Goal: Check status: Check status

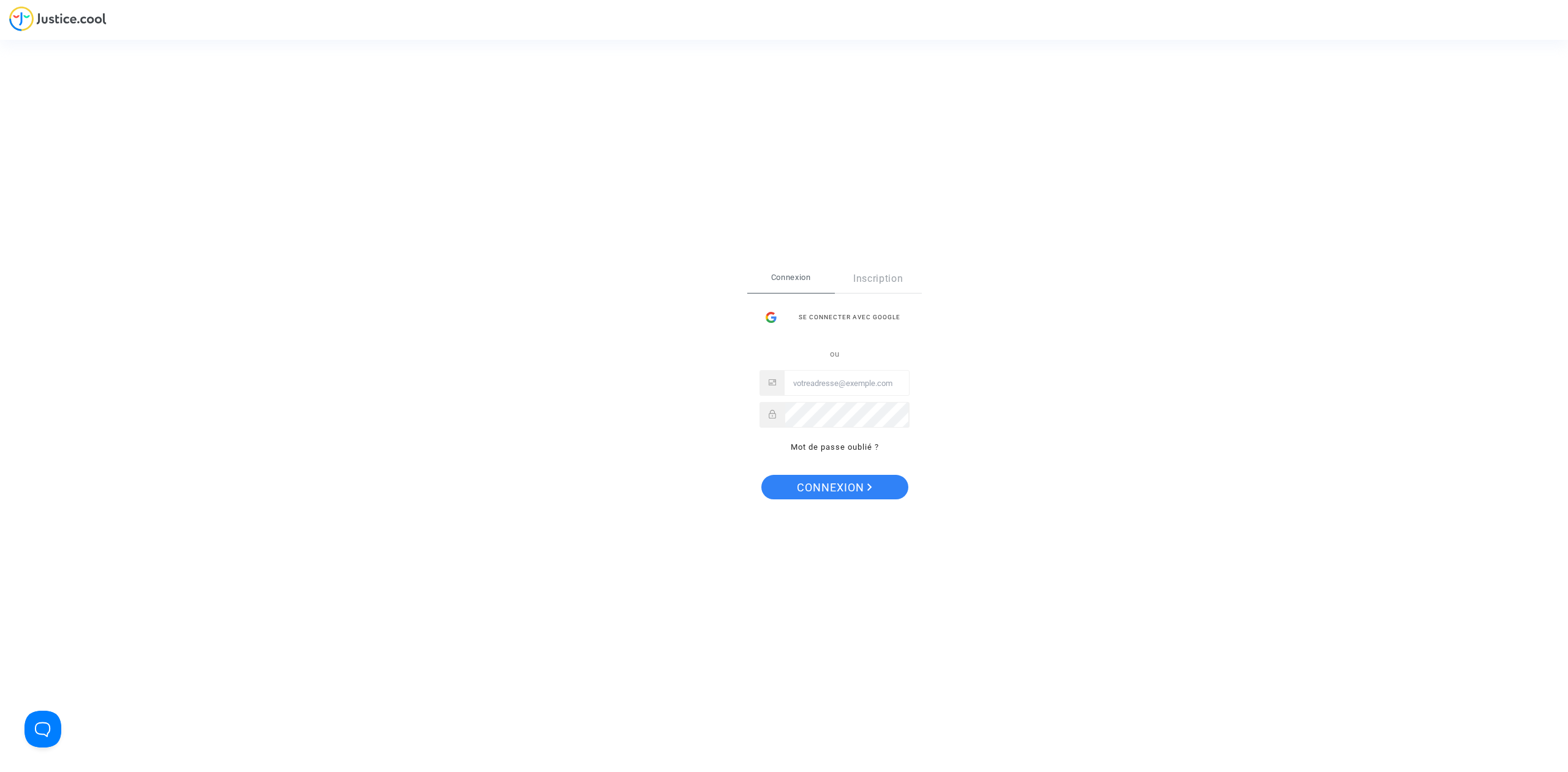
type input "[EMAIL_ADDRESS][DOMAIN_NAME]"
click at [812, 484] on span "Connexion" at bounding box center [834, 487] width 75 height 25
type input "hibo@pitcher-avocat.fr"
click at [826, 491] on span "Connexion" at bounding box center [834, 487] width 75 height 25
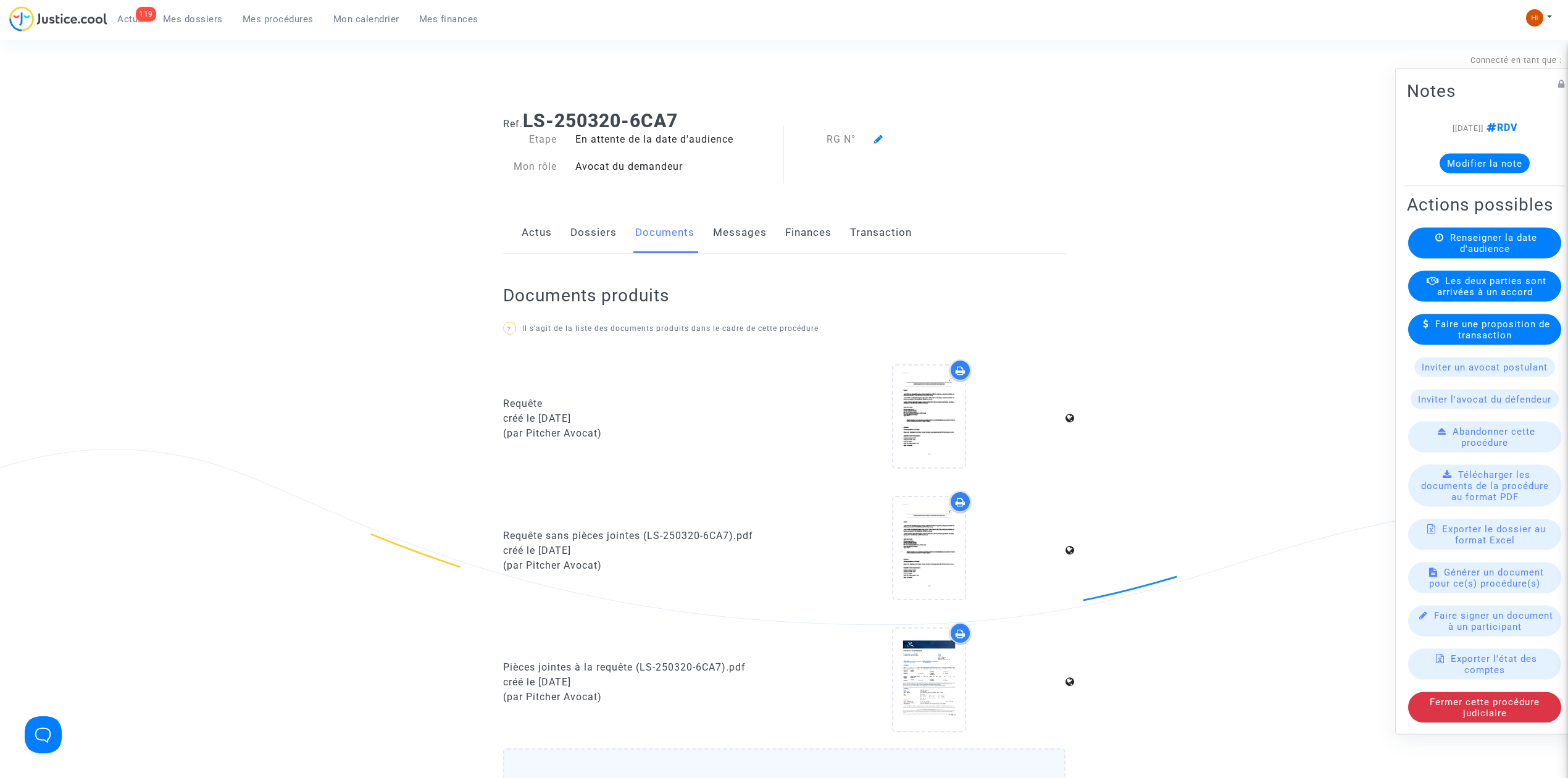
click at [181, 14] on span "Mes dossiers" at bounding box center [192, 19] width 60 height 11
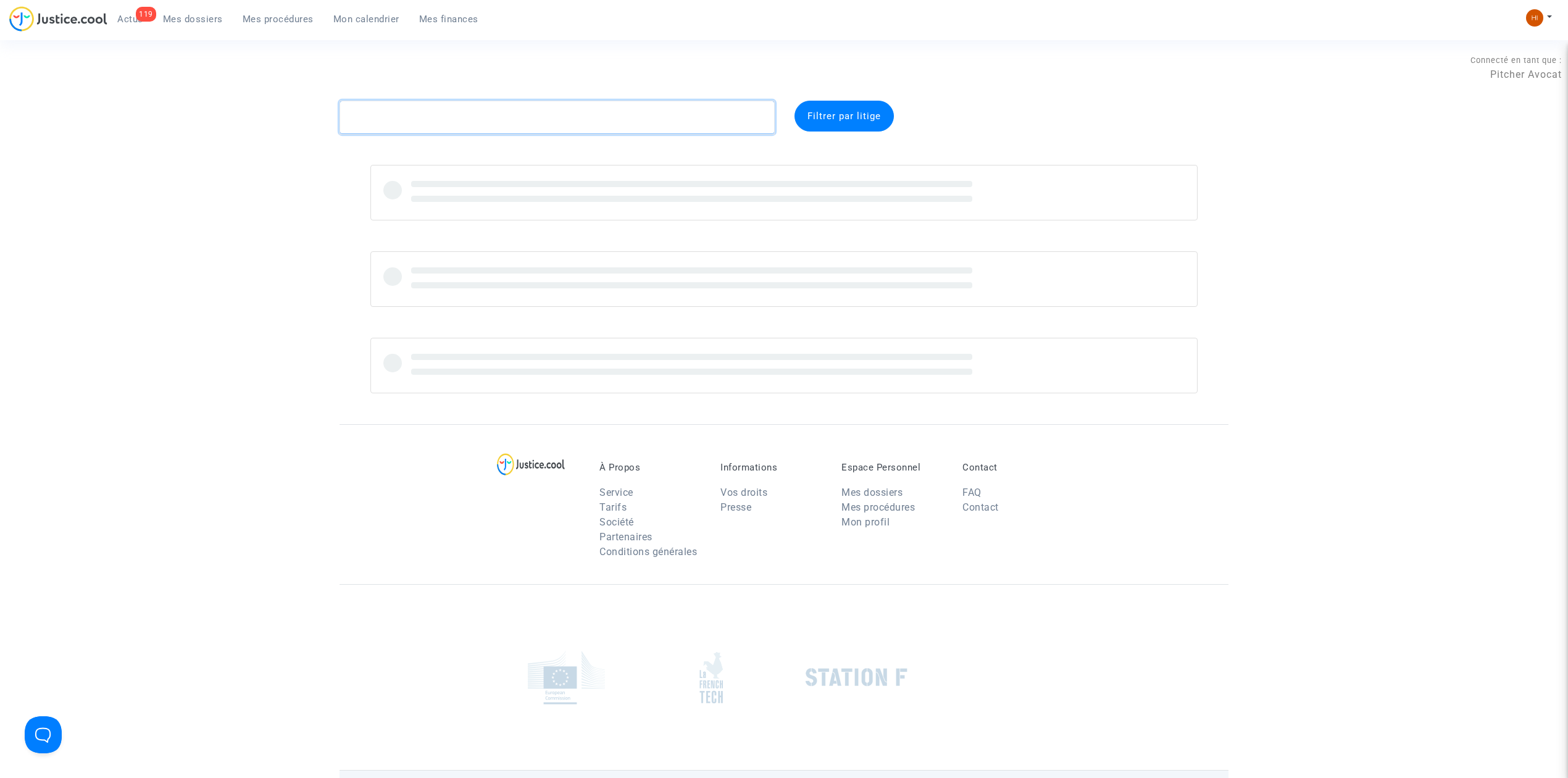
click at [645, 116] on textarea at bounding box center [557, 117] width 435 height 33
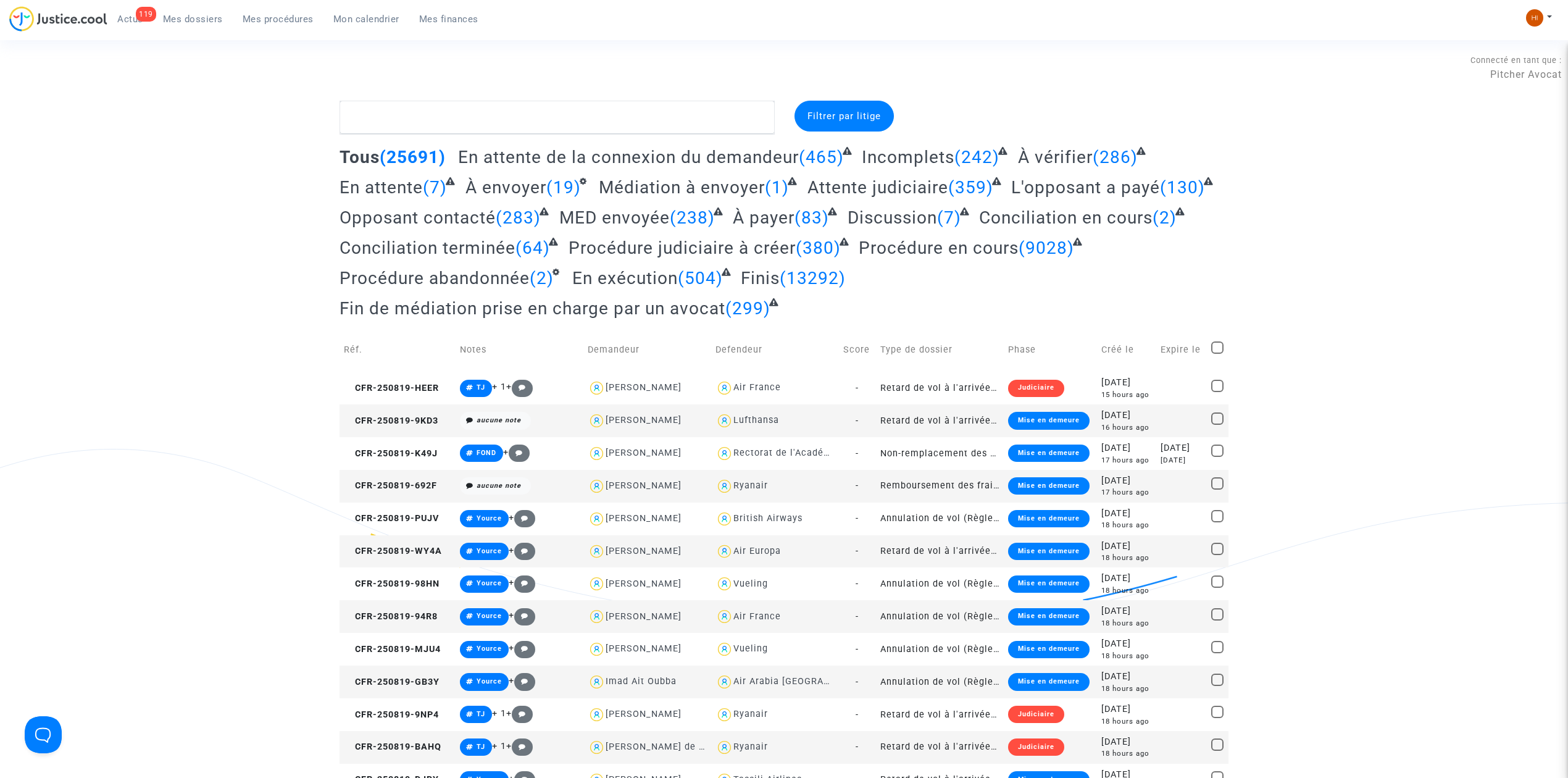
click at [269, 21] on span "Mes procédures" at bounding box center [278, 19] width 71 height 11
click at [300, 12] on link "Mes procédures" at bounding box center [278, 19] width 91 height 18
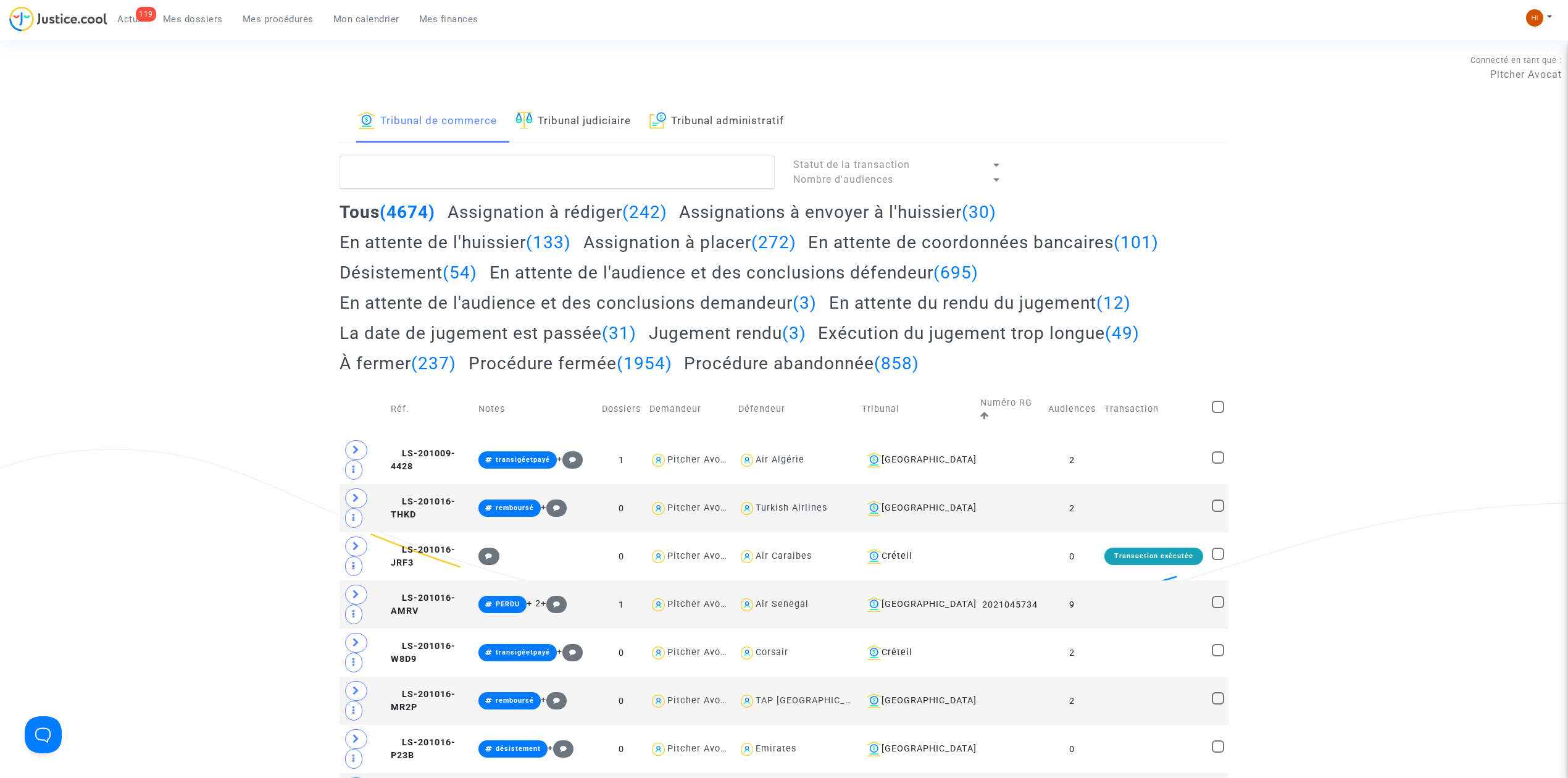
click at [539, 125] on link "Tribunal judiciaire" at bounding box center [574, 122] width 115 height 42
click at [508, 181] on textarea at bounding box center [557, 172] width 435 height 33
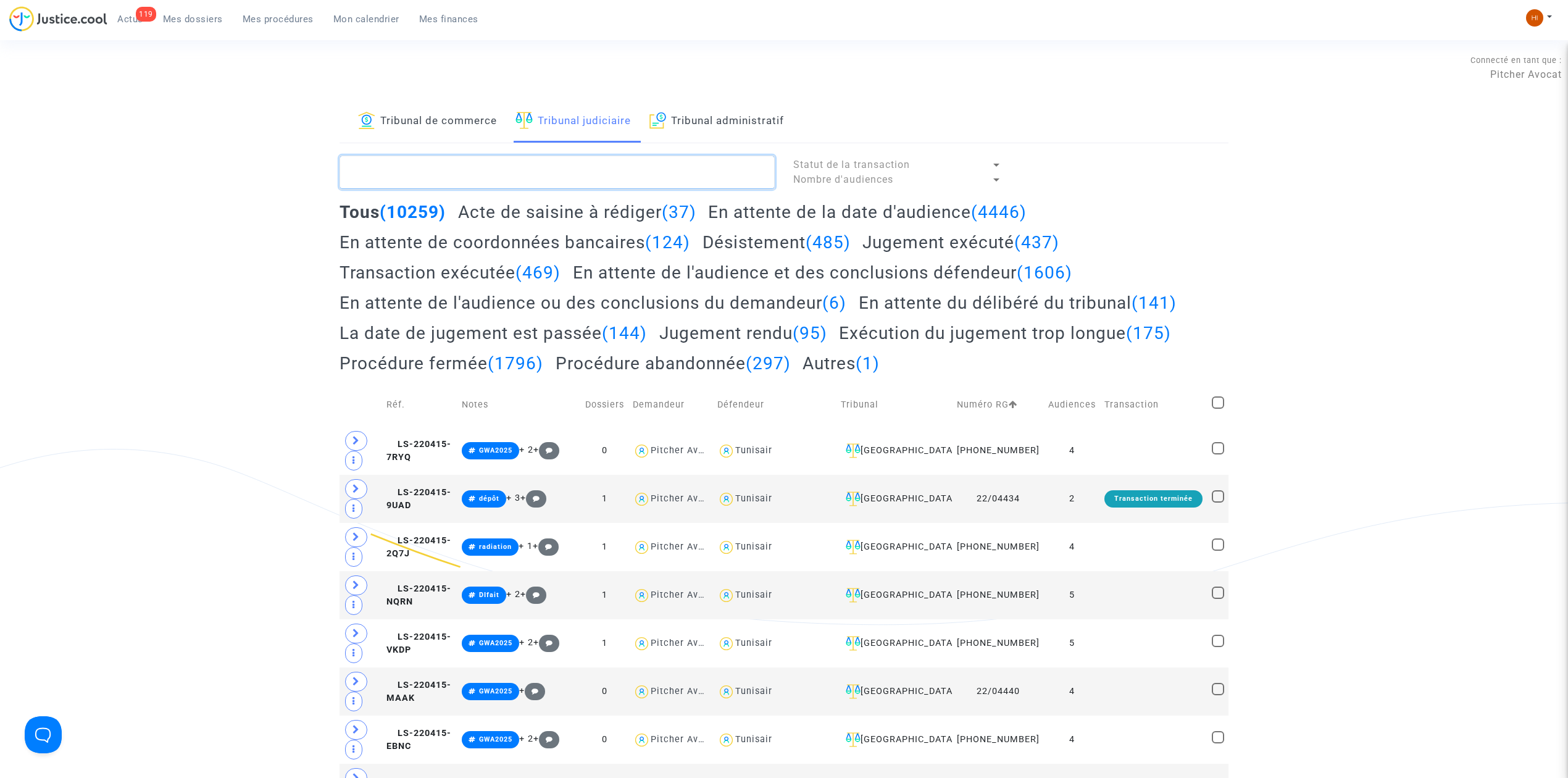
paste textarea "LS-230821-RA8V"
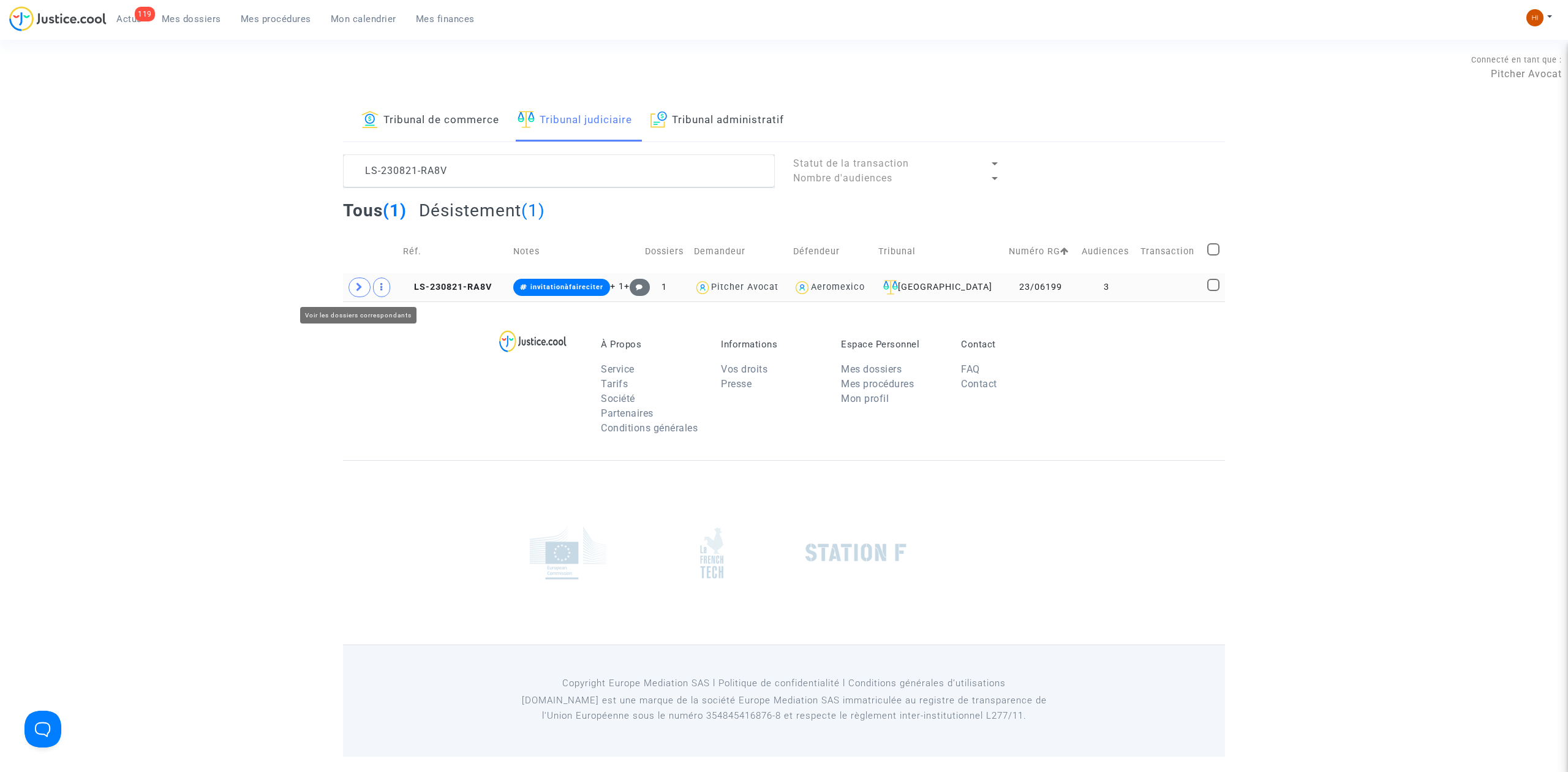
click at [359, 293] on span at bounding box center [359, 287] width 22 height 20
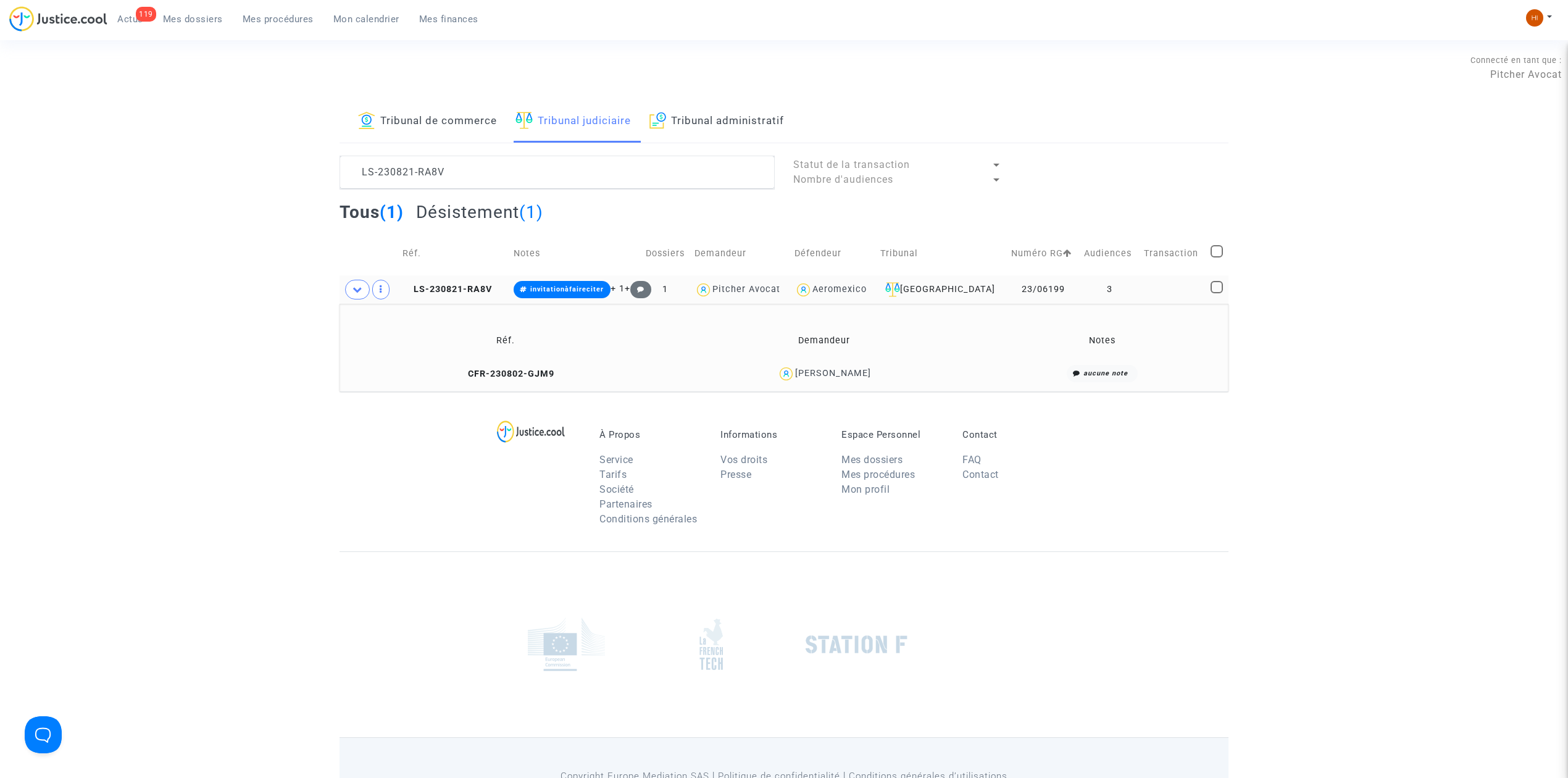
drag, startPoint x: 1502, startPoint y: 158, endPoint x: 910, endPoint y: 118, distance: 593.3
click at [1502, 157] on div "Tribunal de commerce Tribunal judiciaire Tribunal administratif LS-230821-RA8V …" at bounding box center [784, 246] width 1568 height 290
drag, startPoint x: 457, startPoint y: 177, endPoint x: 20, endPoint y: 177, distance: 437.0
click at [20, 177] on div "Tribunal de commerce Tribunal judiciaire Tribunal administratif LS-230821-RA8V …" at bounding box center [784, 246] width 1568 height 290
paste textarea "50514-GD4U"
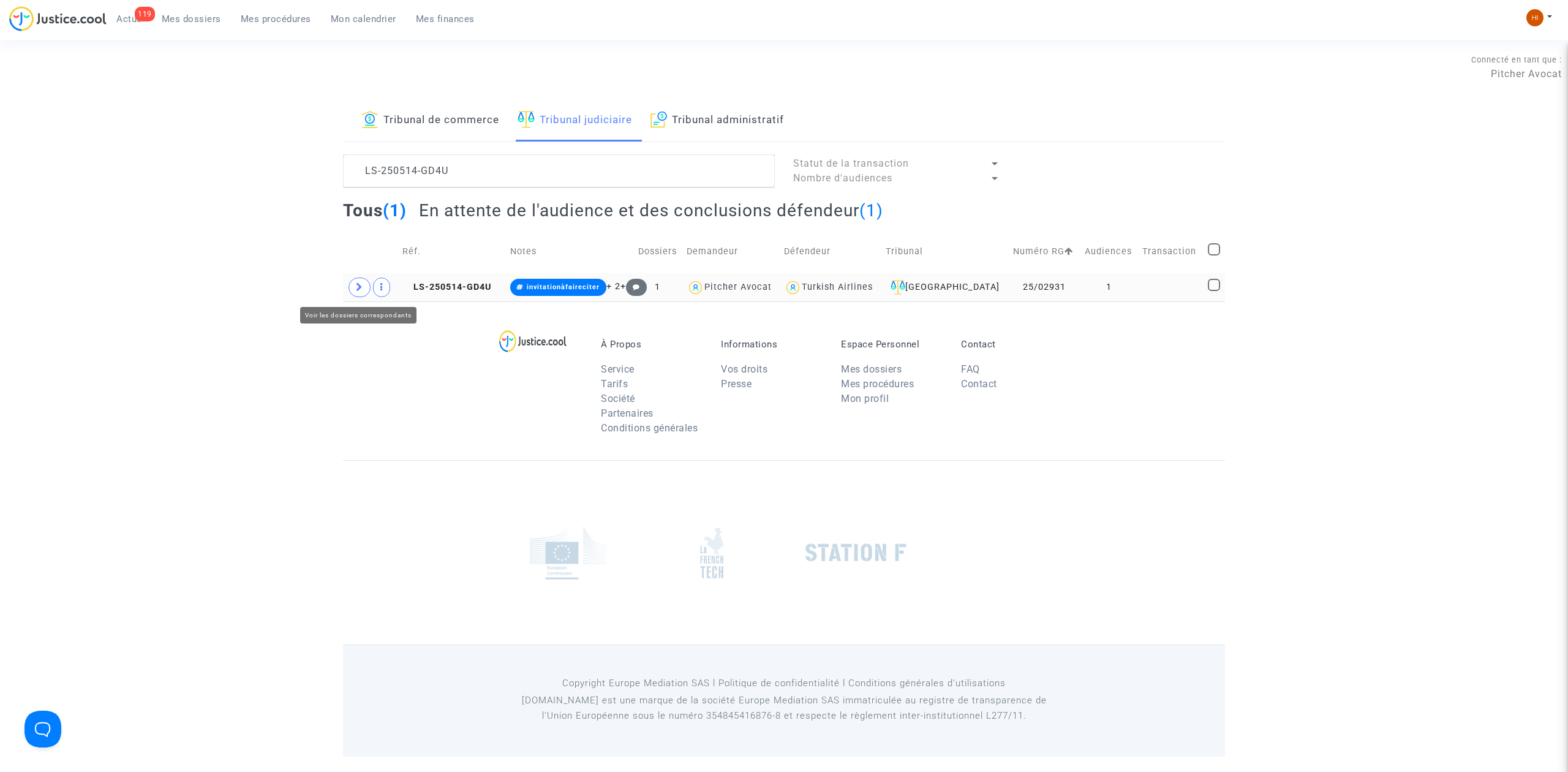
click at [357, 290] on icon at bounding box center [359, 287] width 7 height 9
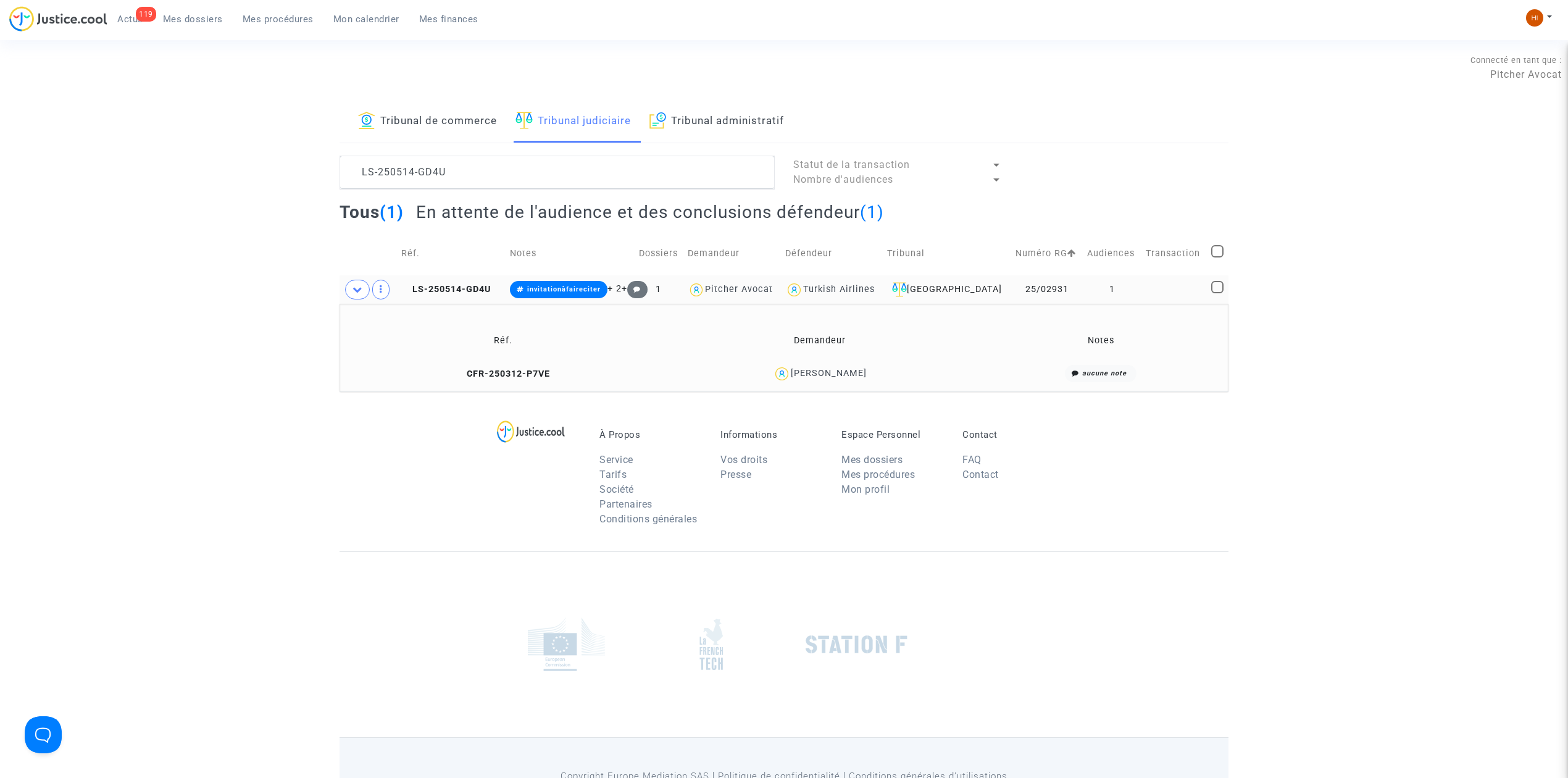
click at [443, 284] on copy "LS-250514-GD4U" at bounding box center [446, 289] width 90 height 10
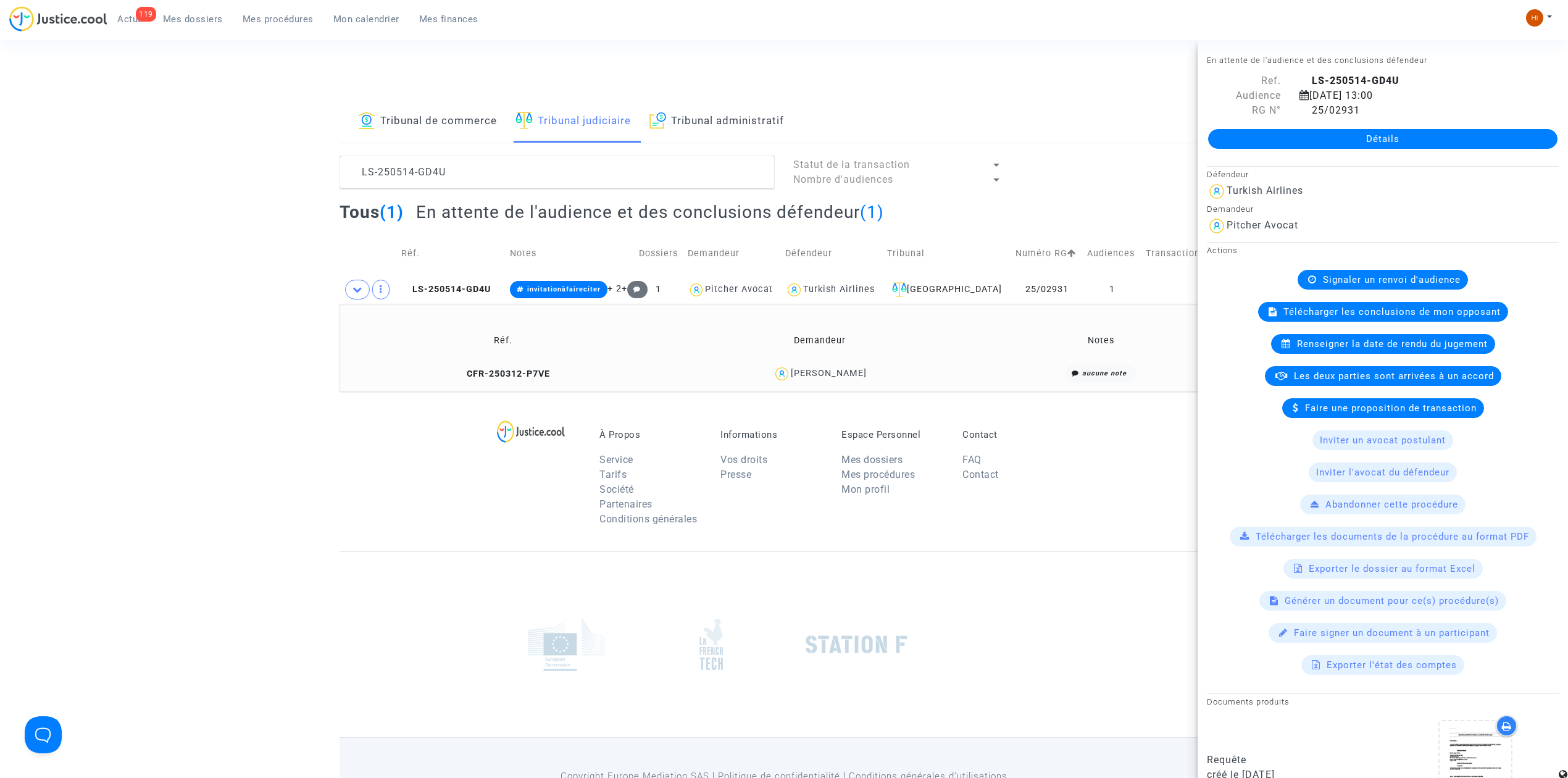
click at [1091, 109] on div "Tribunal de commerce Tribunal judiciaire Tribunal administratif" at bounding box center [784, 122] width 889 height 42
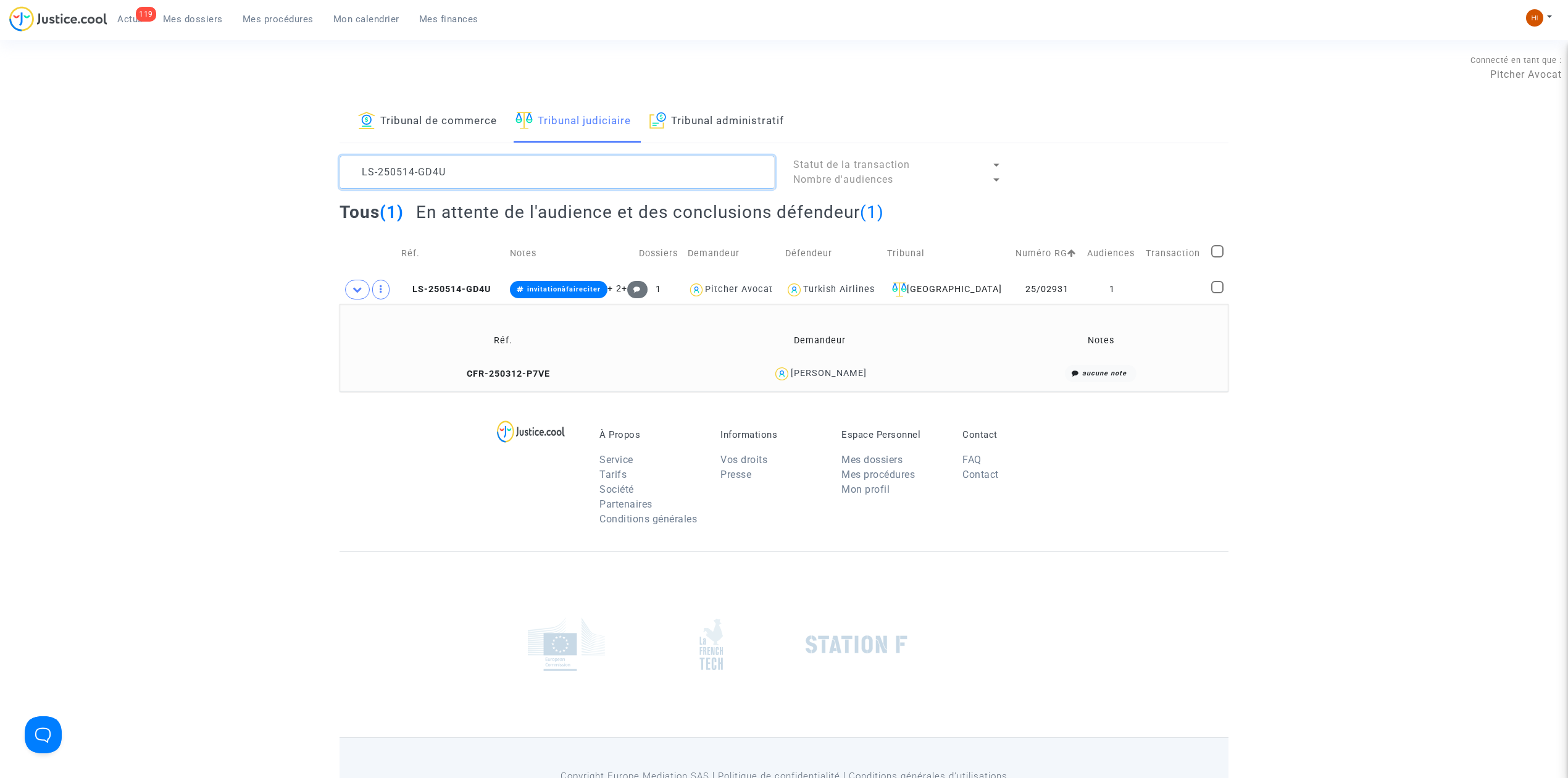
drag, startPoint x: 380, startPoint y: 181, endPoint x: 215, endPoint y: 179, distance: 165.0
click at [223, 181] on div "Tribunal de commerce Tribunal judiciaire Tribunal administratif LS-250514-GD4U …" at bounding box center [784, 246] width 1568 height 290
paste textarea "110-EWCD"
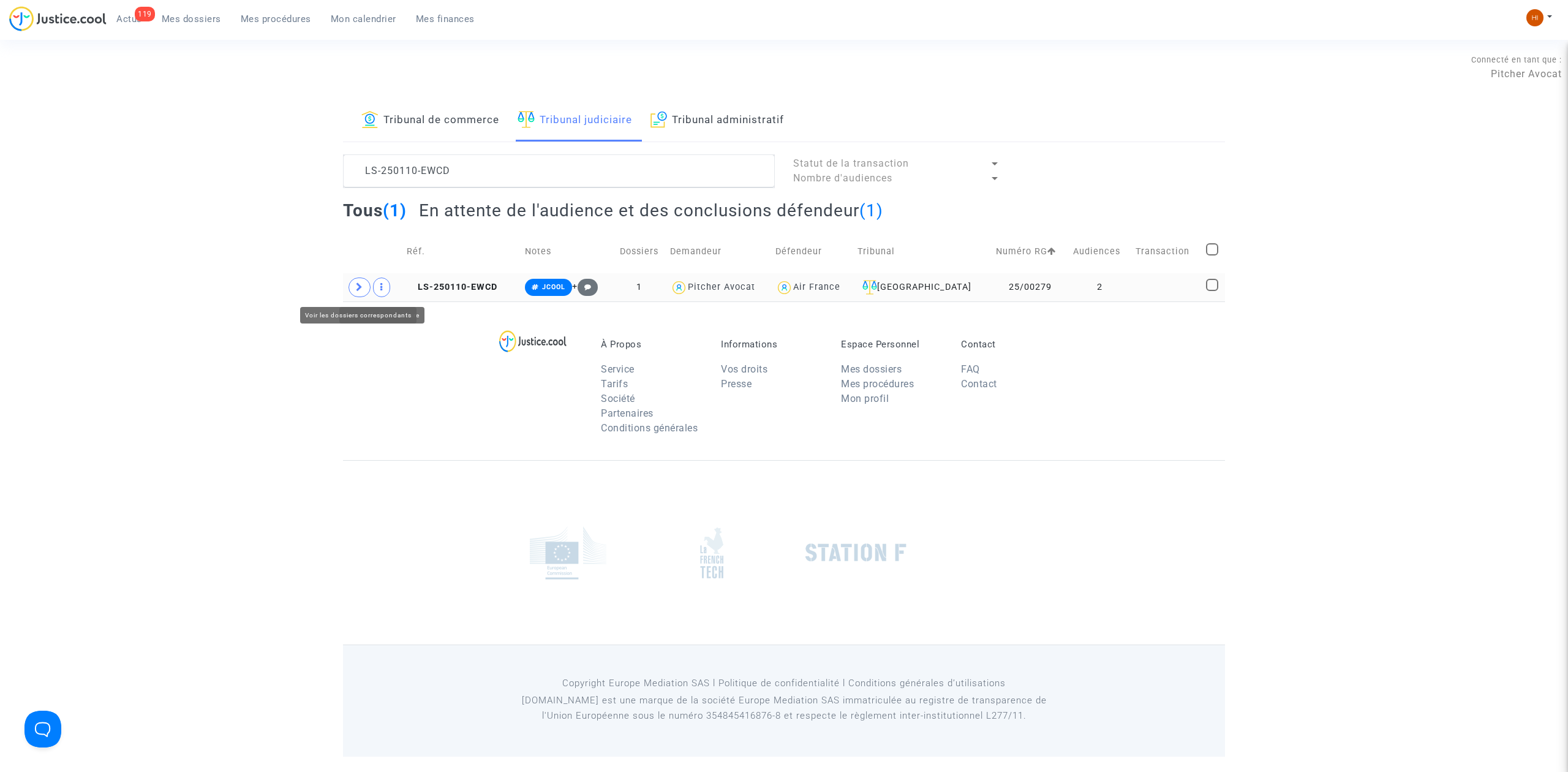
click at [359, 286] on icon at bounding box center [359, 287] width 7 height 9
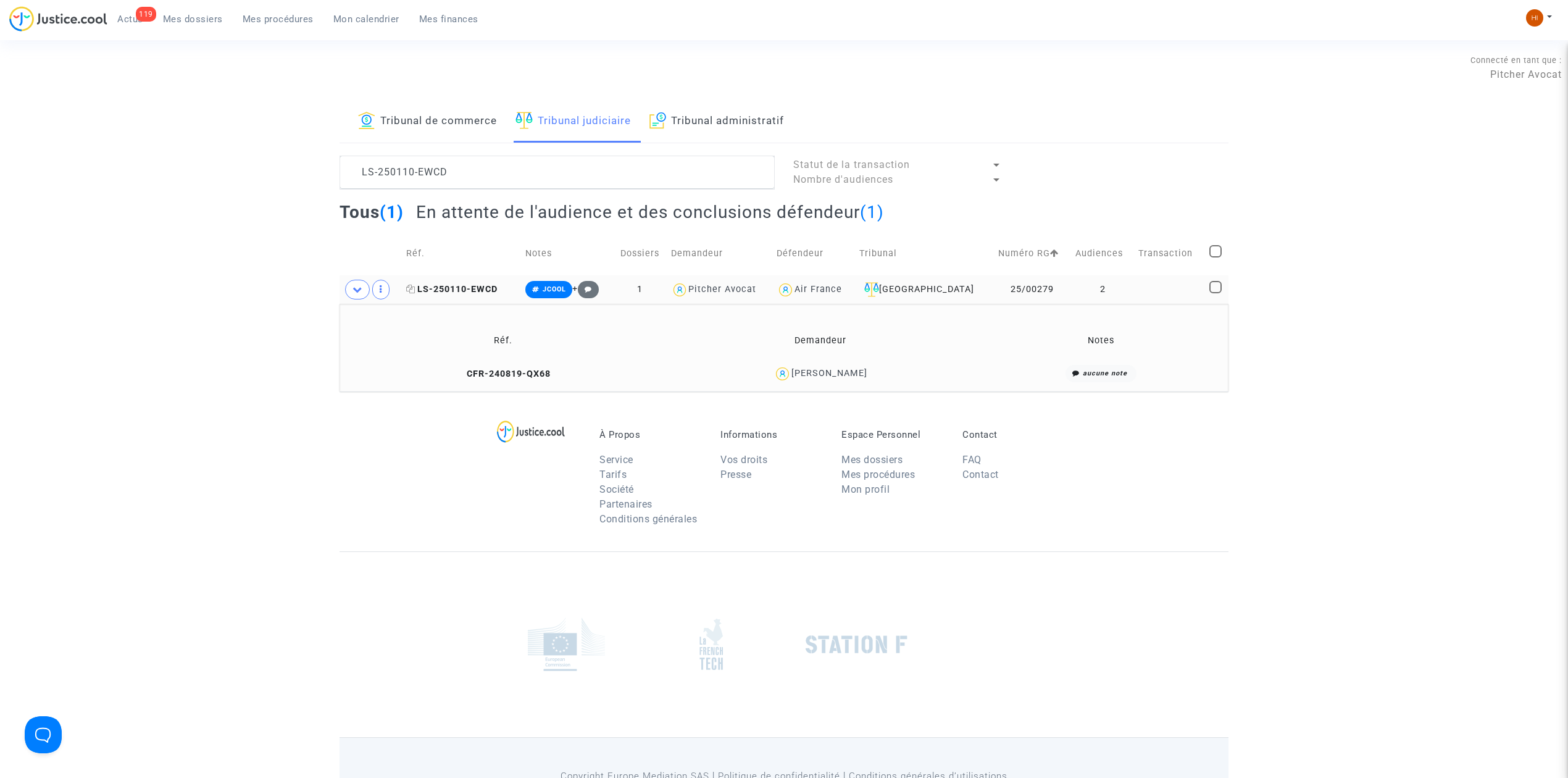
click at [479, 290] on span "LS-250110-EWCD" at bounding box center [452, 289] width 92 height 10
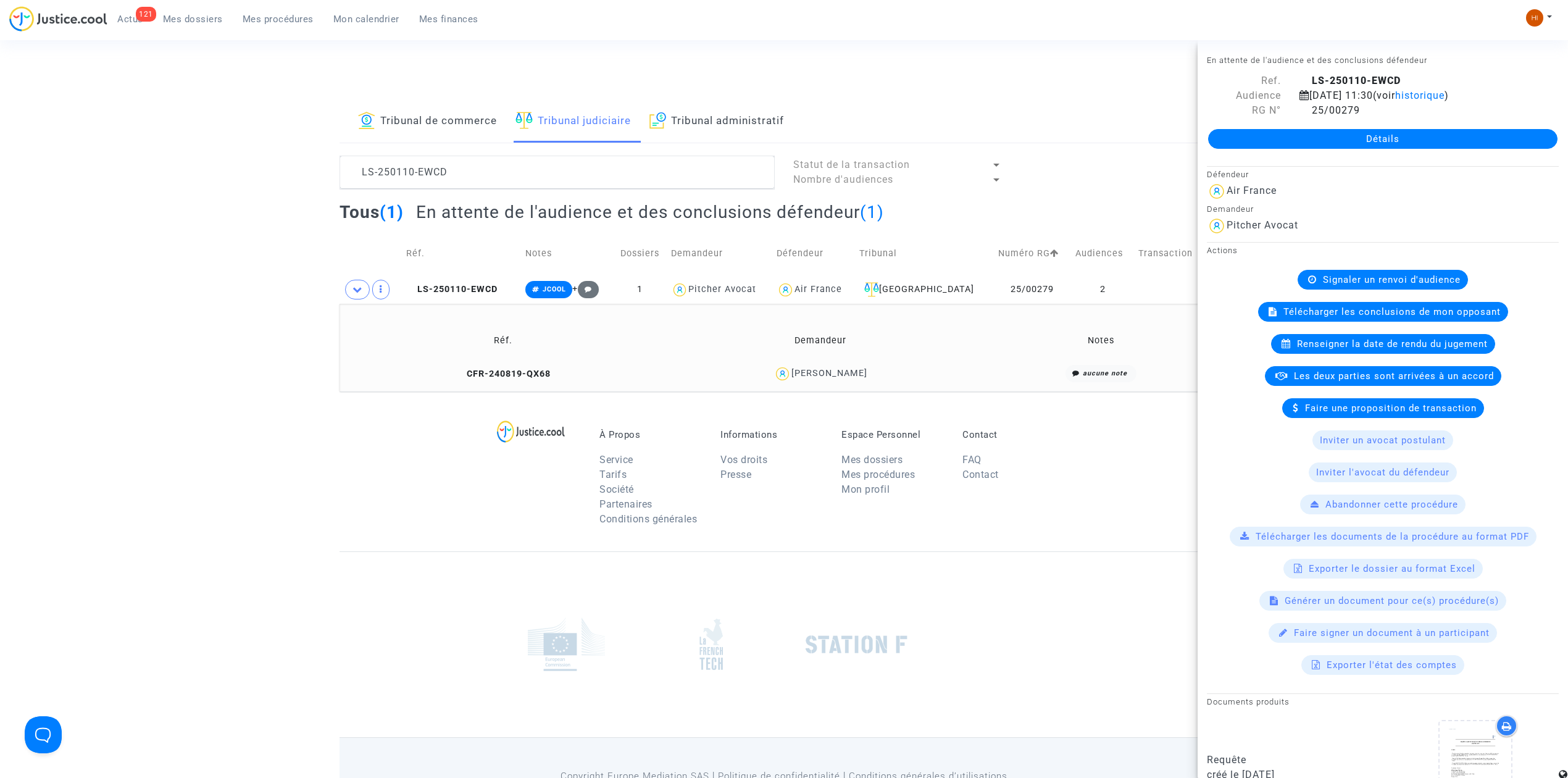
drag, startPoint x: 1176, startPoint y: 67, endPoint x: 1136, endPoint y: 103, distance: 53.8
click at [1176, 67] on div "Connecté en tant que : Pitcher Avocat" at bounding box center [781, 67] width 1562 height 29
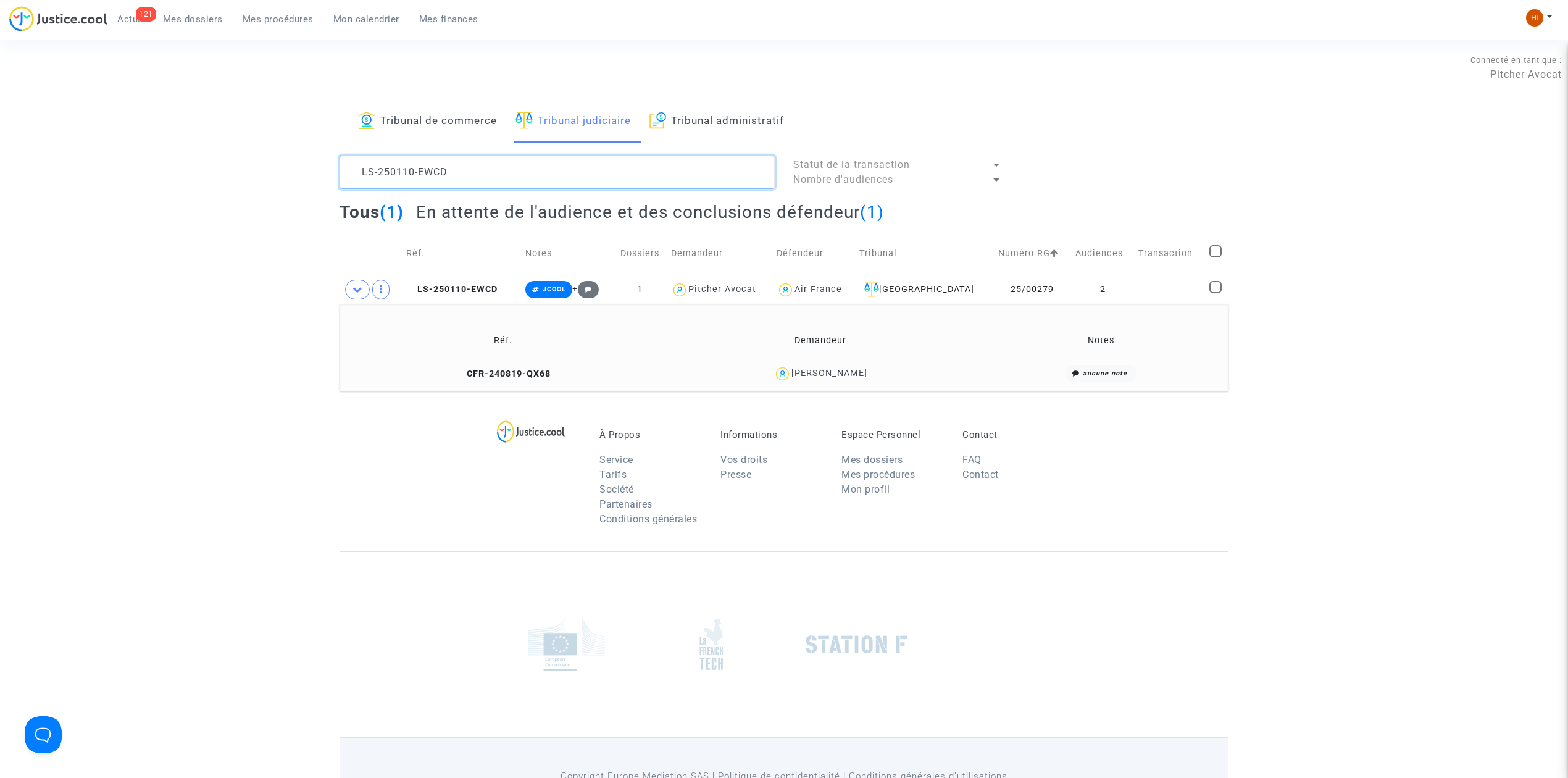
drag, startPoint x: 665, startPoint y: 164, endPoint x: 100, endPoint y: 154, distance: 565.1
click at [139, 168] on div "Tribunal de commerce Tribunal judiciaire Tribunal administratif LS-250110-EWCD …" at bounding box center [784, 246] width 1568 height 290
paste textarea "21125-7UE8"
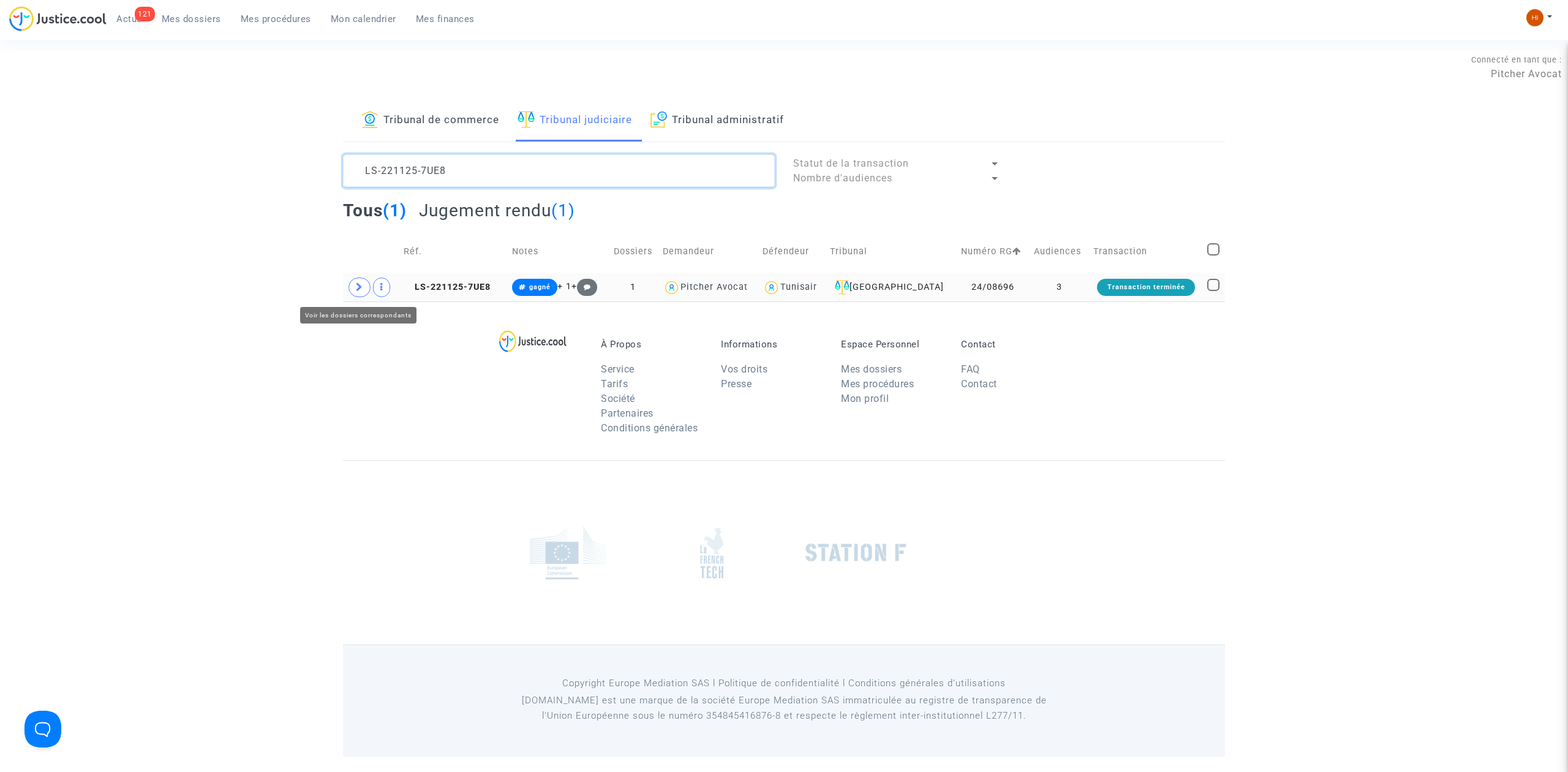
type textarea "LS-221125-7UE8"
click at [348, 281] on td at bounding box center [371, 286] width 56 height 28
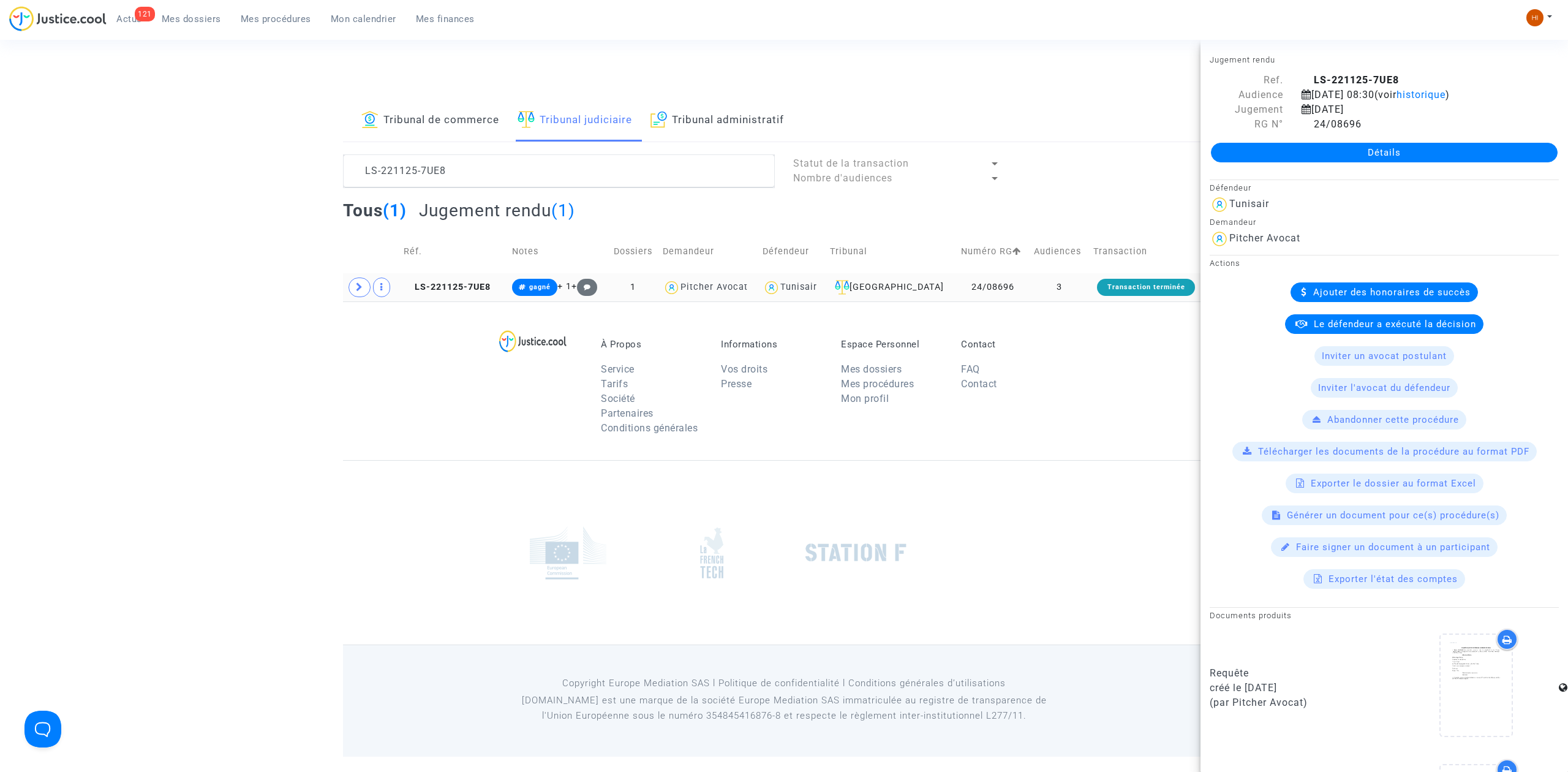
click at [470, 299] on td "LS-221125-7UE8" at bounding box center [453, 286] width 108 height 28
click at [364, 294] on span at bounding box center [359, 287] width 22 height 20
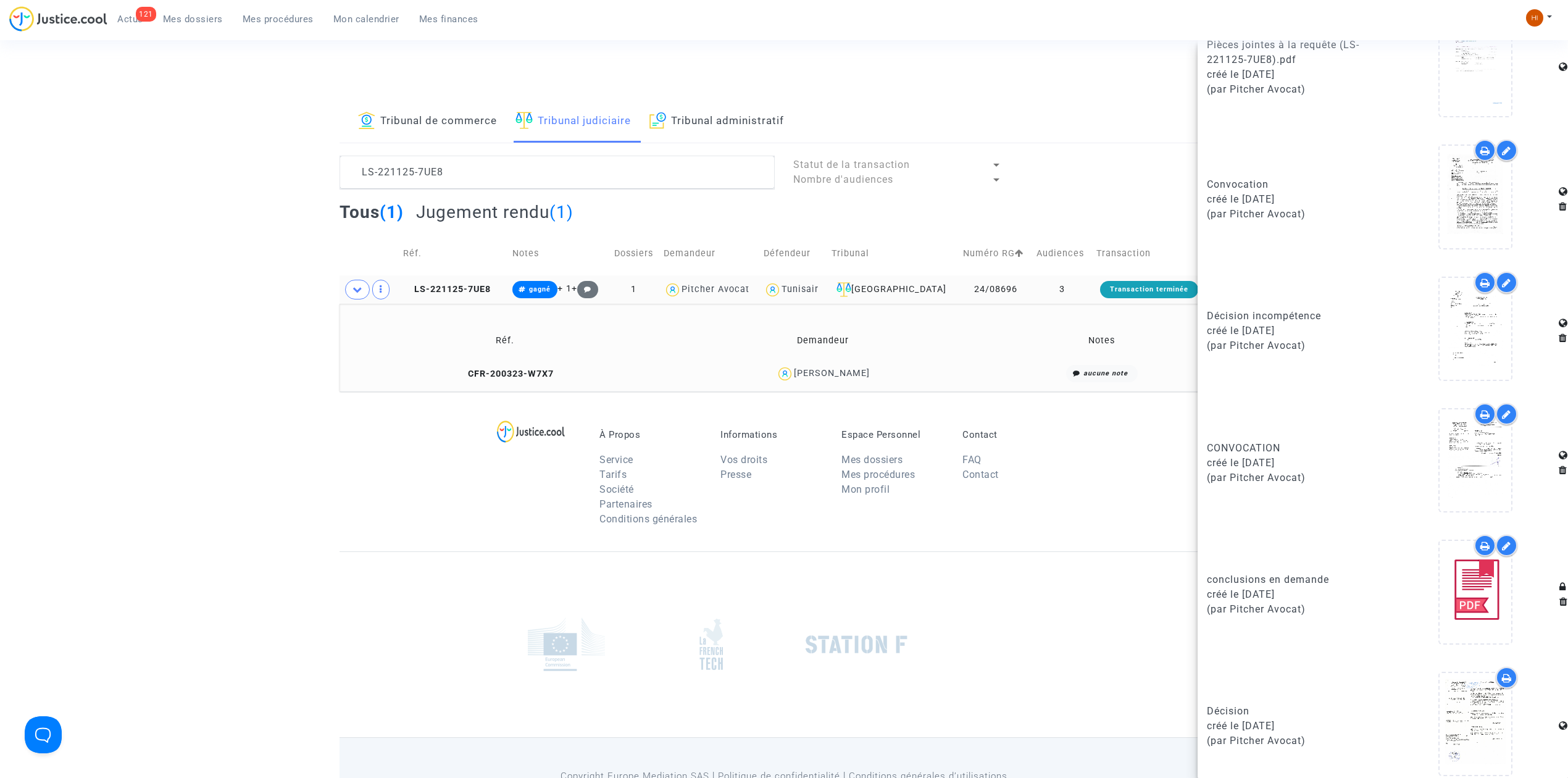
scroll to position [902, 0]
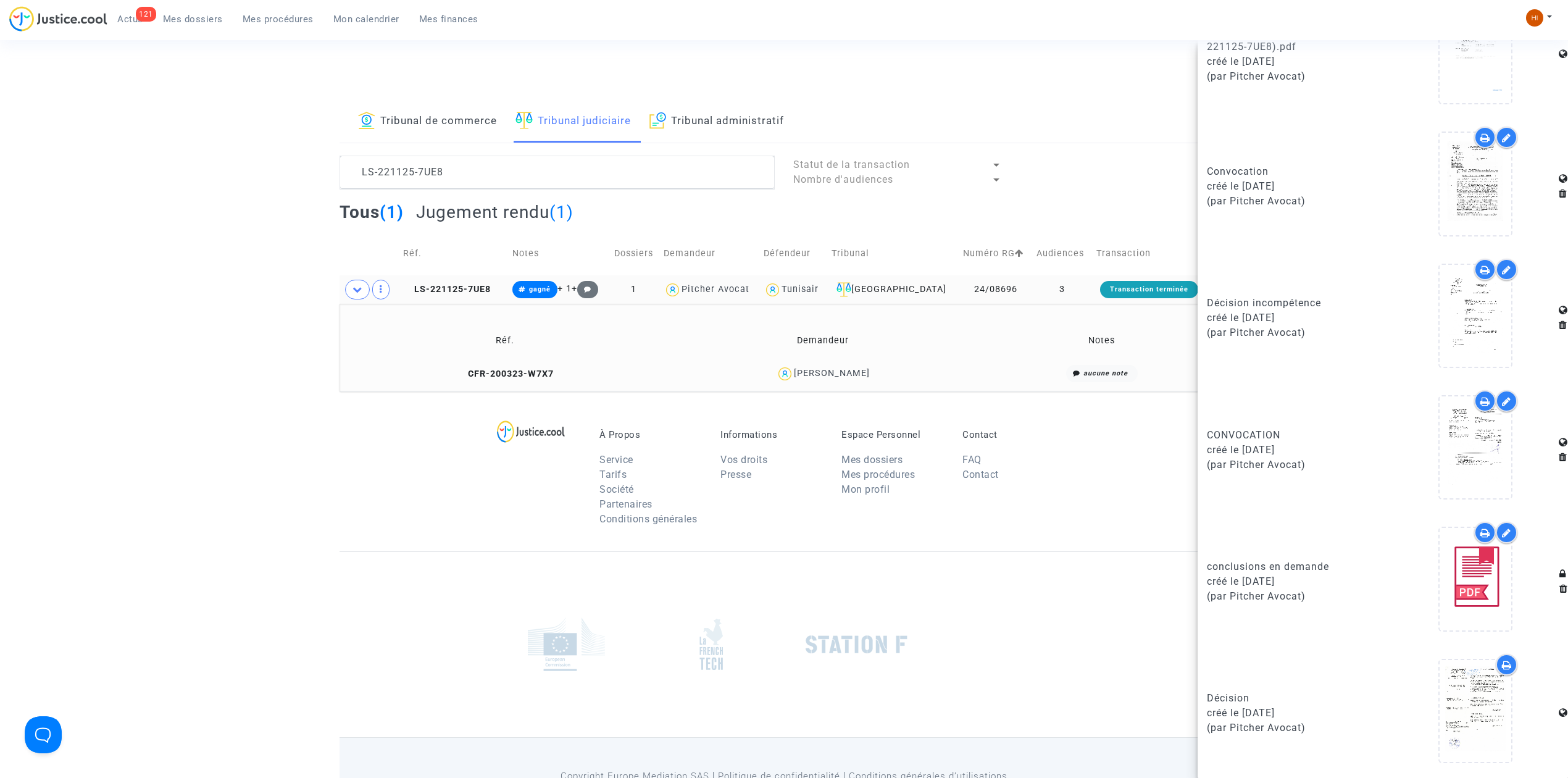
click at [1154, 63] on div "Connecté en tant que : Pitcher Avocat" at bounding box center [781, 67] width 1562 height 29
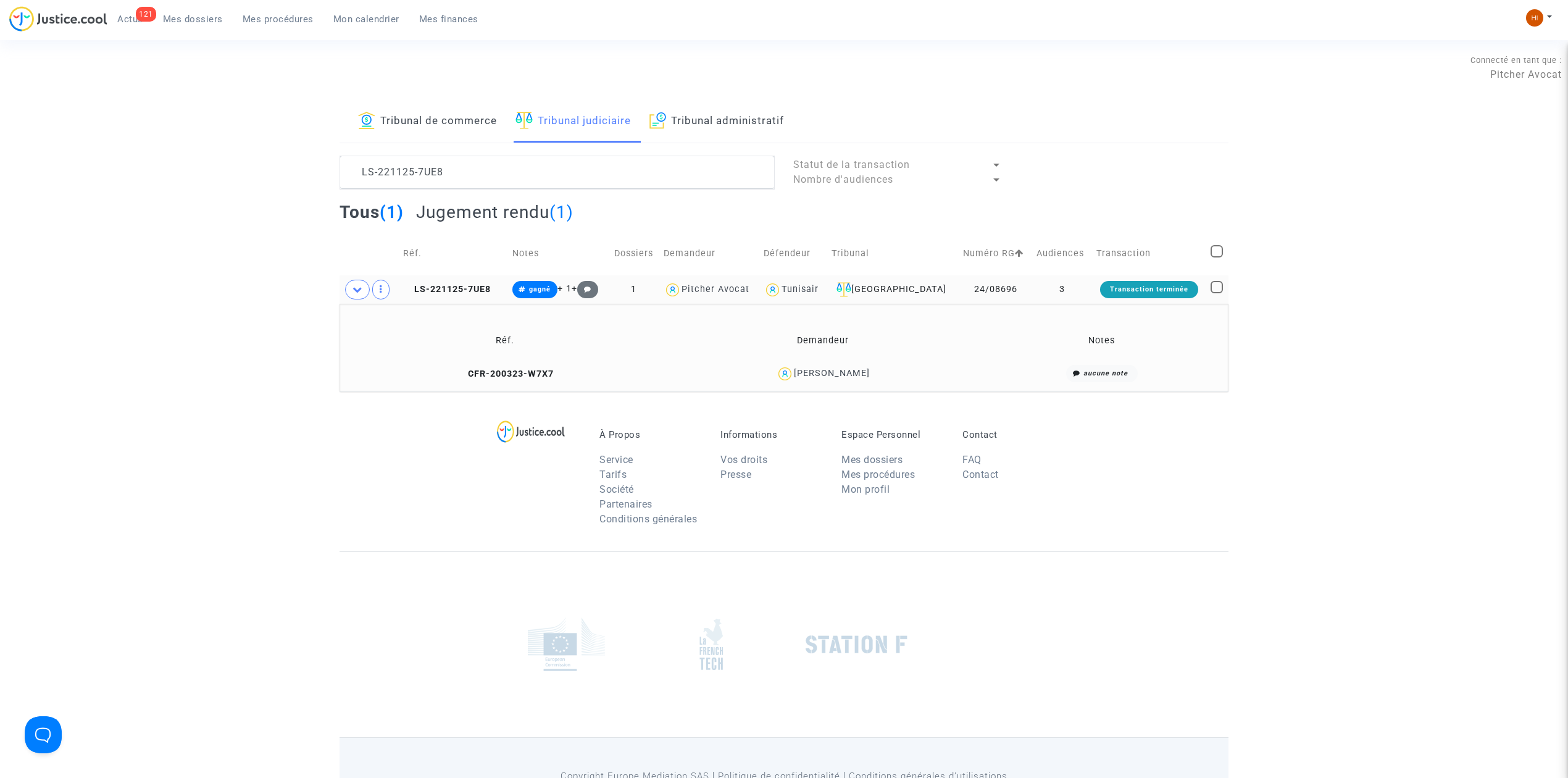
scroll to position [0, 0]
click at [189, 18] on span "Mes dossiers" at bounding box center [192, 19] width 60 height 11
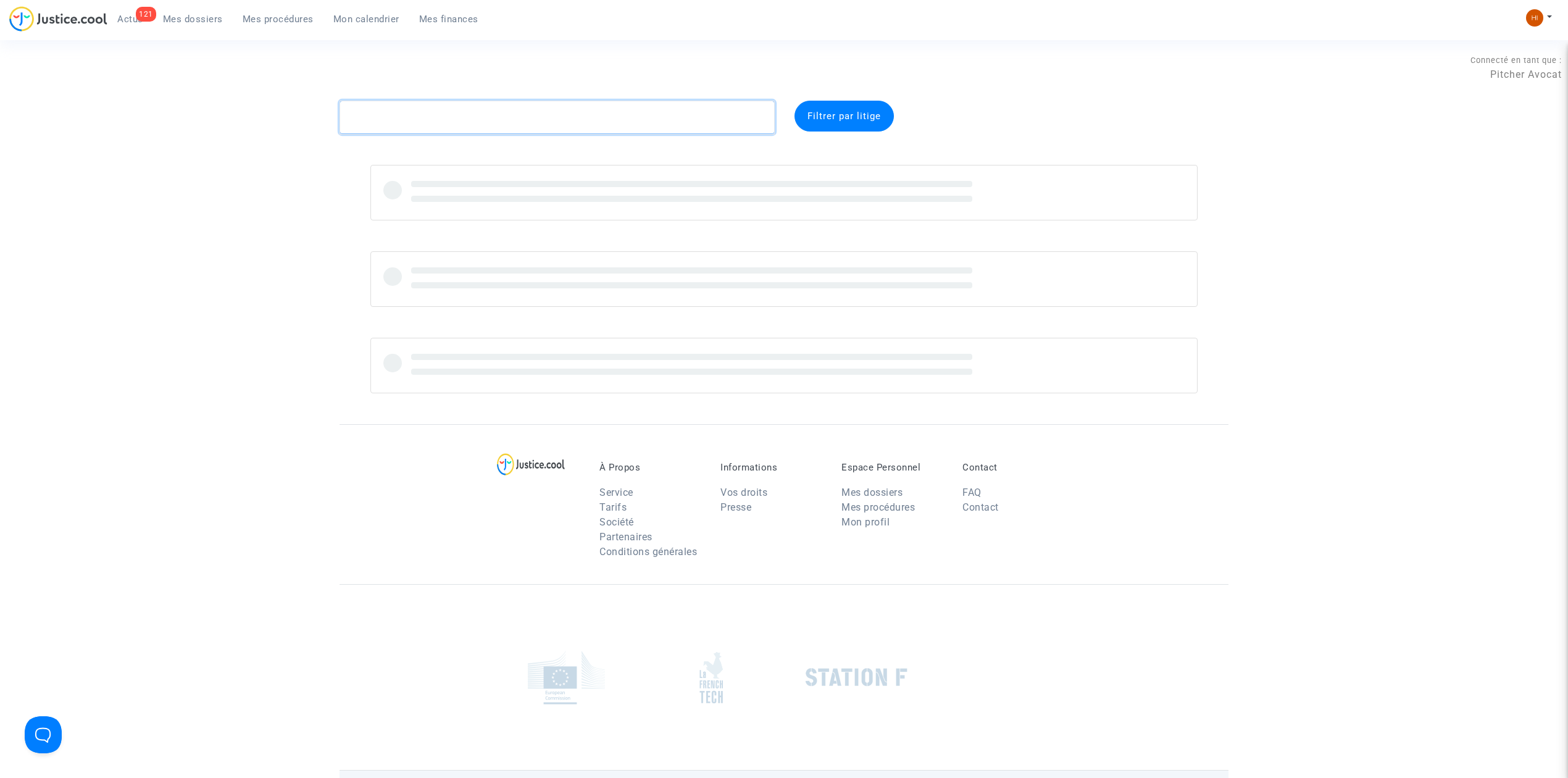
click at [493, 105] on textarea at bounding box center [557, 117] width 435 height 33
paste textarea "CFR-240523-G9M2"
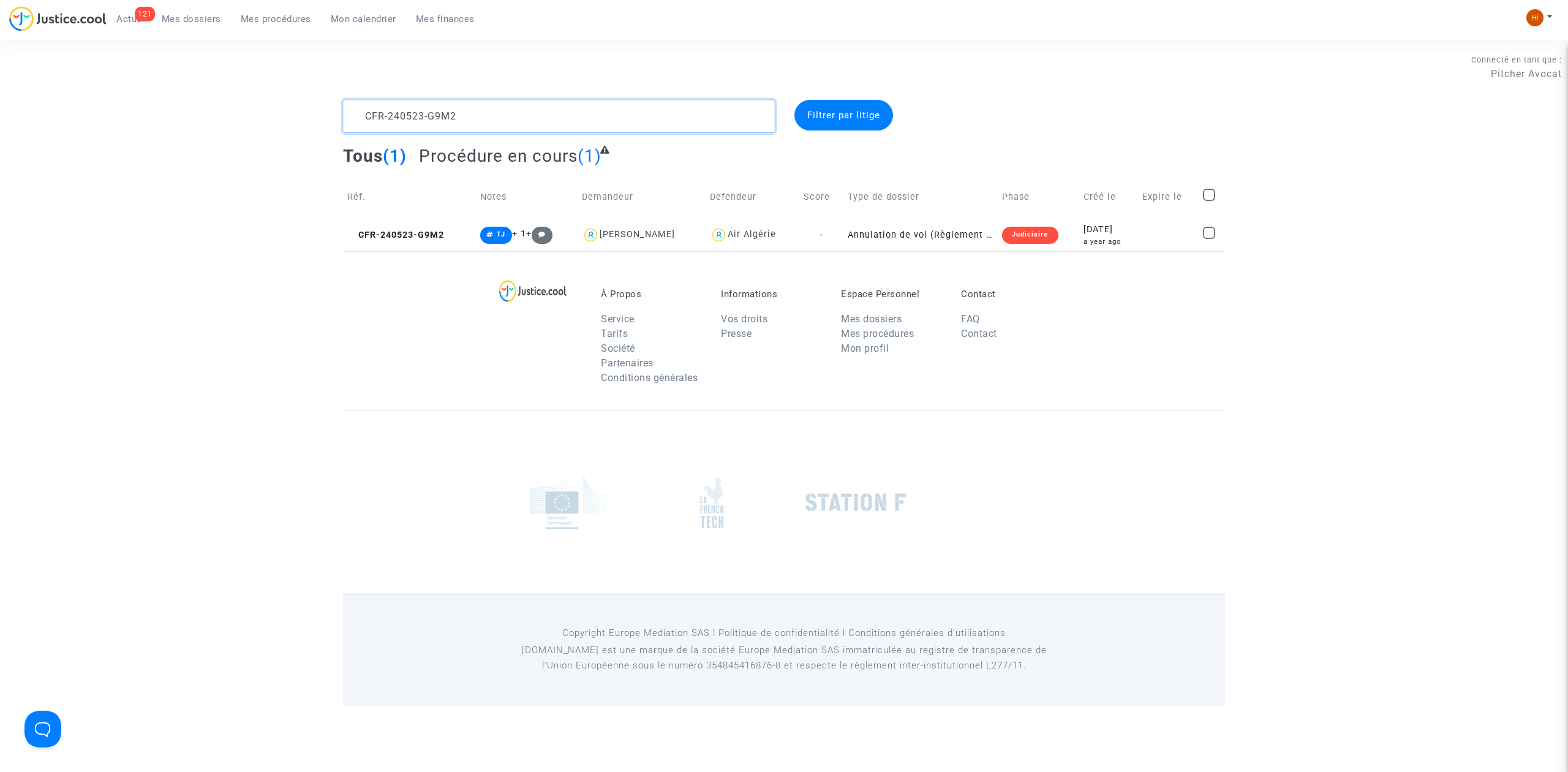
type textarea "CFR-240523-G9M2"
click at [432, 216] on td "Réf." at bounding box center [409, 197] width 133 height 44
click at [423, 236] on span "CFR-240523-G9M2" at bounding box center [395, 235] width 96 height 10
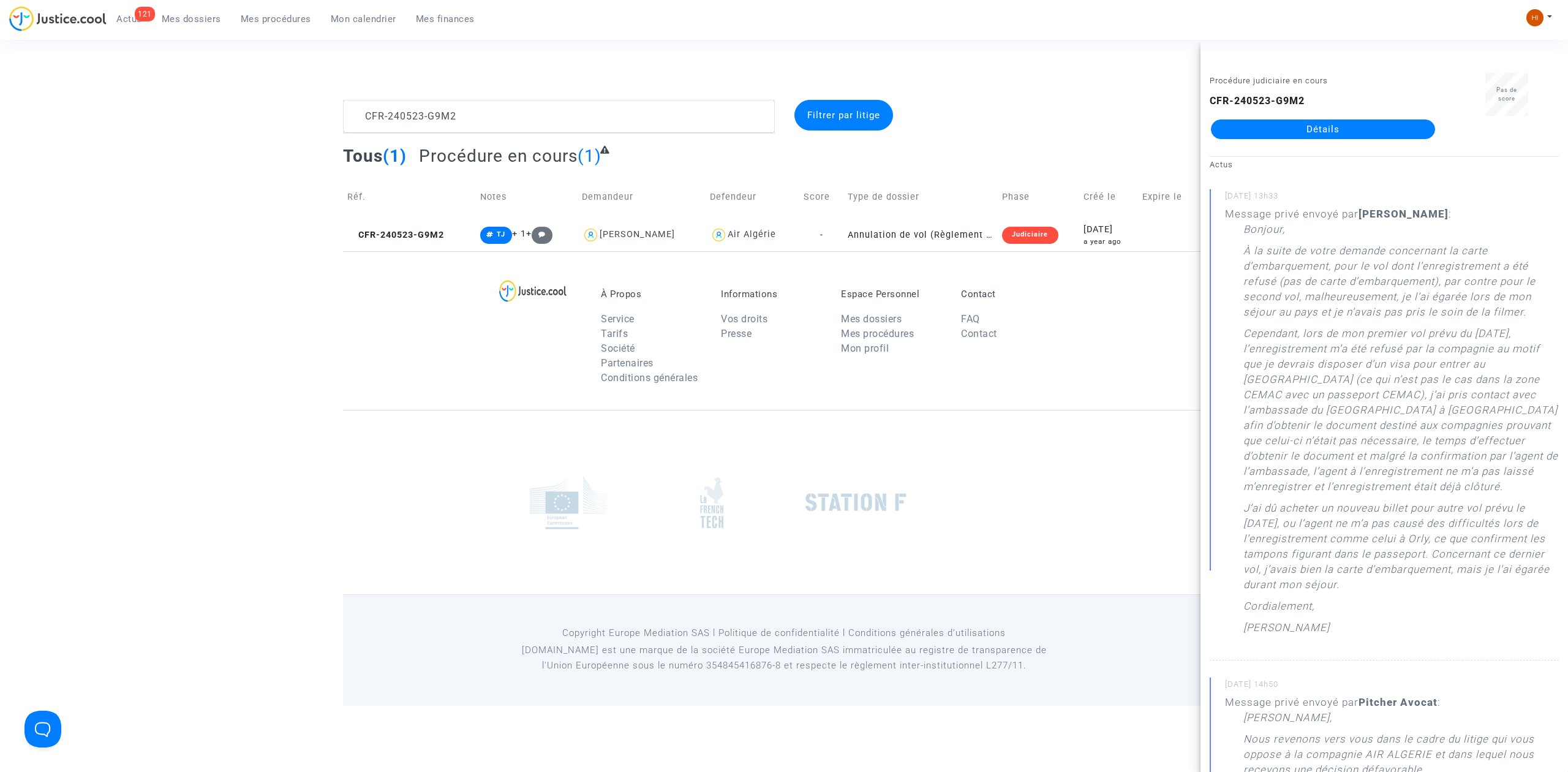
click at [1323, 131] on link "Détails" at bounding box center [1323, 129] width 225 height 20
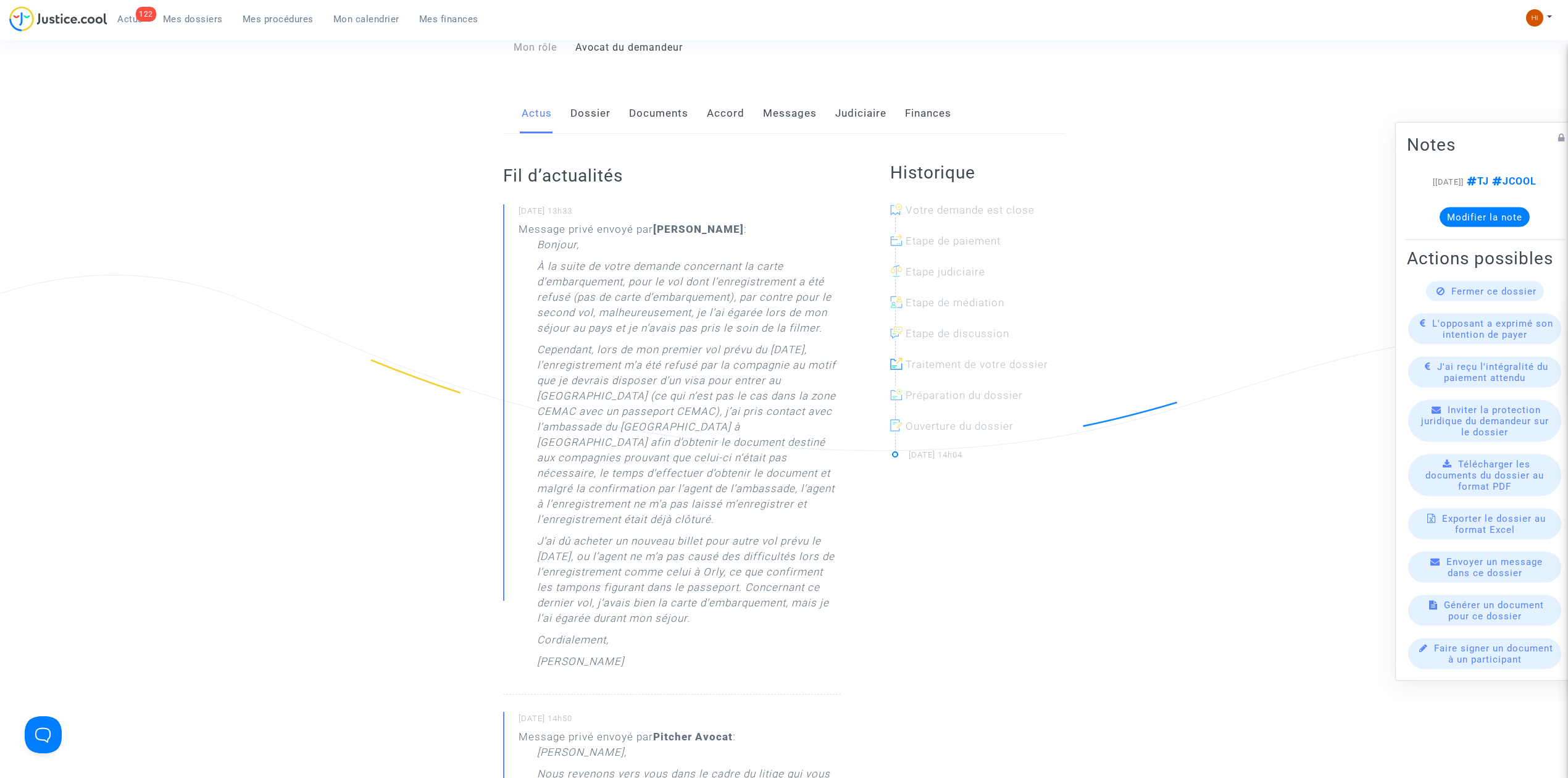
scroll to position [164, 0]
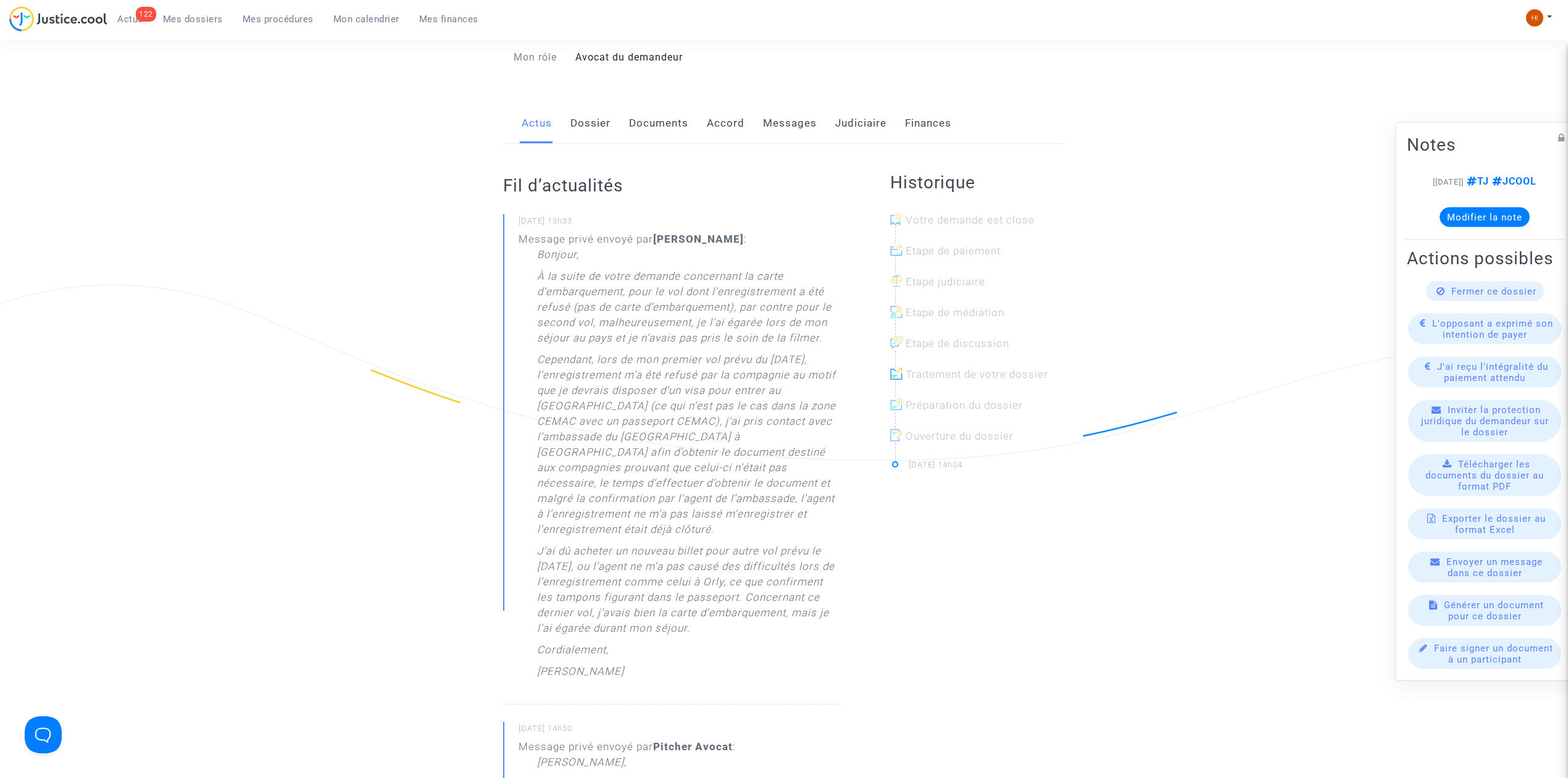
click at [736, 299] on p "À la suite de votre demande concernant la carte d’embarquement, pour le vol don…" at bounding box center [688, 310] width 303 height 83
click at [699, 287] on p "À la suite de votre demande concernant la carte d’embarquement, pour le vol don…" at bounding box center [688, 310] width 303 height 83
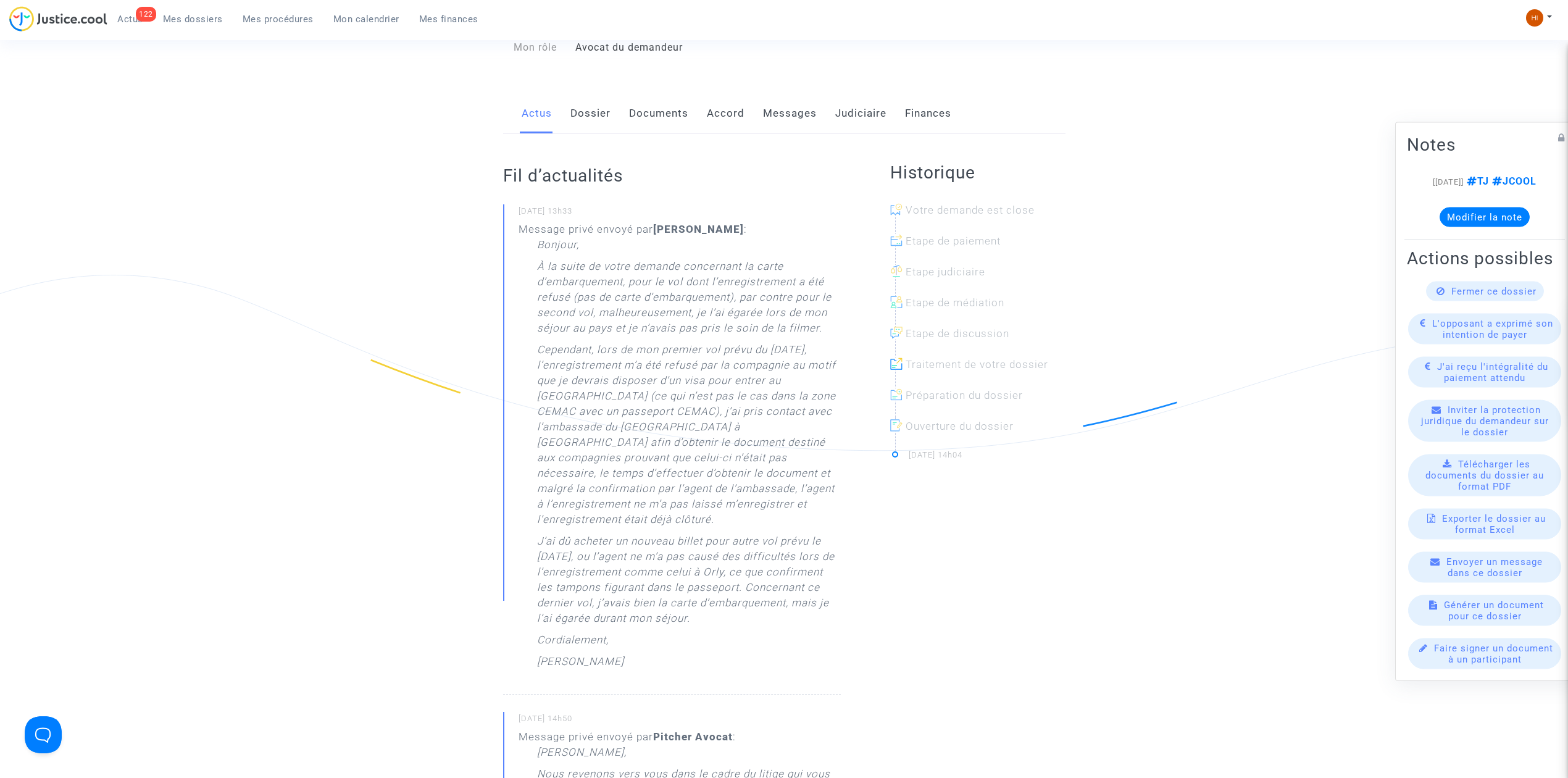
scroll to position [0, 0]
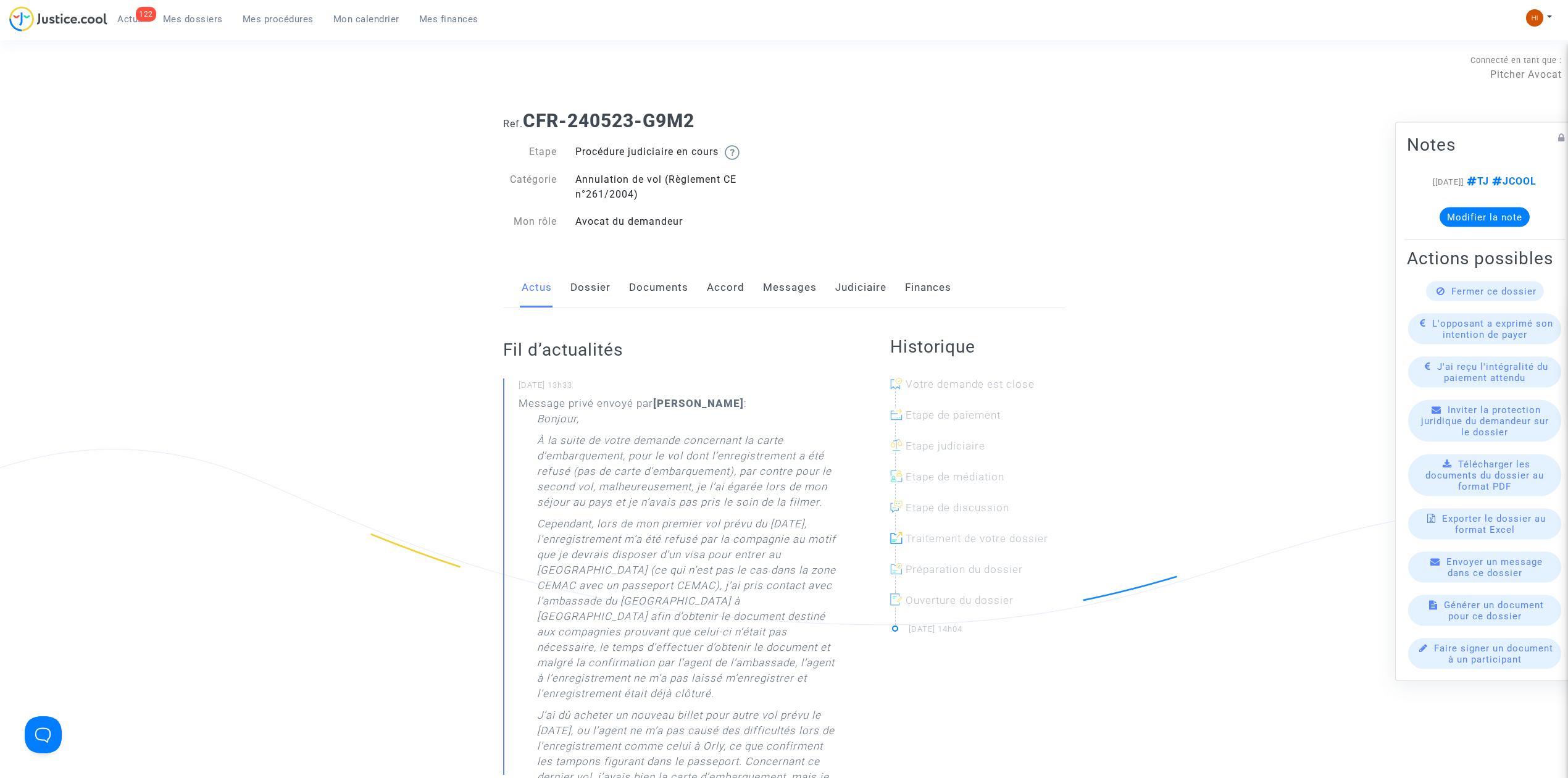
click at [598, 287] on link "Dossier" at bounding box center [590, 288] width 40 height 40
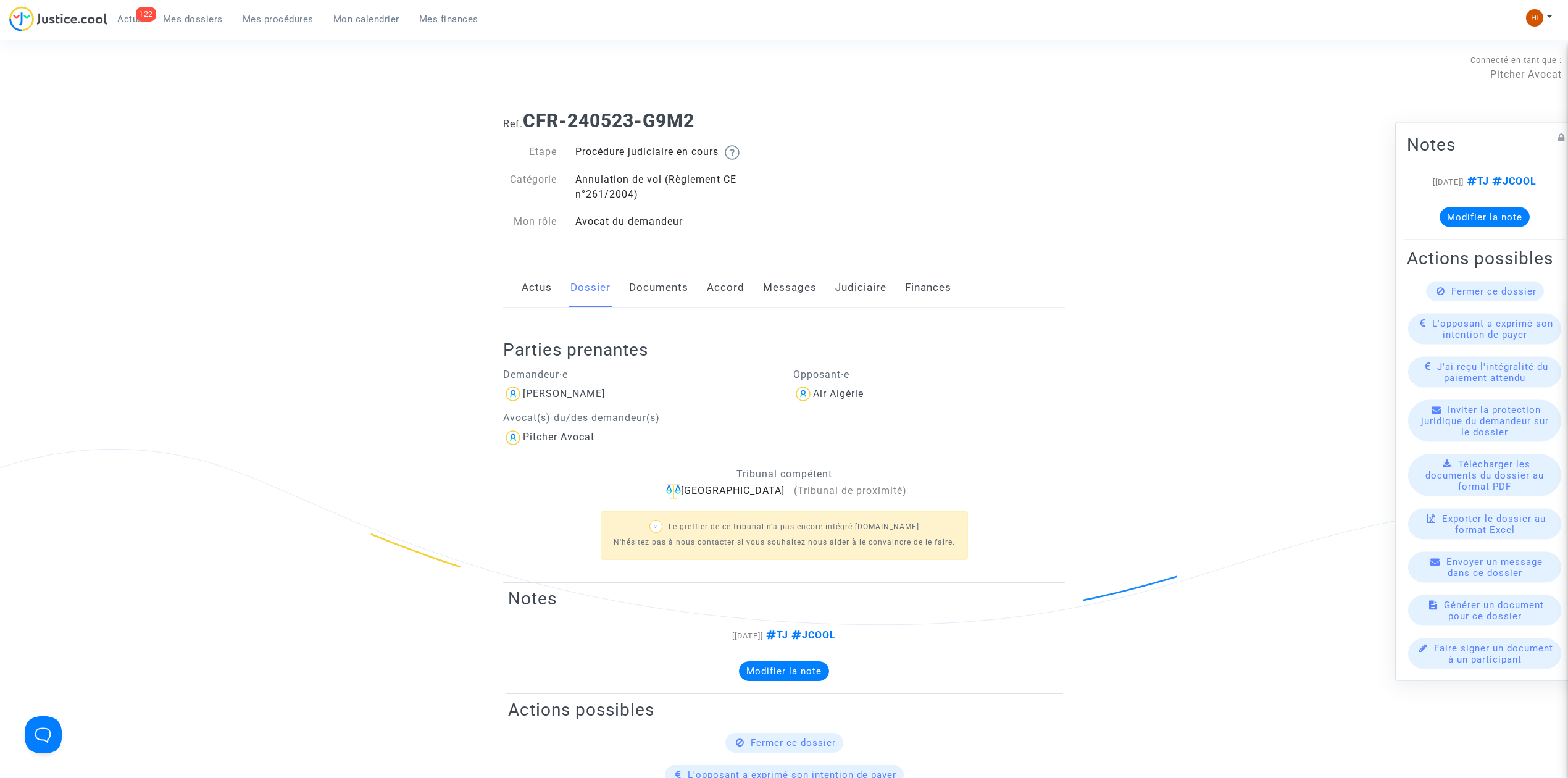
click at [526, 290] on link "Actus" at bounding box center [536, 288] width 30 height 40
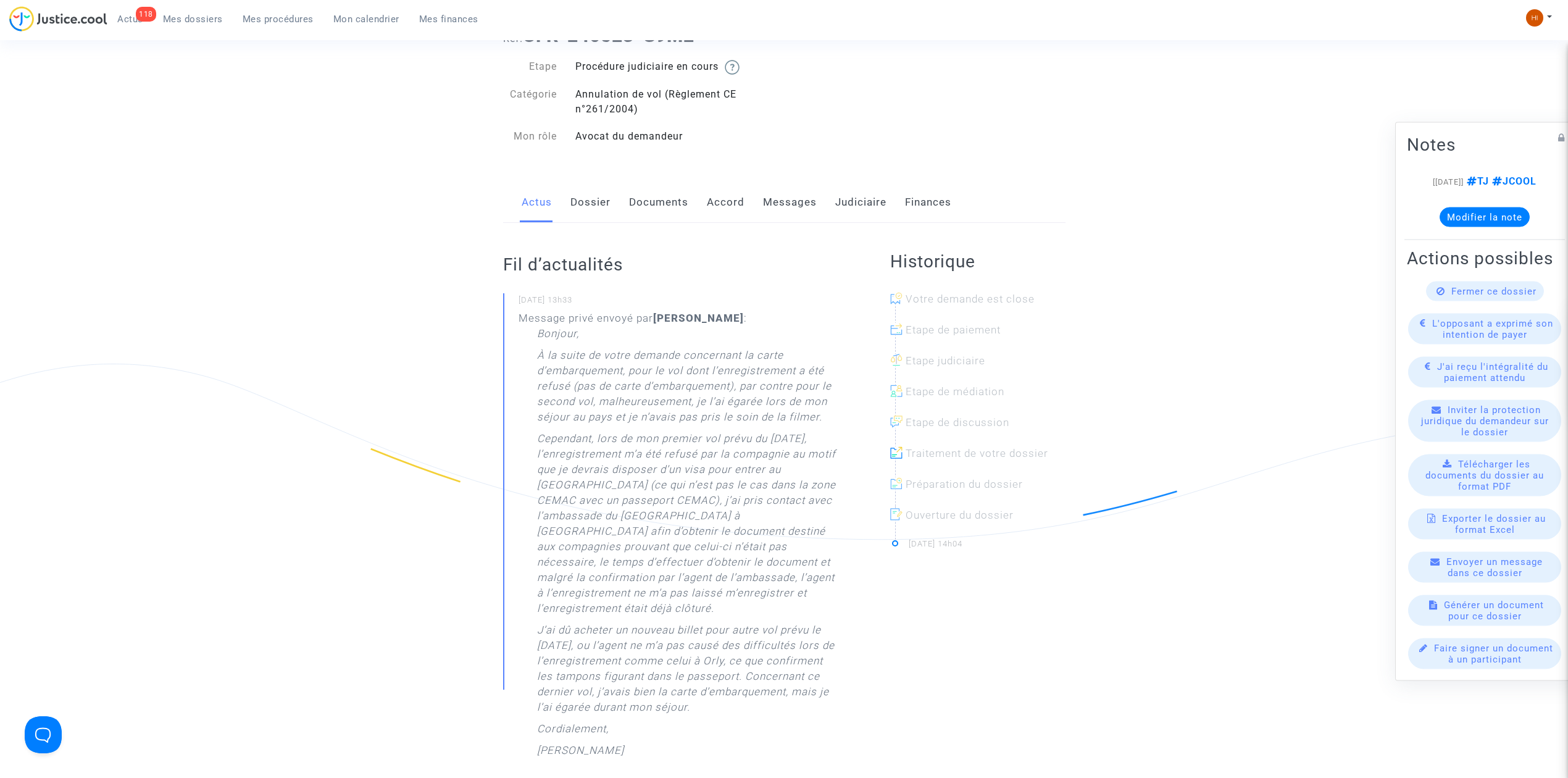
scroll to position [82, 0]
click at [651, 205] on link "Documents" at bounding box center [658, 205] width 60 height 40
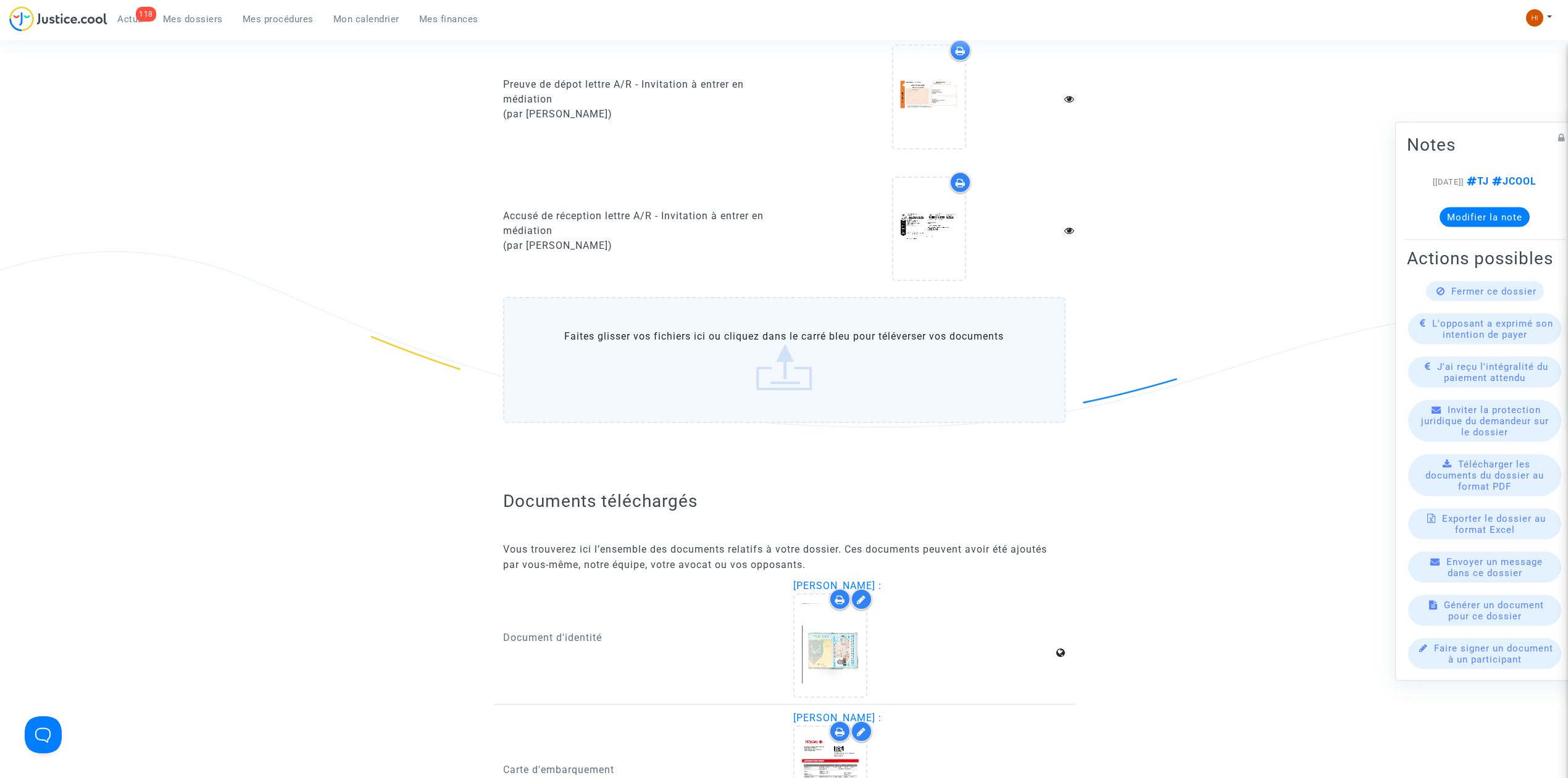
scroll to position [1563, 0]
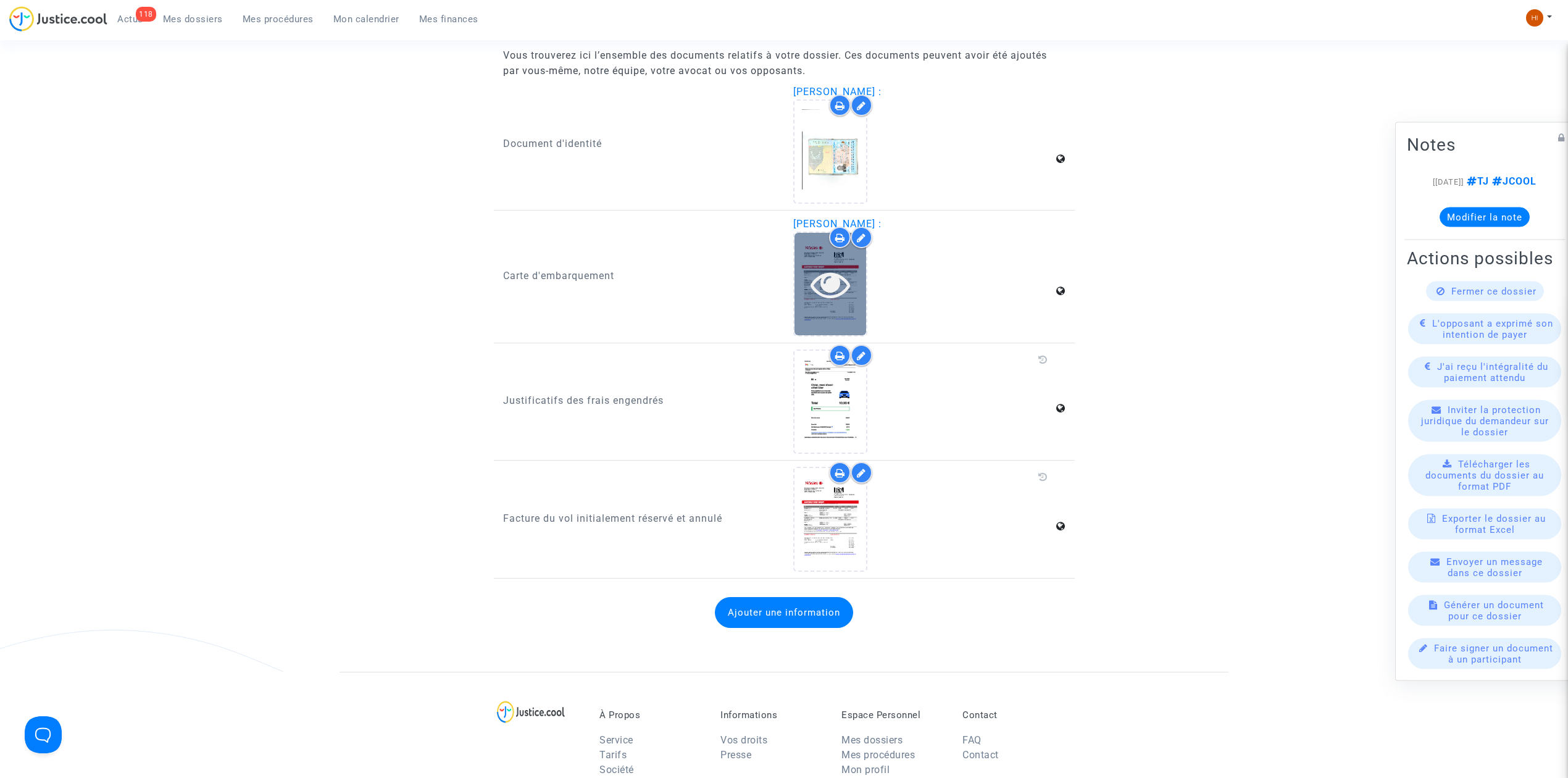
click at [836, 281] on icon at bounding box center [831, 283] width 40 height 39
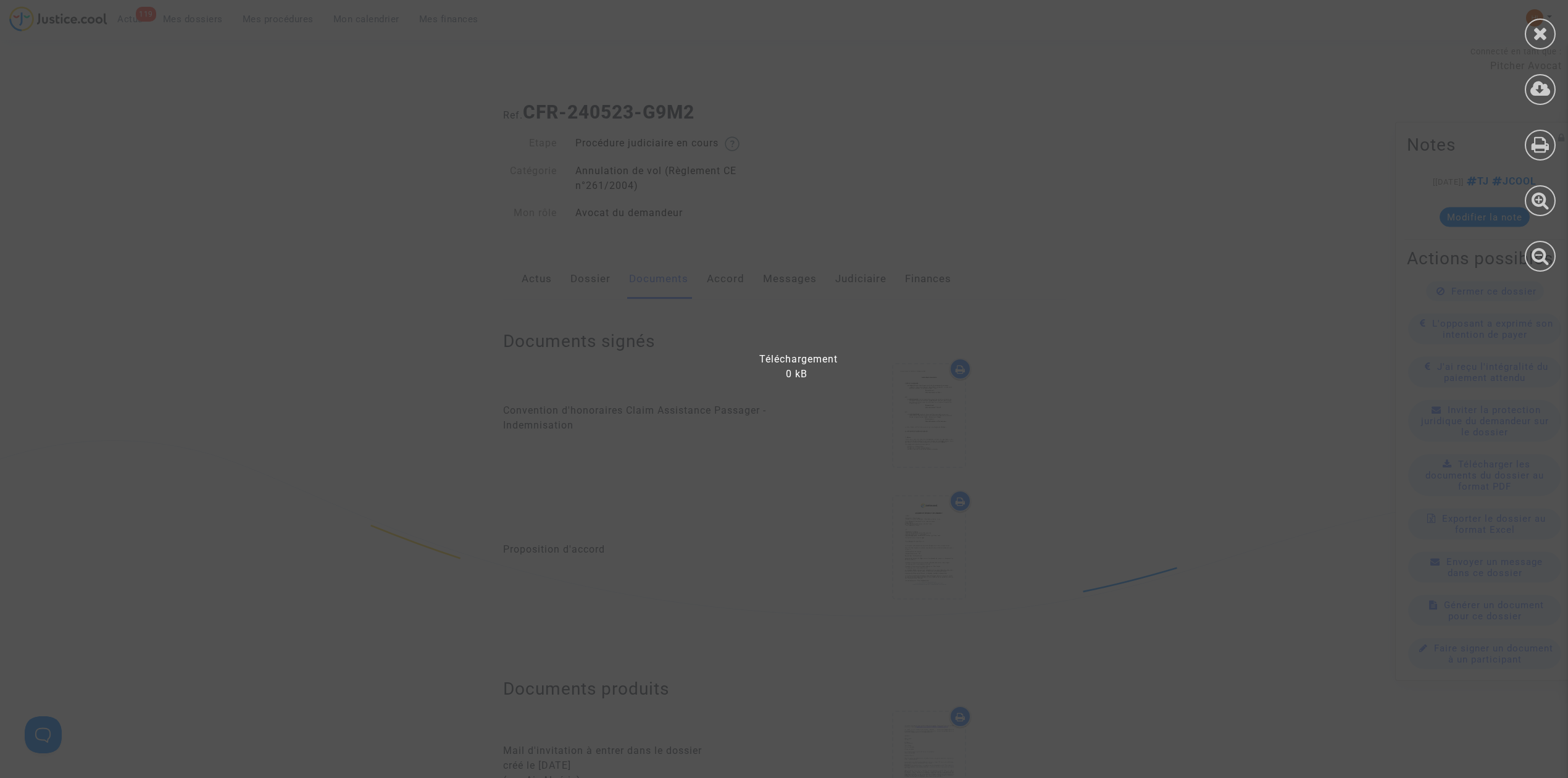
scroll to position [0, 0]
click at [1551, 31] on div at bounding box center [1541, 34] width 31 height 31
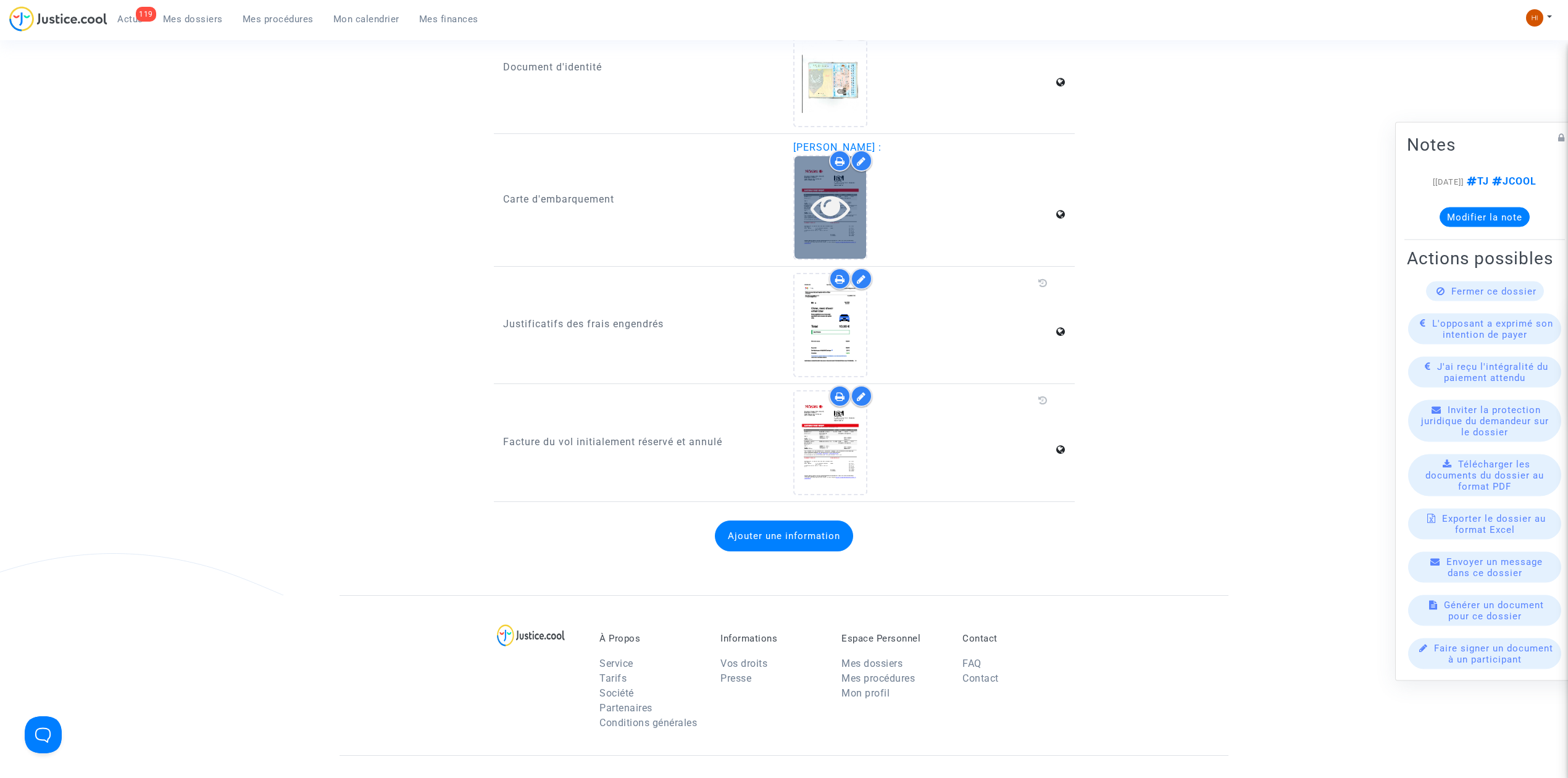
scroll to position [1646, 0]
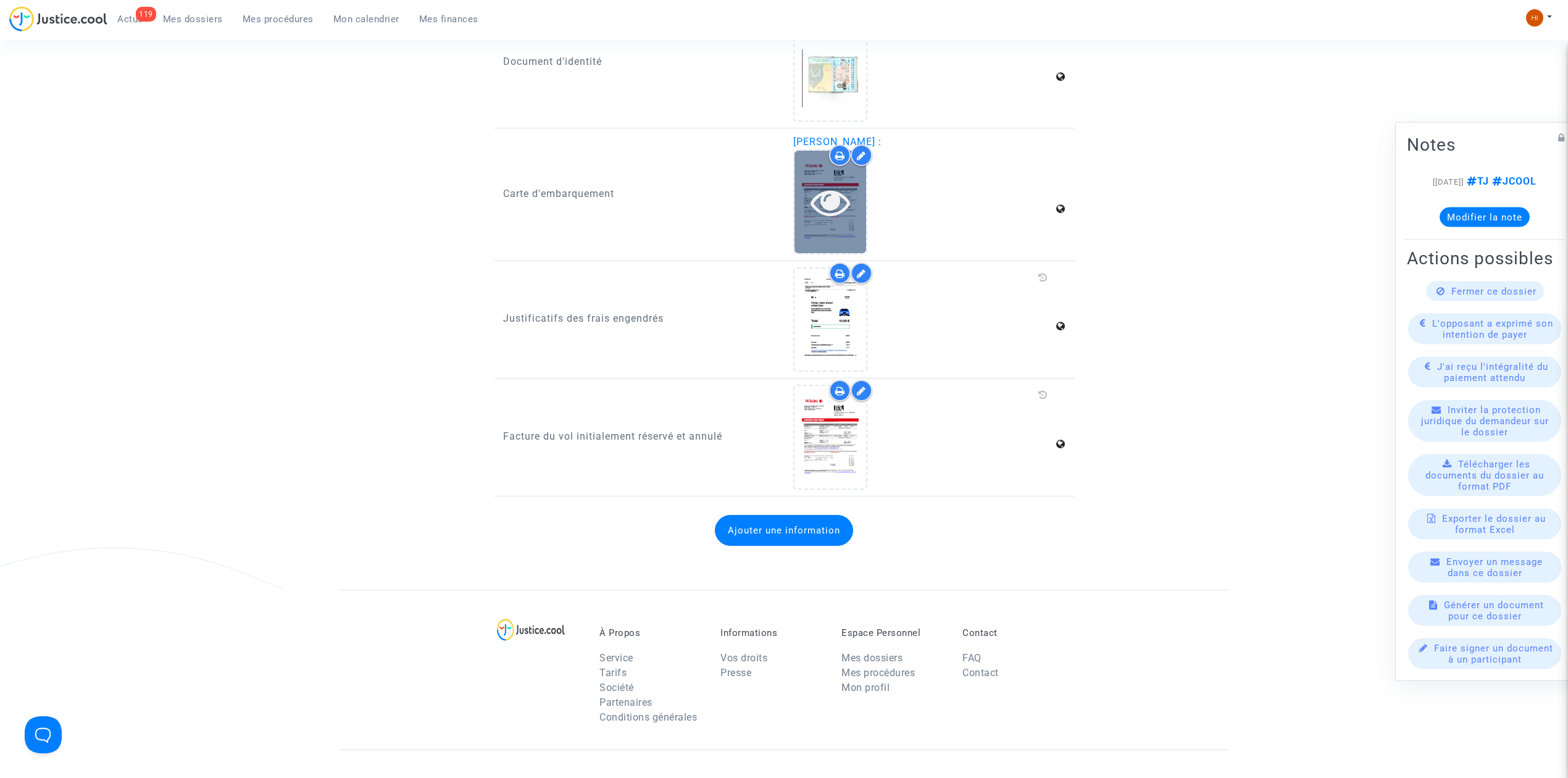
click at [835, 223] on div at bounding box center [830, 201] width 71 height 102
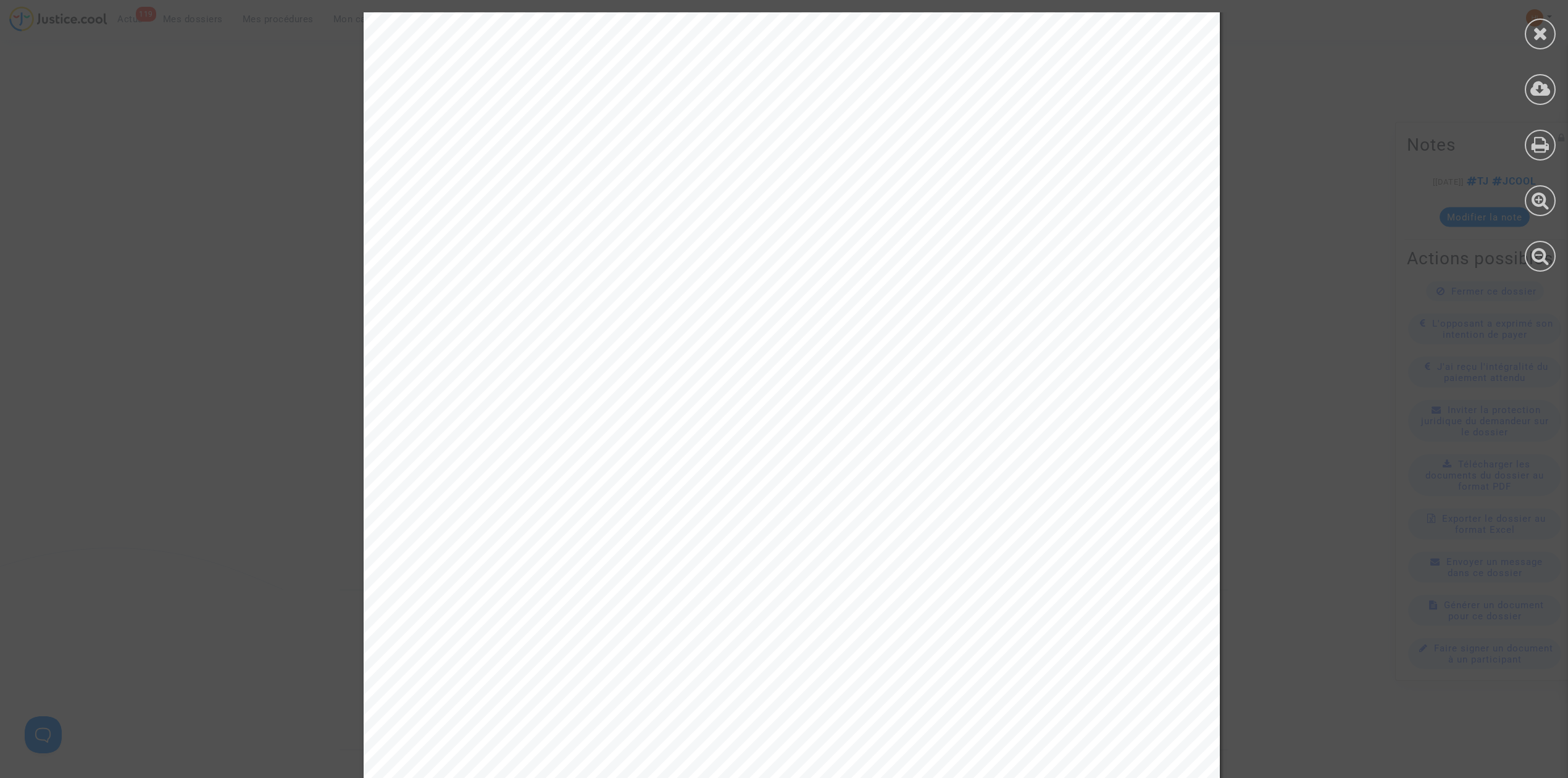
scroll to position [1475, 0]
drag, startPoint x: 1542, startPoint y: 37, endPoint x: 1504, endPoint y: 16, distance: 43.4
click at [1542, 35] on icon at bounding box center [1541, 33] width 16 height 18
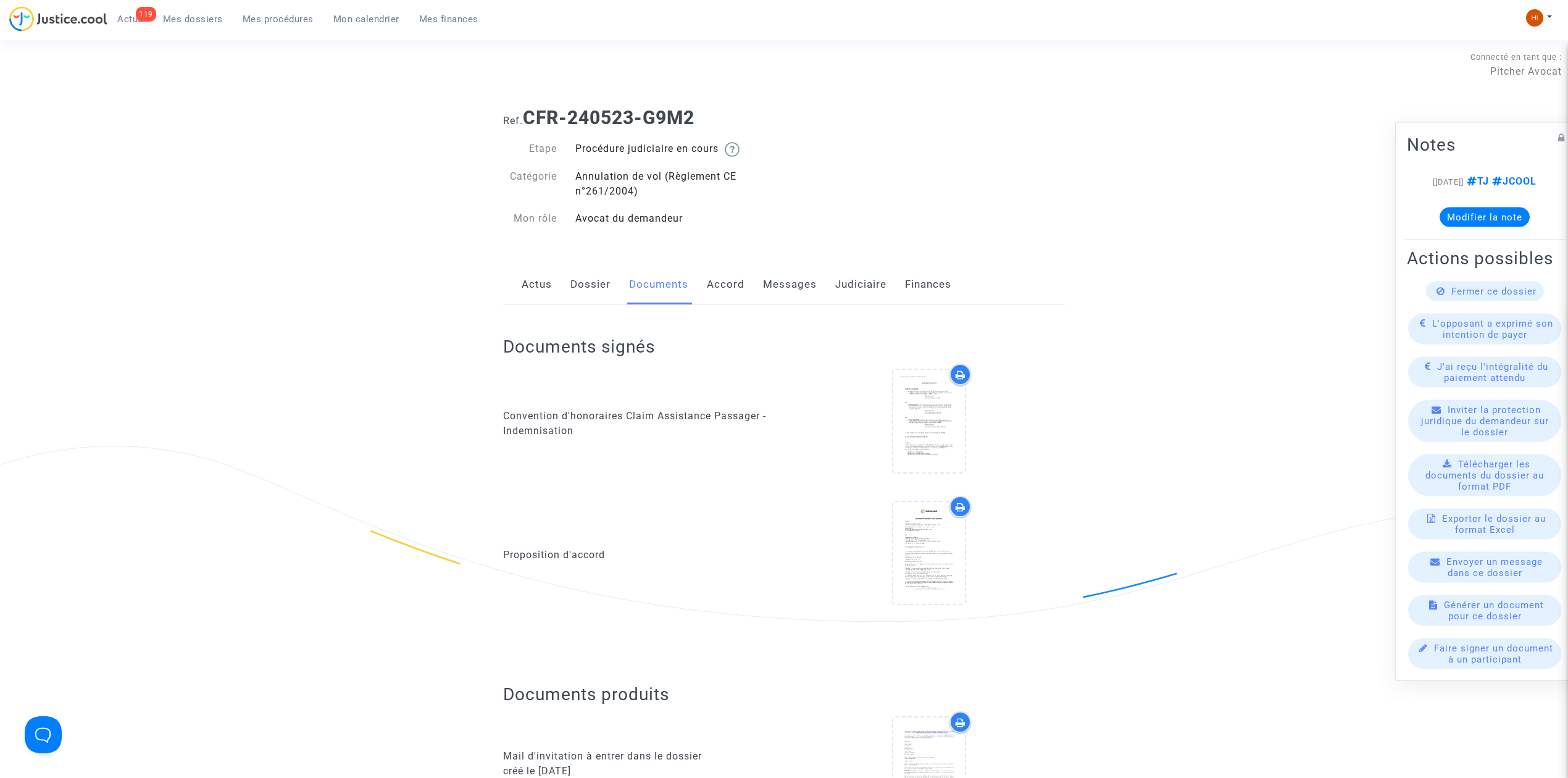
scroll to position [0, 0]
click at [797, 290] on link "Messages" at bounding box center [790, 288] width 54 height 40
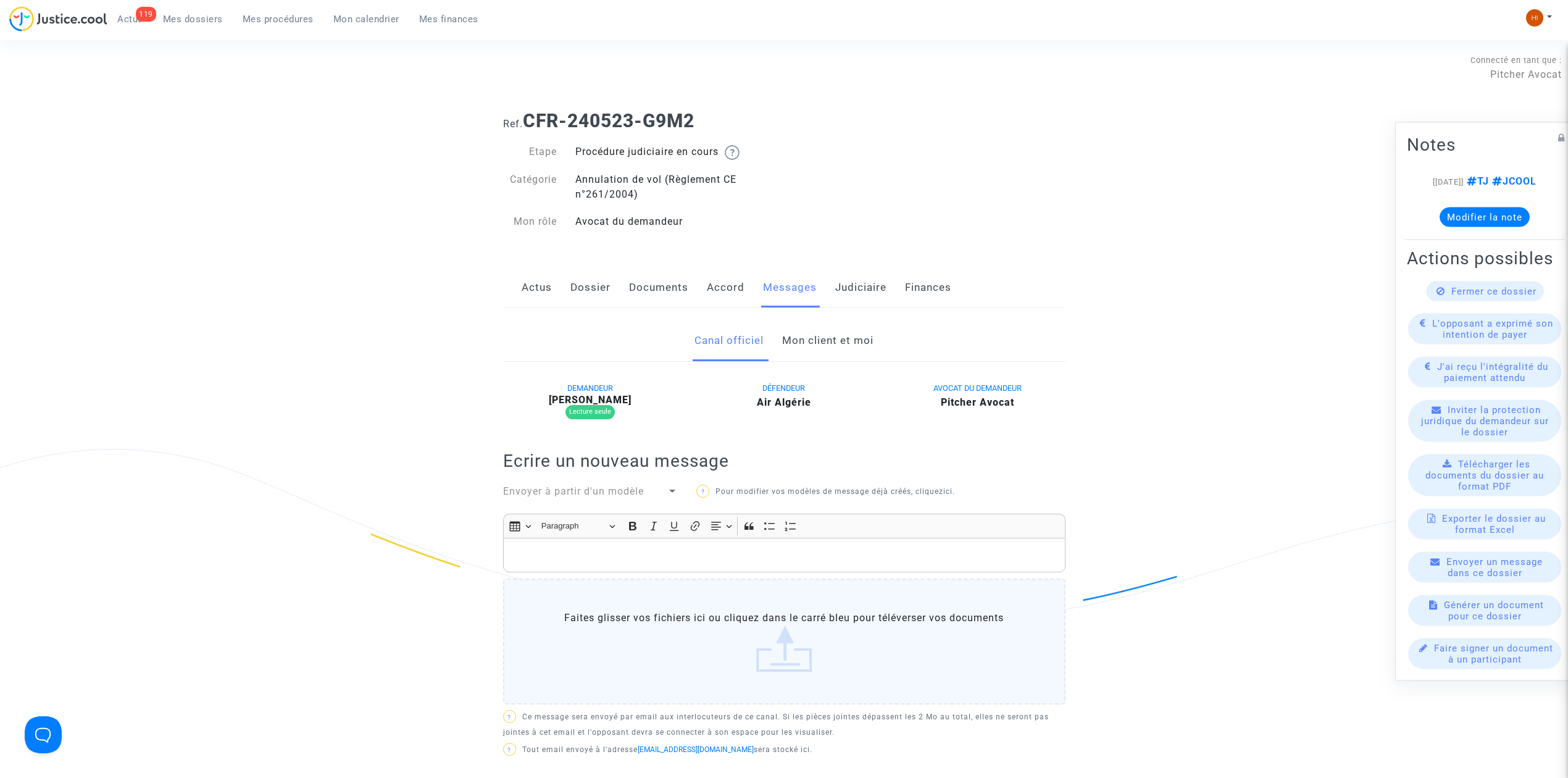
click at [850, 345] on link "Mon client et moi" at bounding box center [828, 341] width 92 height 40
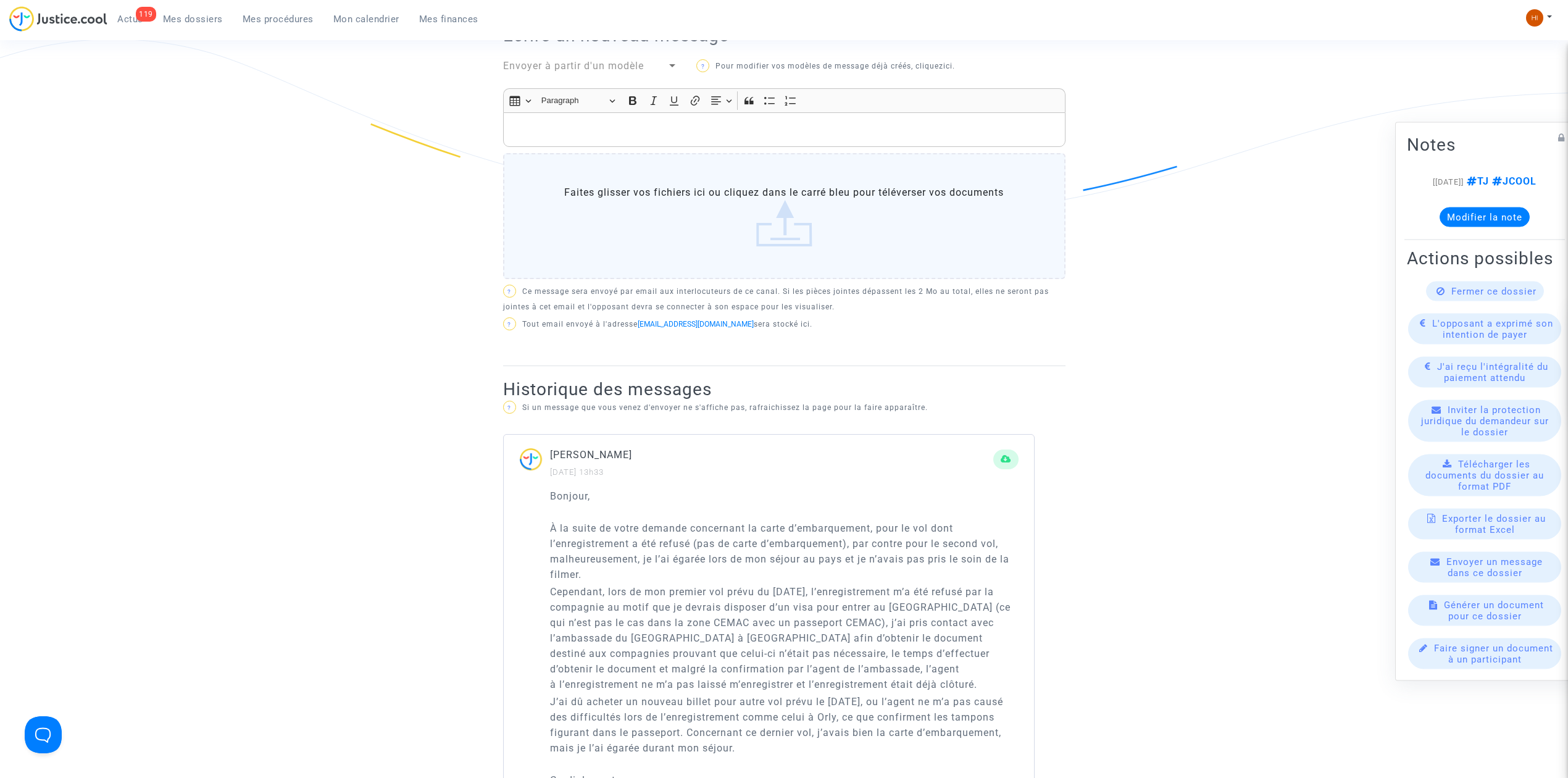
scroll to position [576, 0]
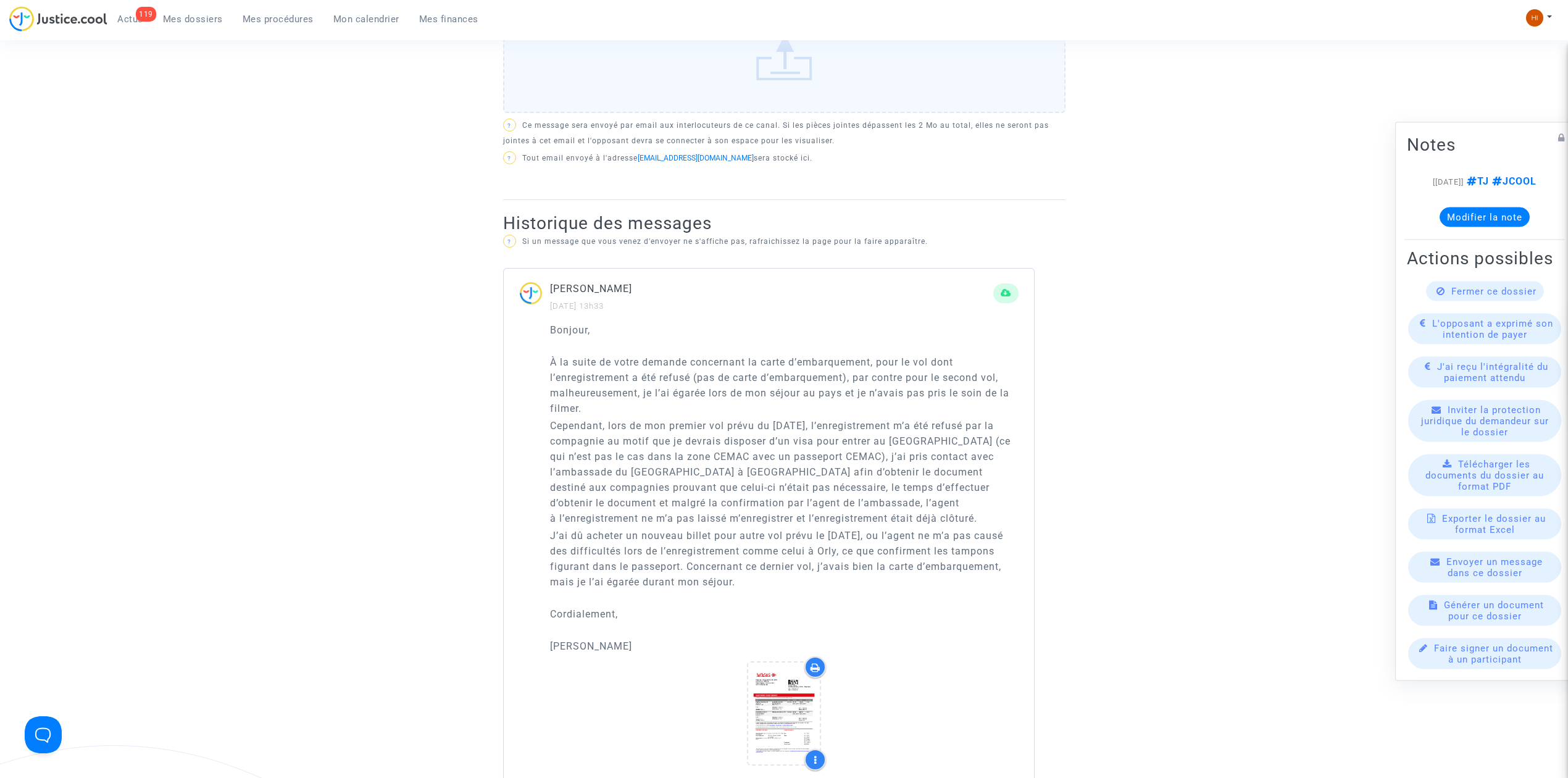
drag, startPoint x: 549, startPoint y: 332, endPoint x: 788, endPoint y: 581, distance: 345.1
click at [788, 581] on div "Bonjour, À la suite de votre demande concernant la carte d’embarquement, pour l…" at bounding box center [769, 553] width 531 height 460
copy div "Bonjour, À la suite de votre demande concernant la carte d’embarquement, pour l…"
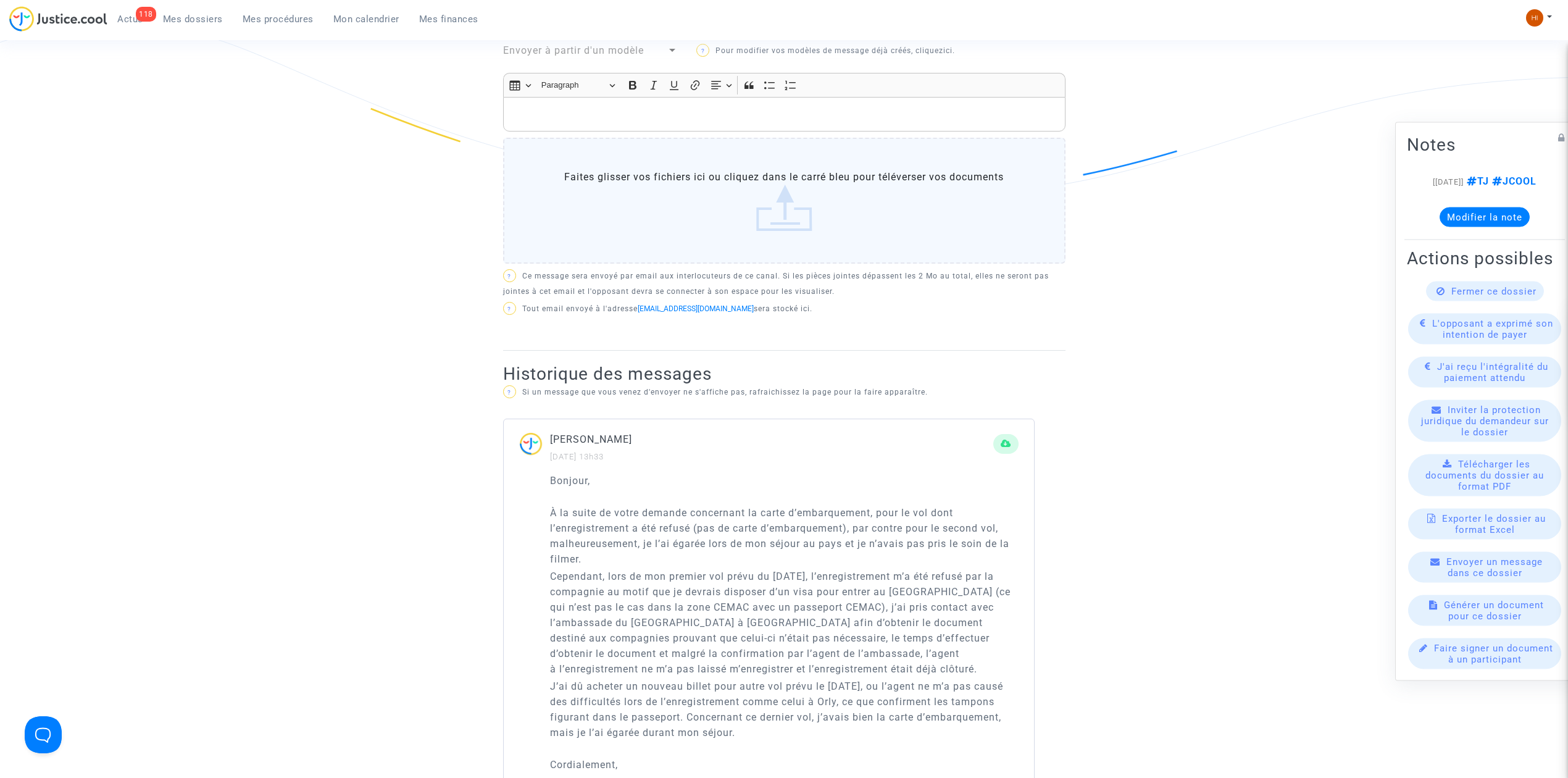
scroll to position [411, 0]
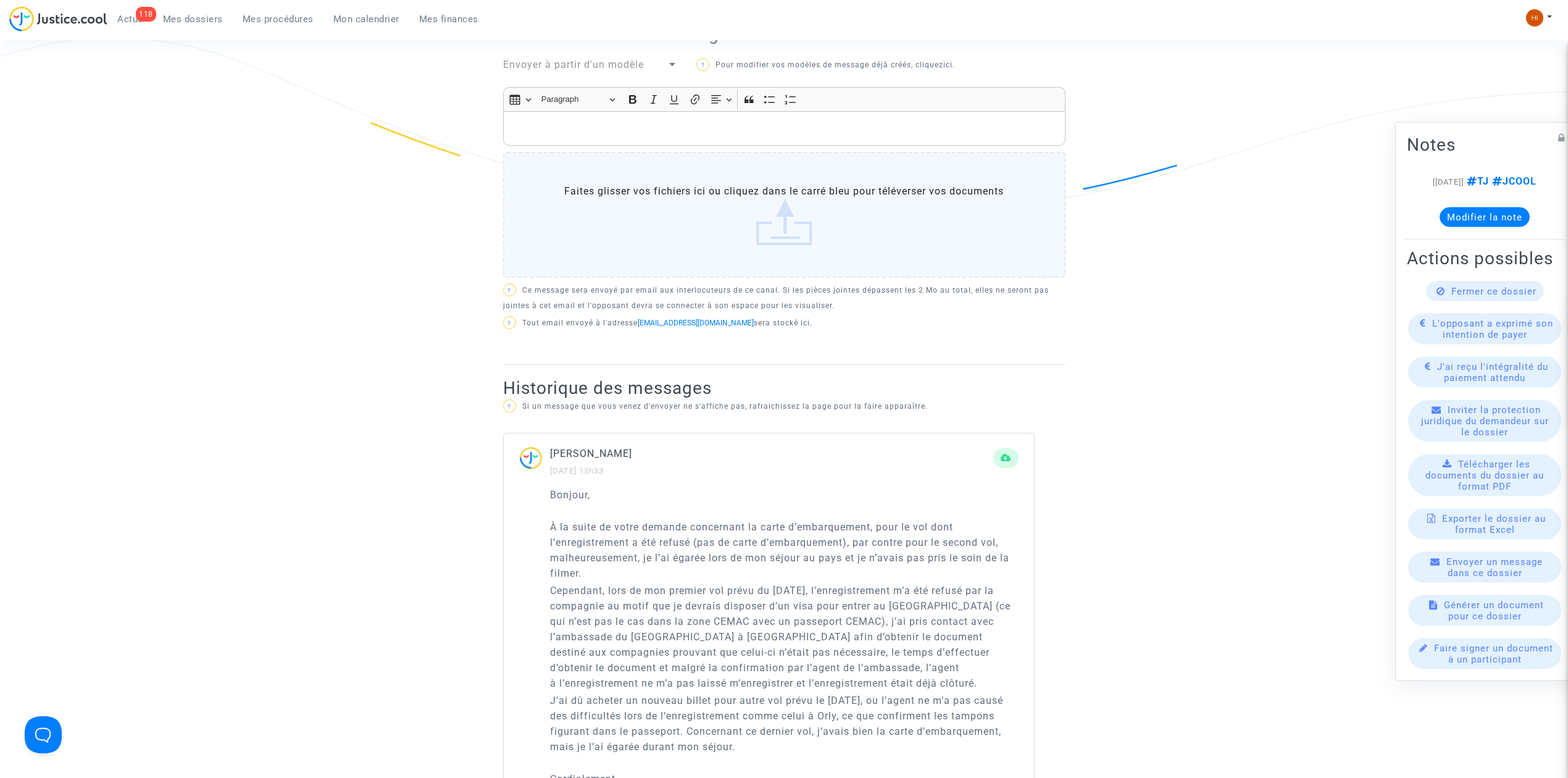
drag, startPoint x: 1265, startPoint y: 481, endPoint x: 1260, endPoint y: 488, distance: 8.6
click at [1265, 480] on div "Ref. CFR-240523-G9M2 Etape Procédure judiciaire en cours Catégorie Annulation d…" at bounding box center [784, 761] width 1568 height 2142
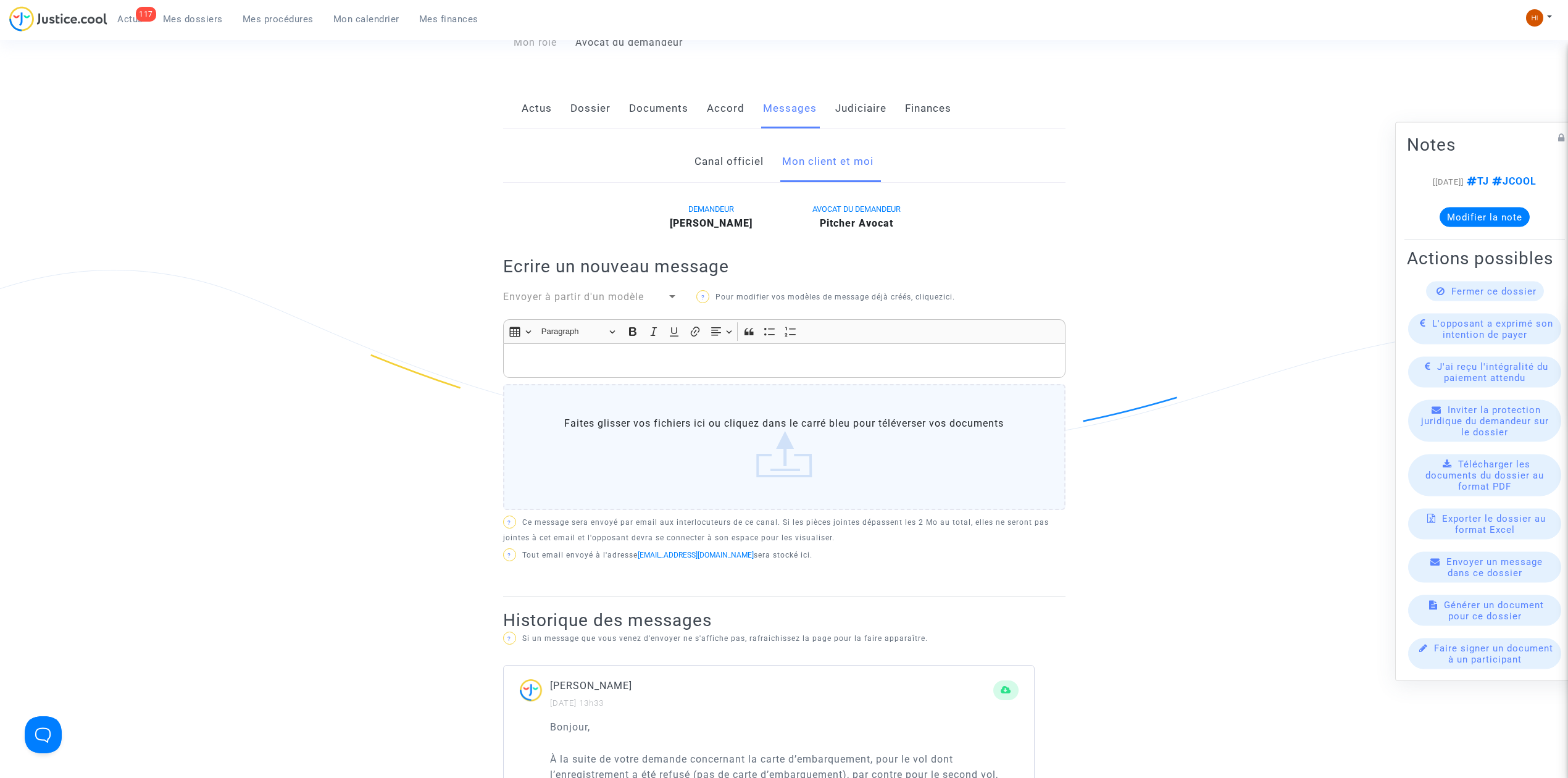
scroll to position [164, 0]
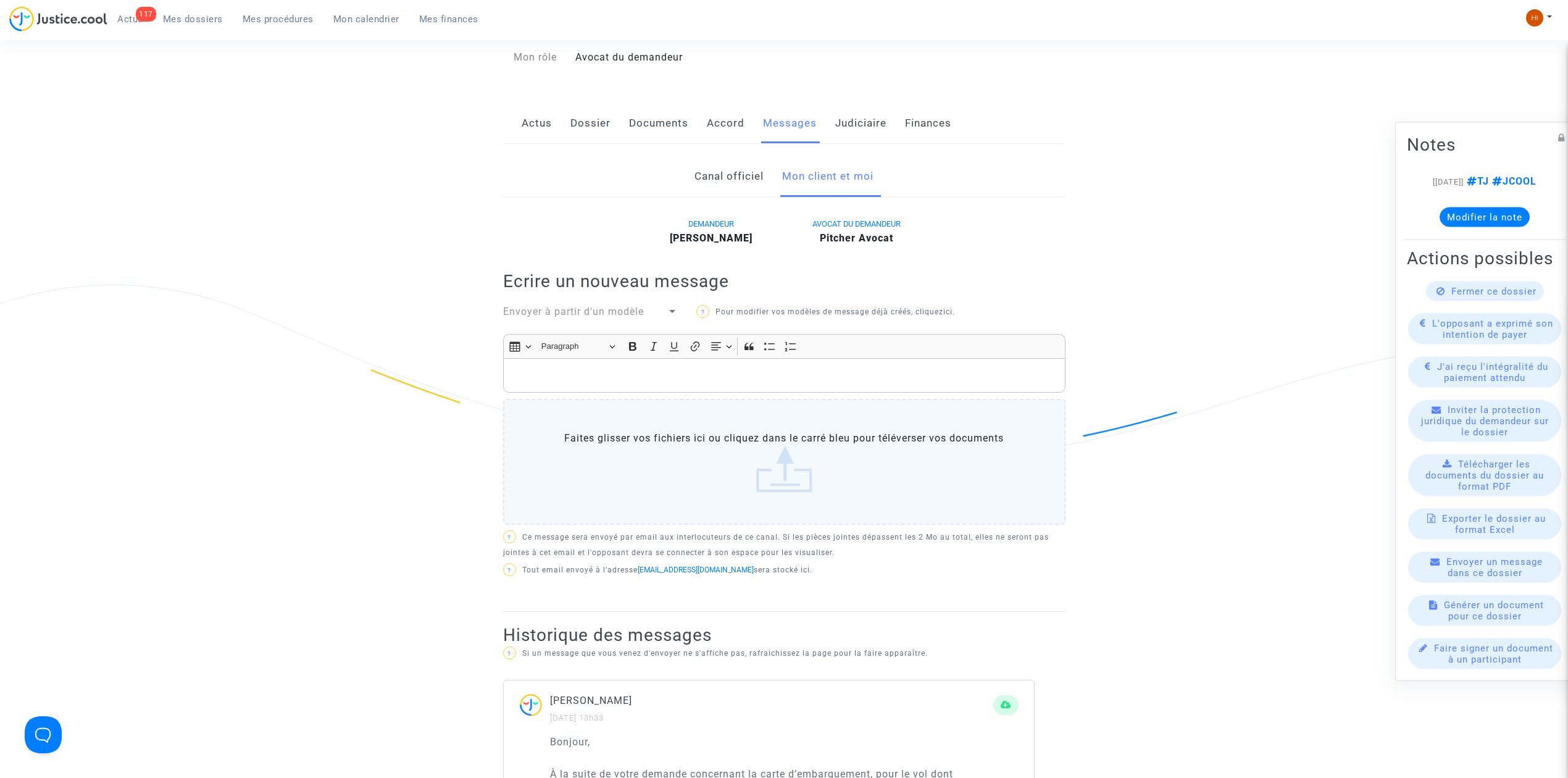
click at [657, 379] on p "Rich Text Editor, main" at bounding box center [784, 376] width 550 height 16
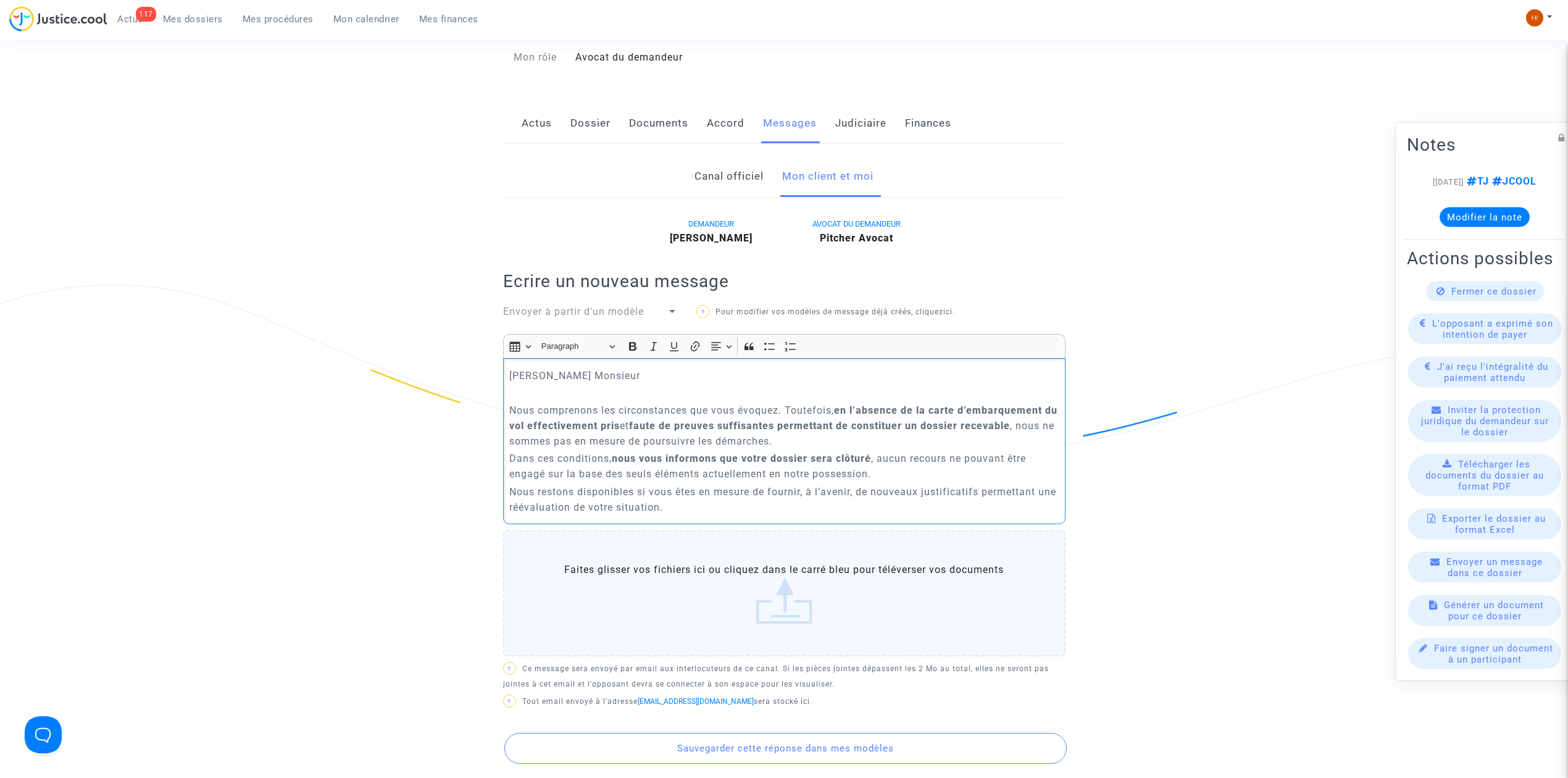
click at [570, 398] on p "Rich Text Editor, main" at bounding box center [784, 392] width 550 height 16
click at [982, 413] on p "Nous vous remercions pour ce retour et nous comprenons les circonstances que vo…" at bounding box center [784, 425] width 550 height 47
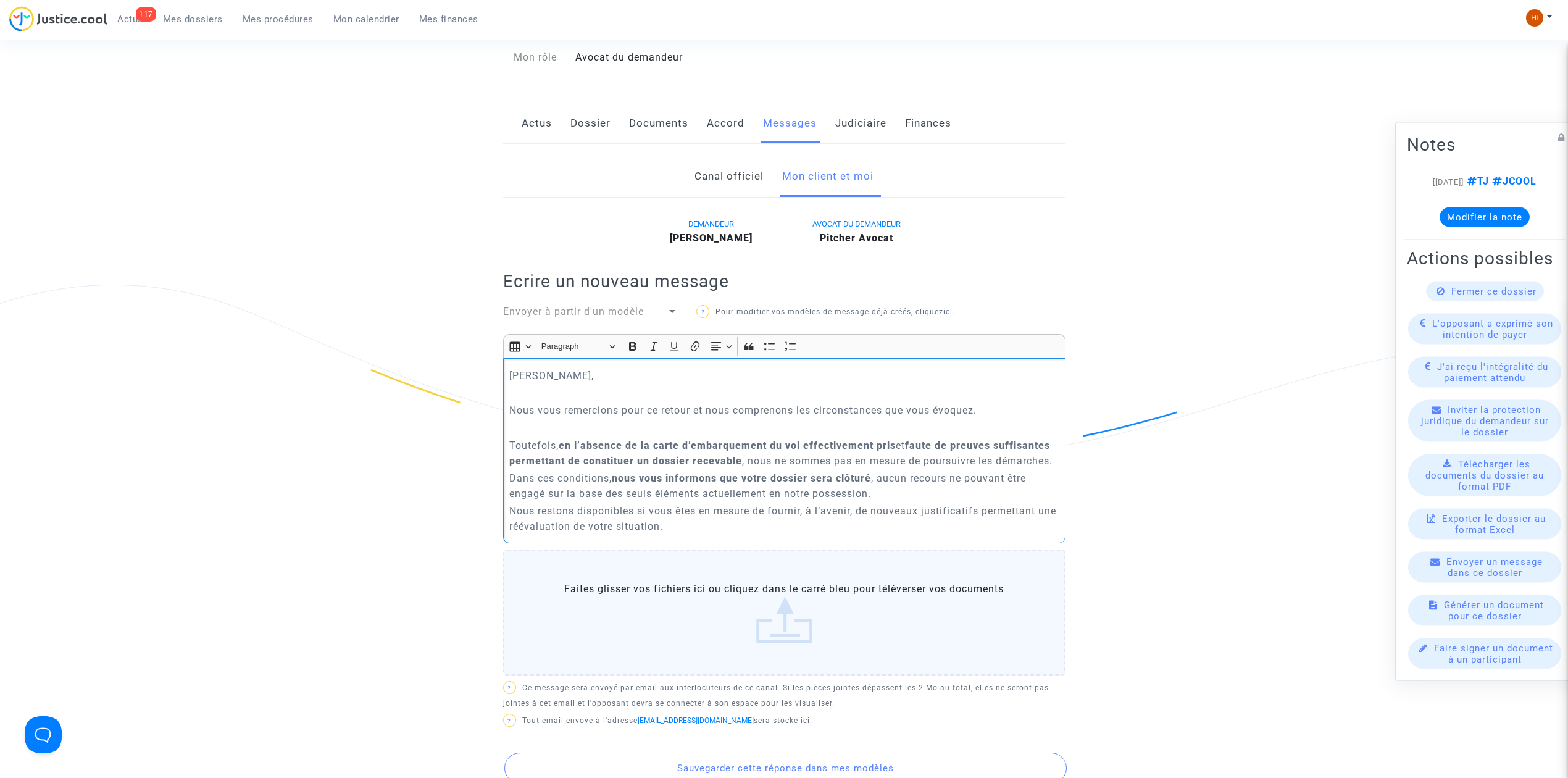
click at [1059, 458] on div "Cher Monsieur, Nous vous remercions pour ce retour et nous comprenons les circo…" at bounding box center [784, 451] width 563 height 185
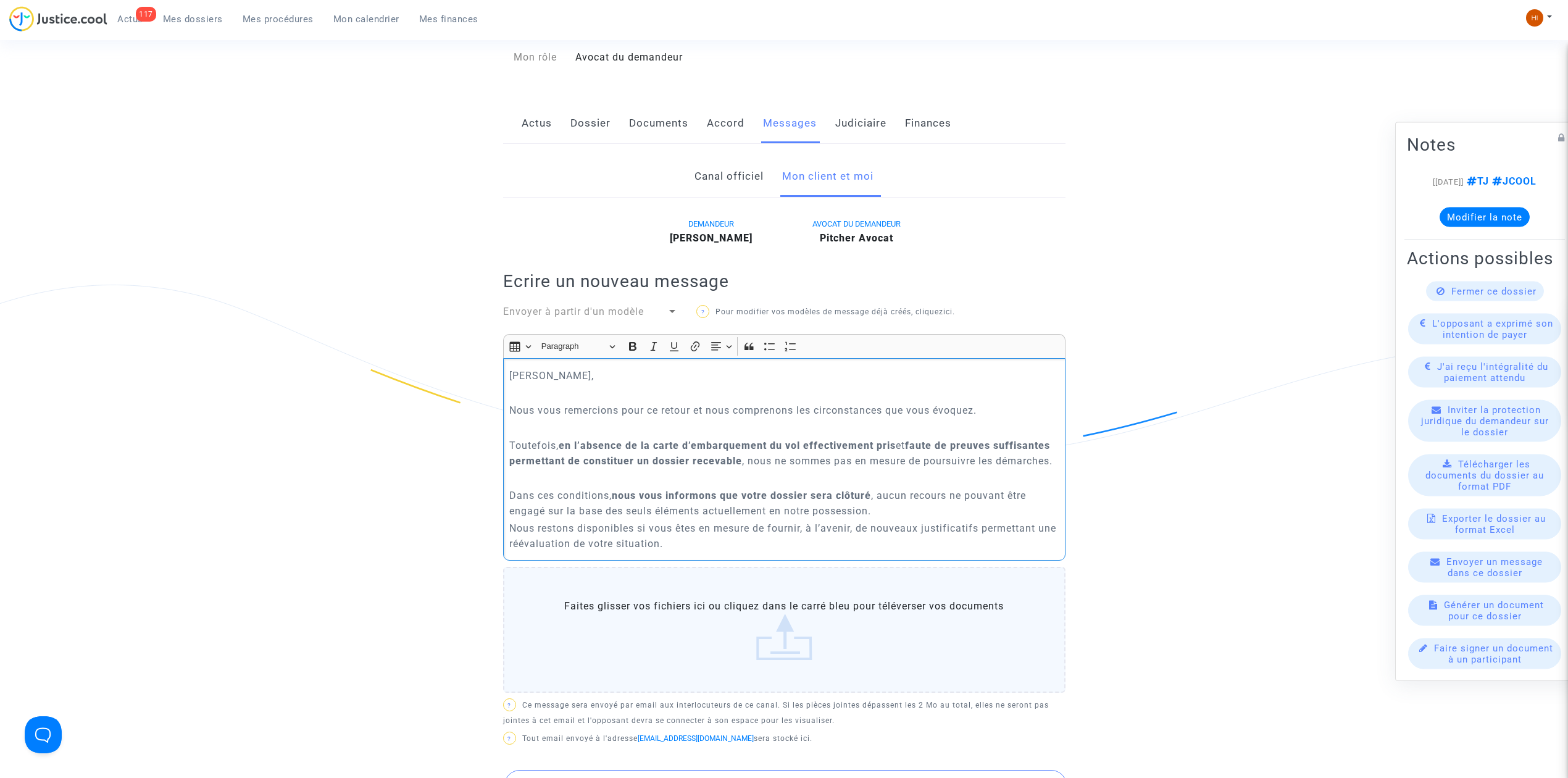
click at [916, 513] on p "Dans ces conditions, nous vous informons que votre dossier sera clôturé , aucun…" at bounding box center [784, 503] width 550 height 31
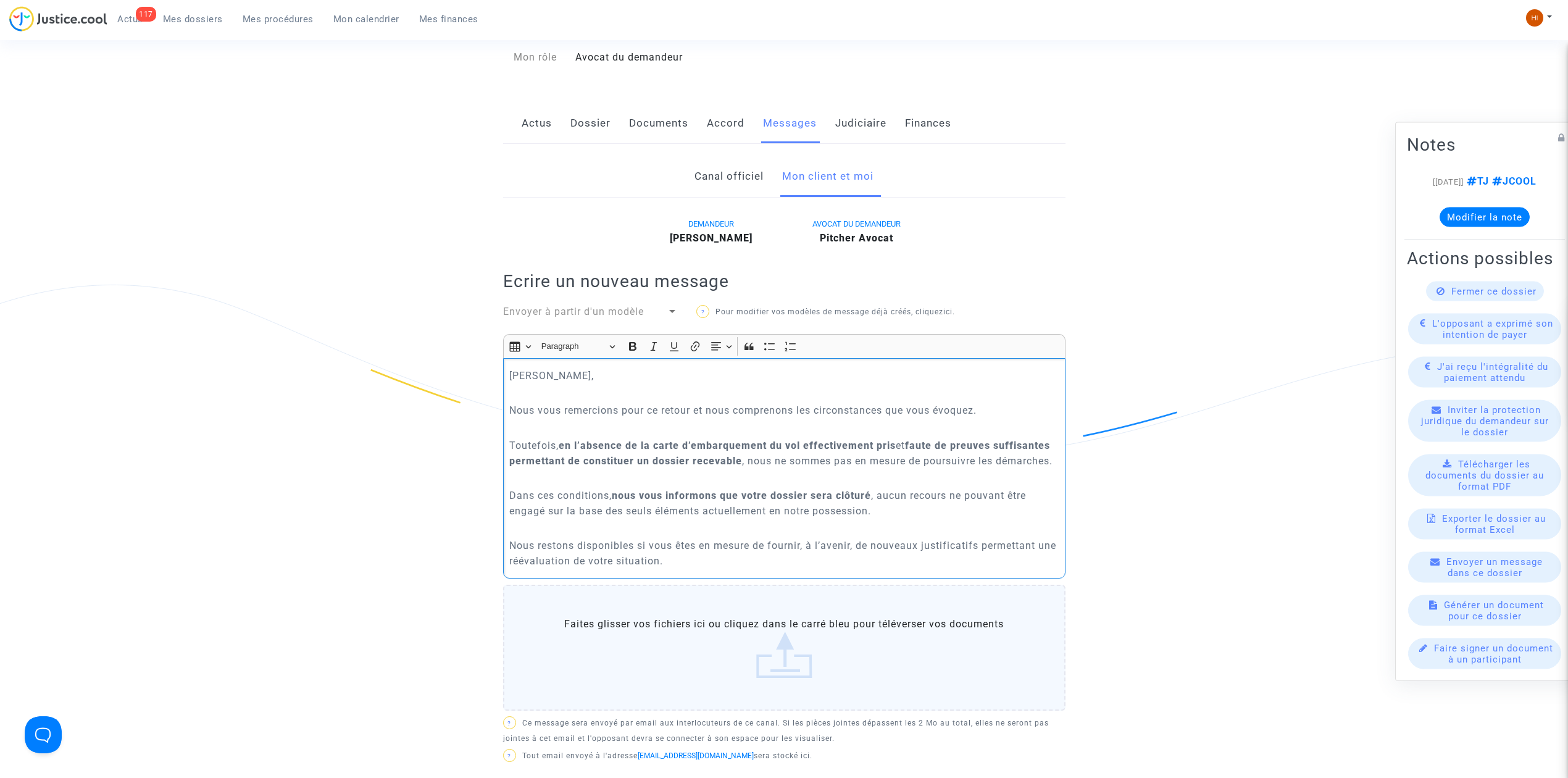
click at [793, 573] on div "Cher Monsieur, Nous vous remercions pour ce retour et nous comprenons les circo…" at bounding box center [784, 468] width 563 height 220
click at [597, 428] on p "Rich Text Editor, main" at bounding box center [784, 427] width 550 height 16
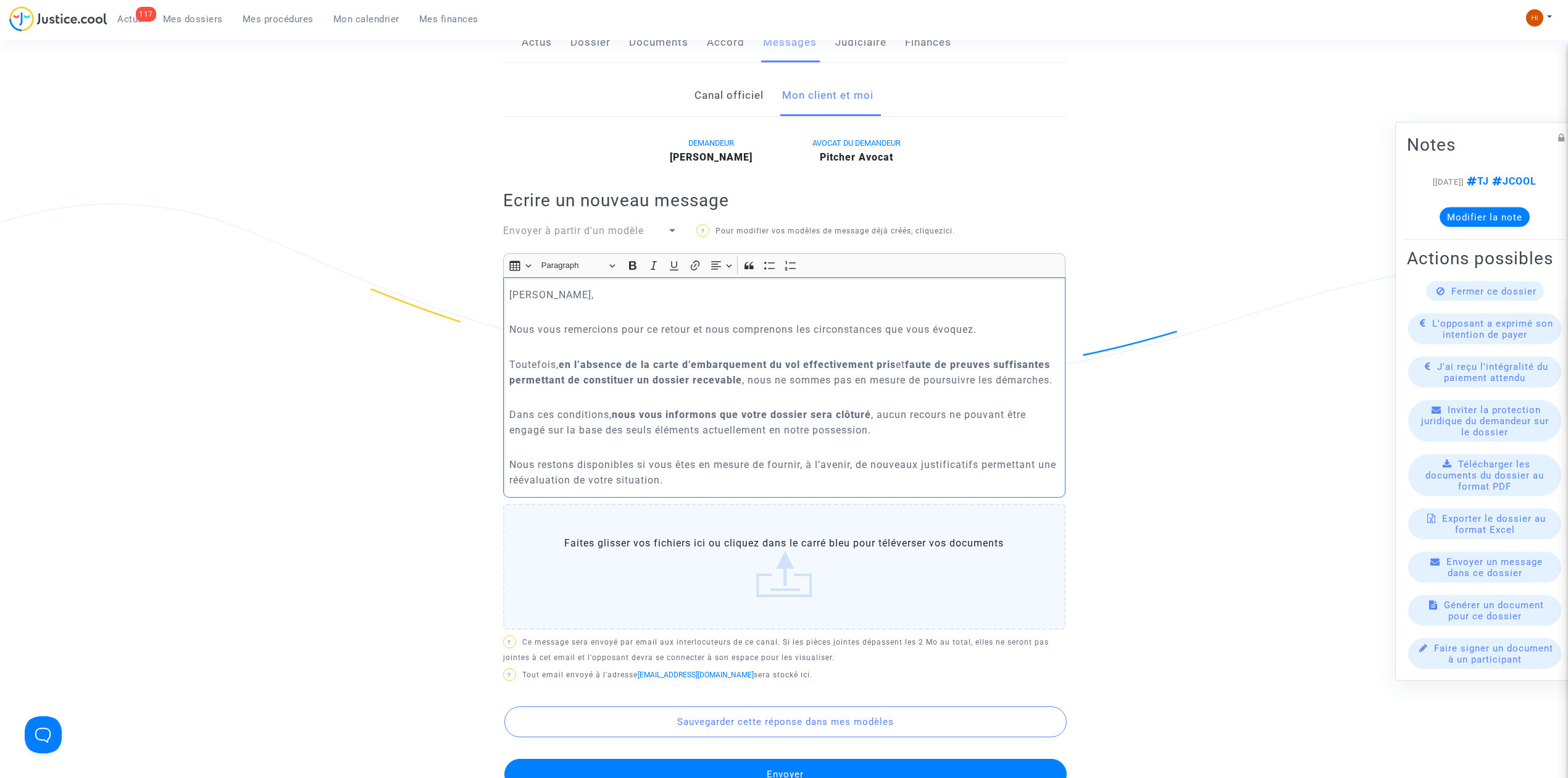
scroll to position [247, 0]
click at [712, 477] on p "Nous restons disponibles si vous êtes en mesure de fournir, à l’avenir, de nouv…" at bounding box center [784, 470] width 550 height 31
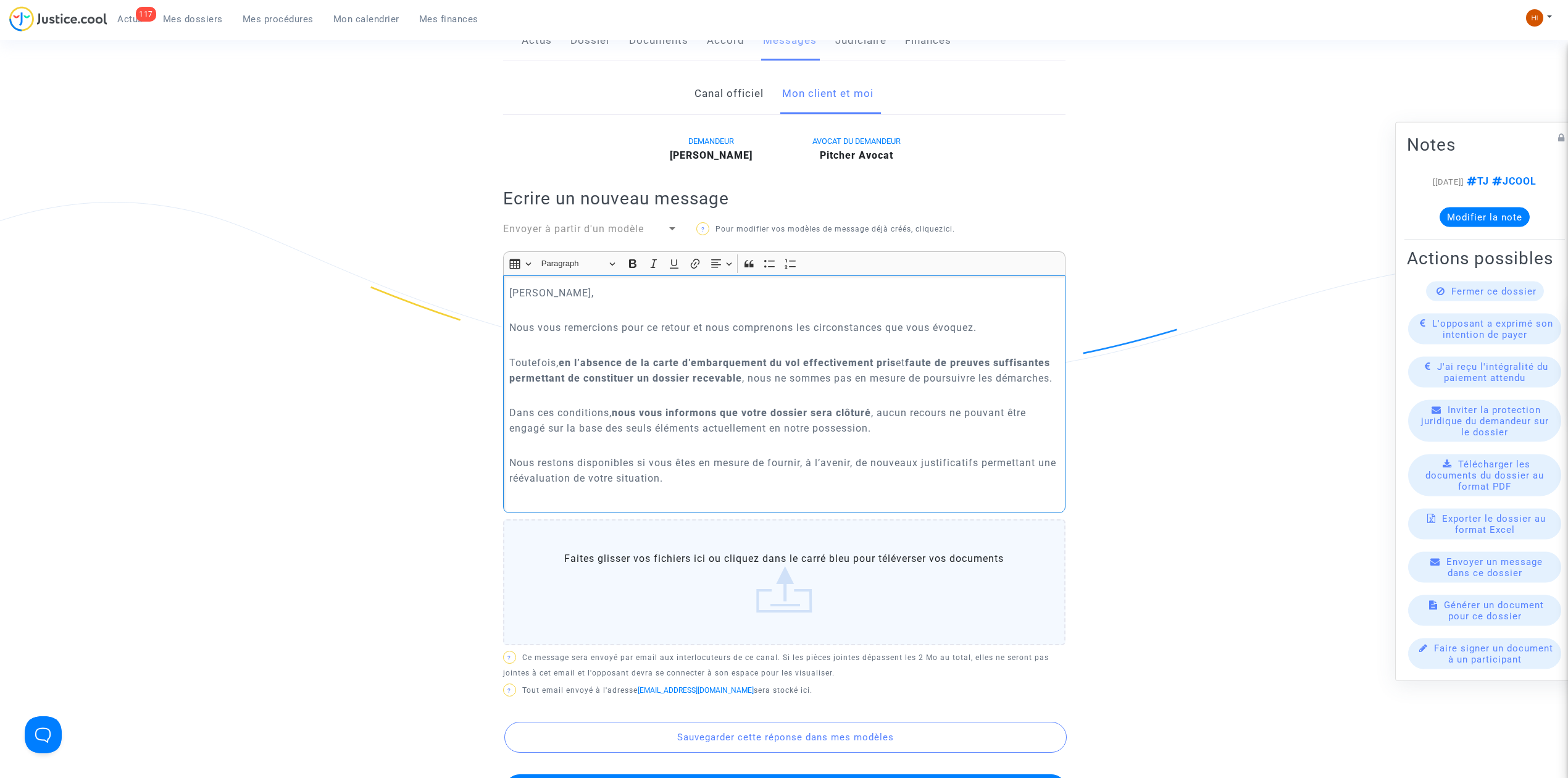
click at [714, 477] on p "Nous restons disponibles si vous êtes en mesure de fournir, à l’avenir, de nouv…" at bounding box center [784, 470] width 550 height 31
drag, startPoint x: 686, startPoint y: 477, endPoint x: 974, endPoint y: 483, distance: 288.1
click at [974, 483] on p "Nous restons disponibles si vous êtes en mesure de fournir, à l’avenir, de nouv…" at bounding box center [784, 470] width 550 height 31
click at [633, 262] on icon "Editor toolbar" at bounding box center [632, 263] width 12 height 12
click at [694, 497] on p "Rich Text Editor, main" at bounding box center [784, 495] width 550 height 16
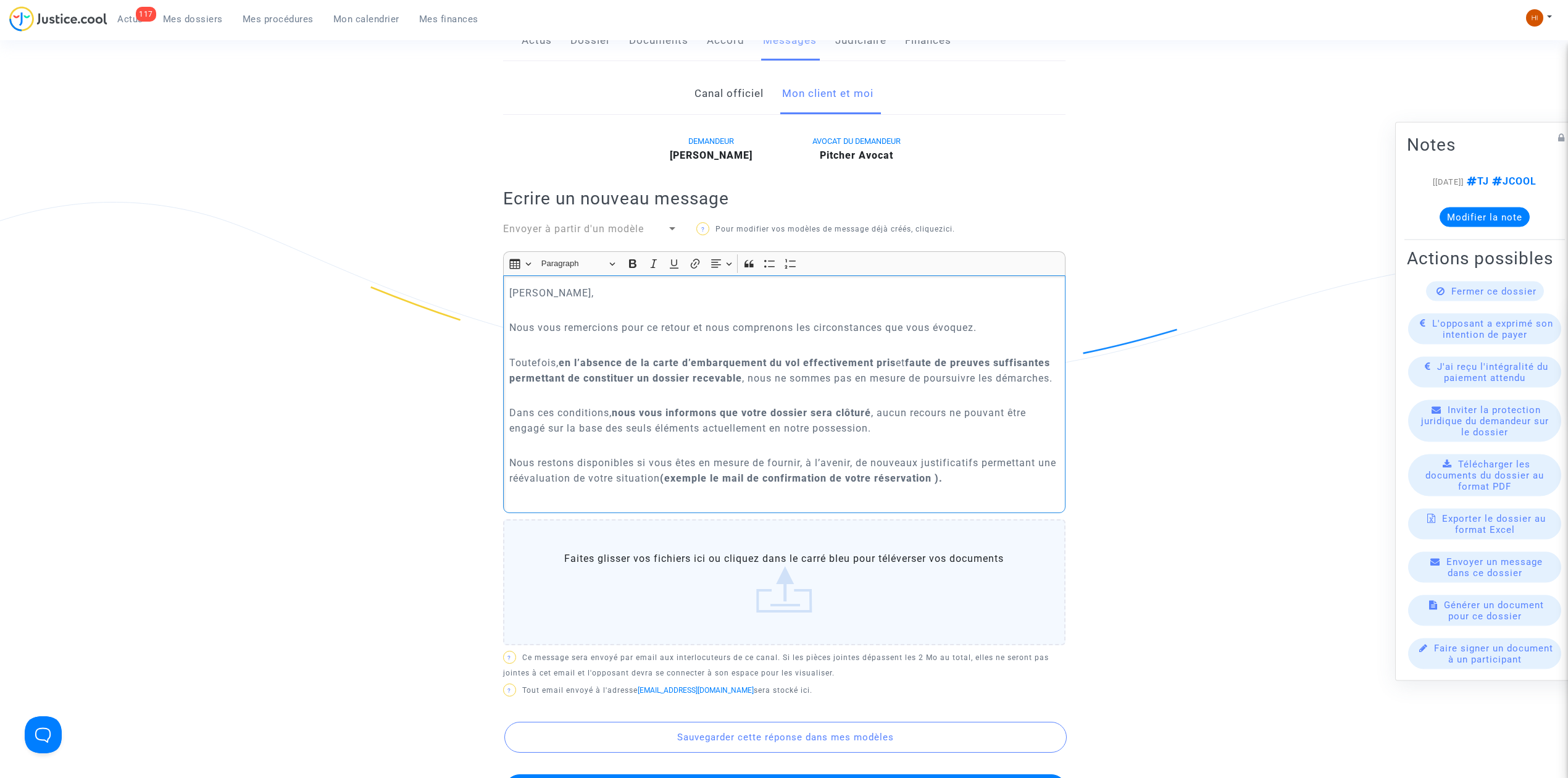
drag, startPoint x: 685, startPoint y: 479, endPoint x: 507, endPoint y: 279, distance: 267.7
click at [507, 279] on div "Cher Monsieur, Nous vous remercions pour ce retour et nous comprenons les circo…" at bounding box center [784, 393] width 563 height 237
click at [633, 265] on icon "Editor toolbar" at bounding box center [632, 263] width 12 height 12
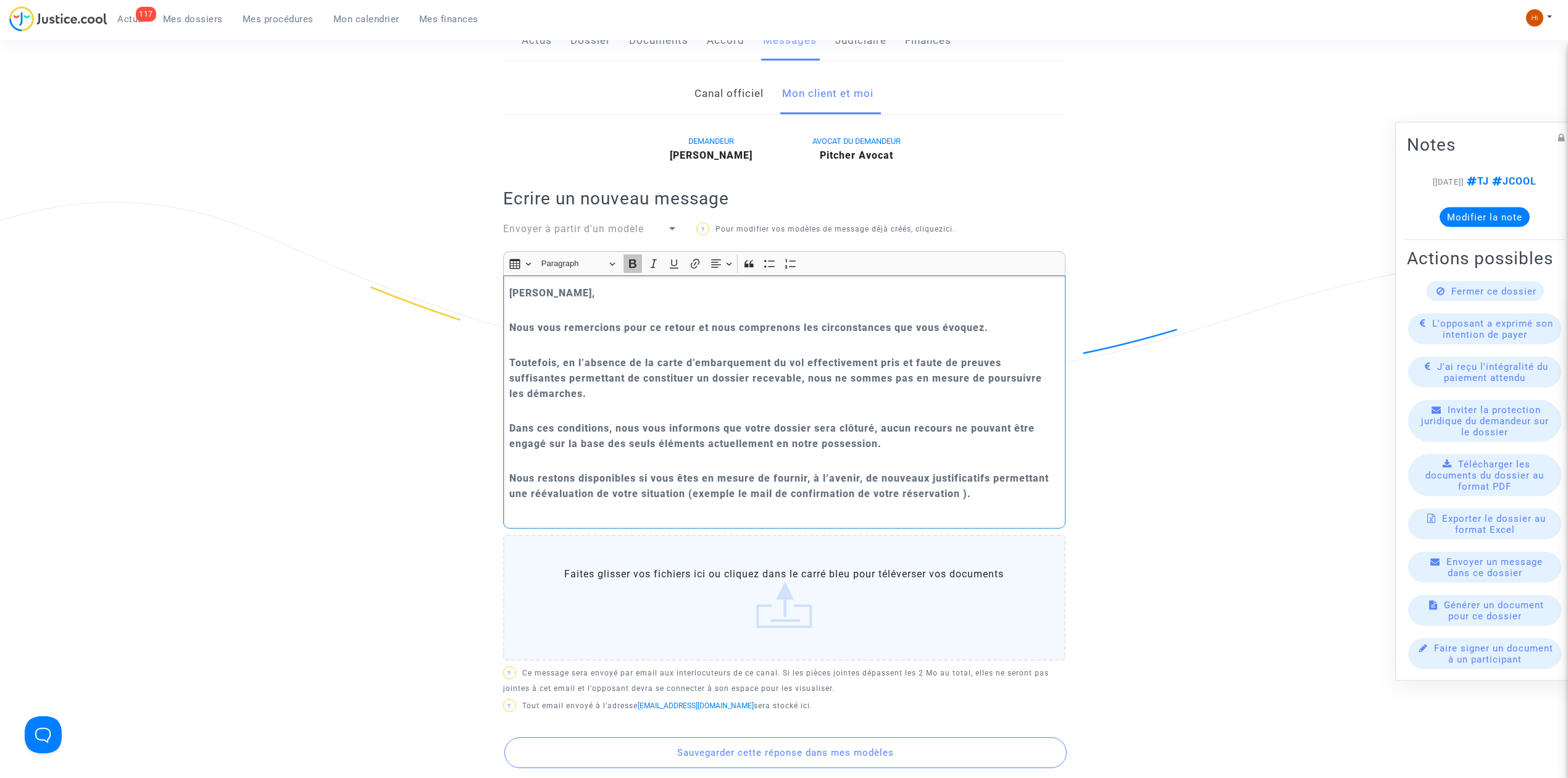
click at [633, 265] on icon "Editor toolbar" at bounding box center [632, 263] width 7 height 8
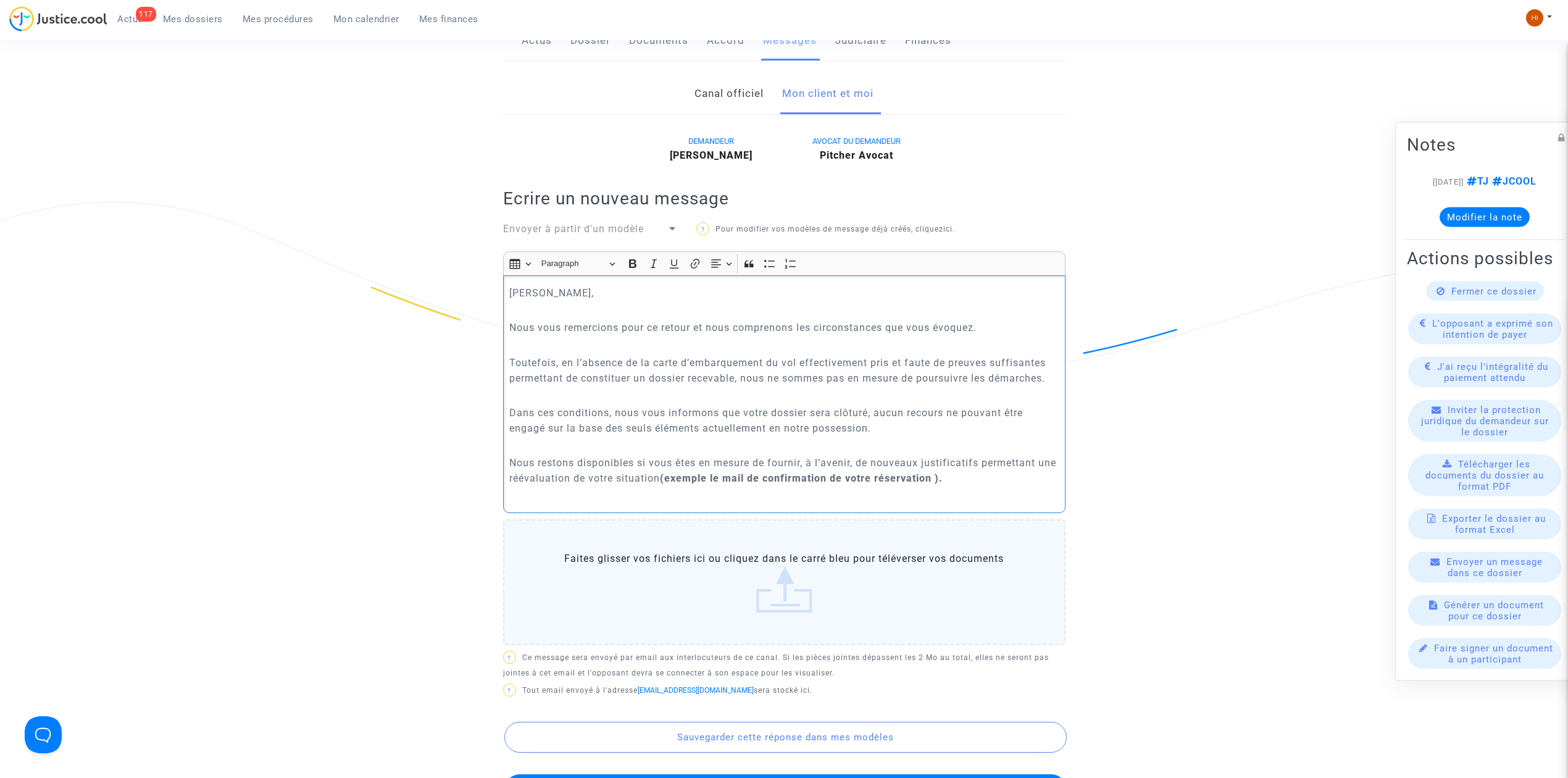
click at [640, 400] on p "Rich Text Editor, main" at bounding box center [784, 395] width 550 height 16
click at [640, 448] on p "Rich Text Editor, main" at bounding box center [784, 445] width 550 height 16
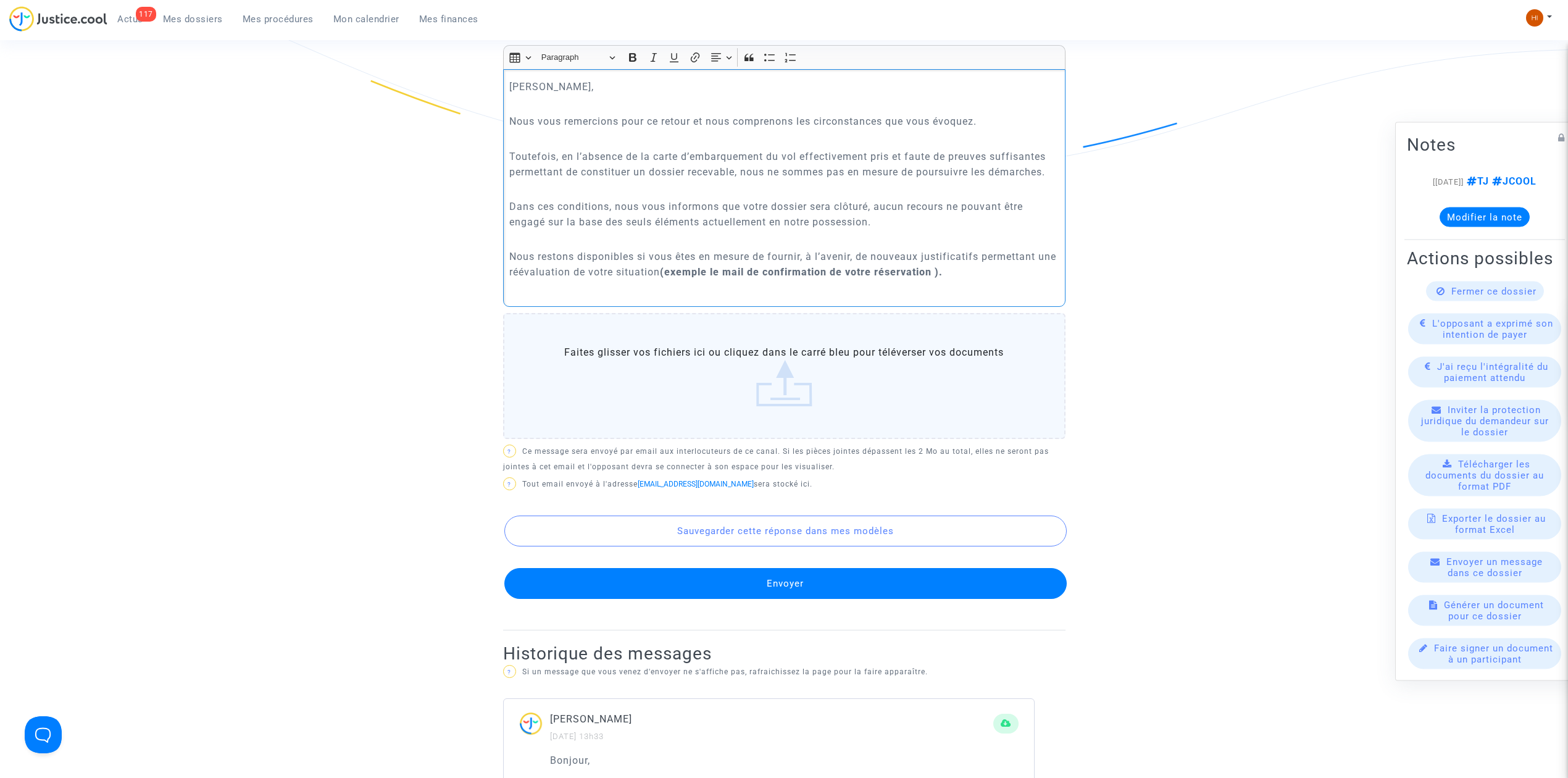
scroll to position [494, 0]
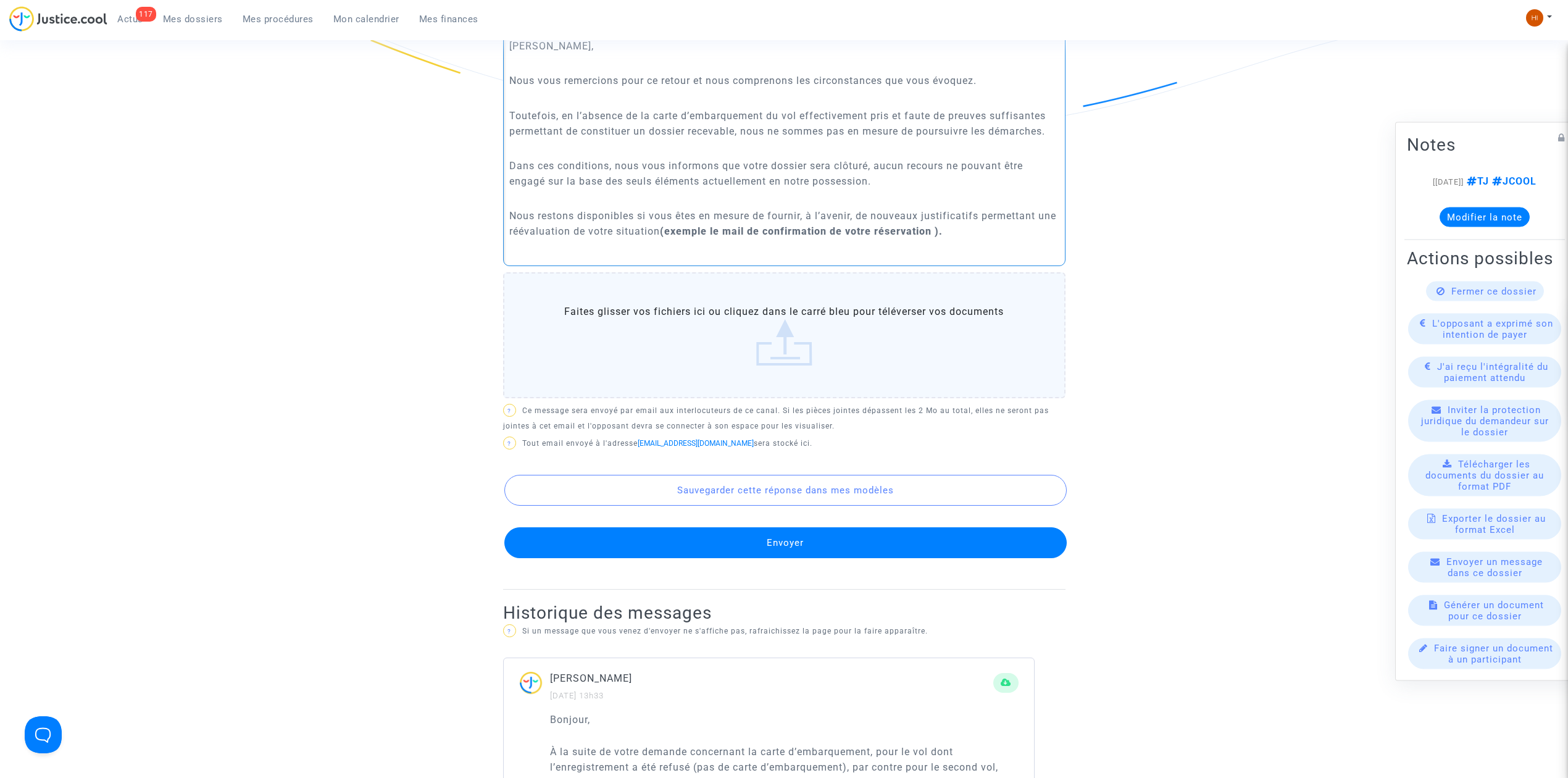
drag, startPoint x: 680, startPoint y: 238, endPoint x: 961, endPoint y: 231, distance: 281.1
click at [961, 231] on p "Nous restons disponibles si vous êtes en mesure de fournir, à l’avenir, de nouv…" at bounding box center [784, 224] width 550 height 31
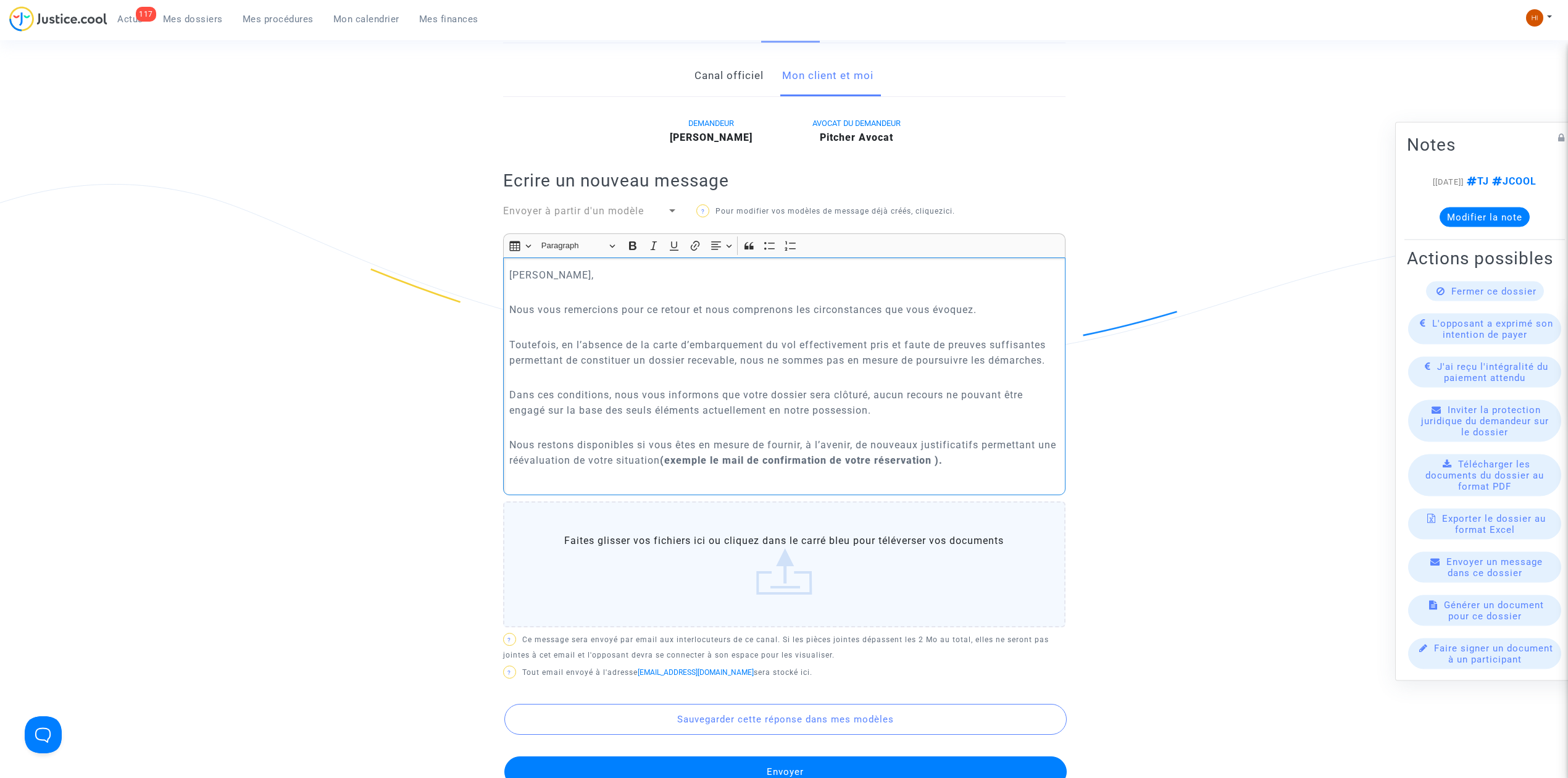
scroll to position [164, 0]
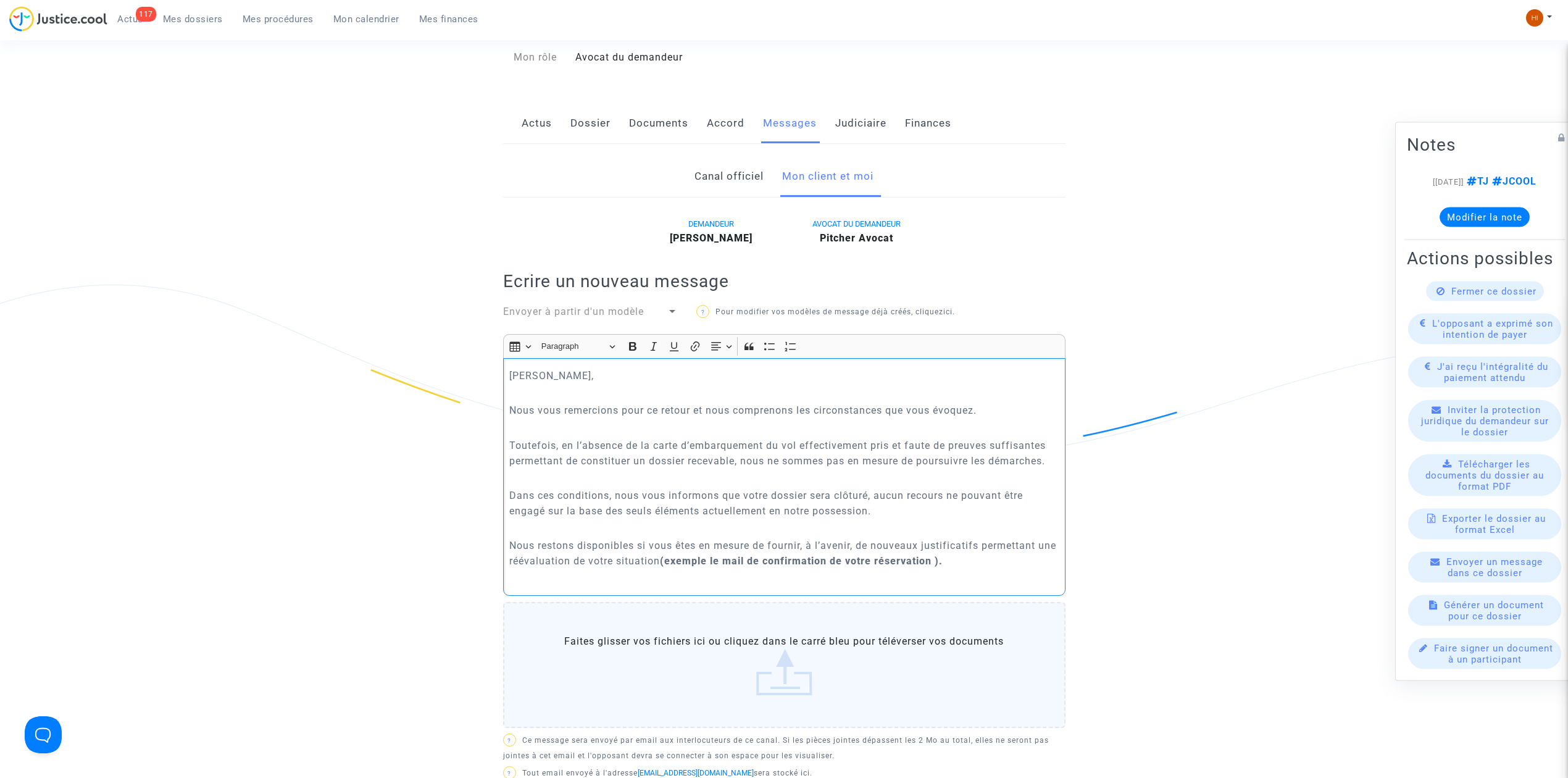
drag, startPoint x: 632, startPoint y: 346, endPoint x: 665, endPoint y: 389, distance: 54.2
click at [630, 346] on icon "Editor toolbar" at bounding box center [632, 345] width 7 height 8
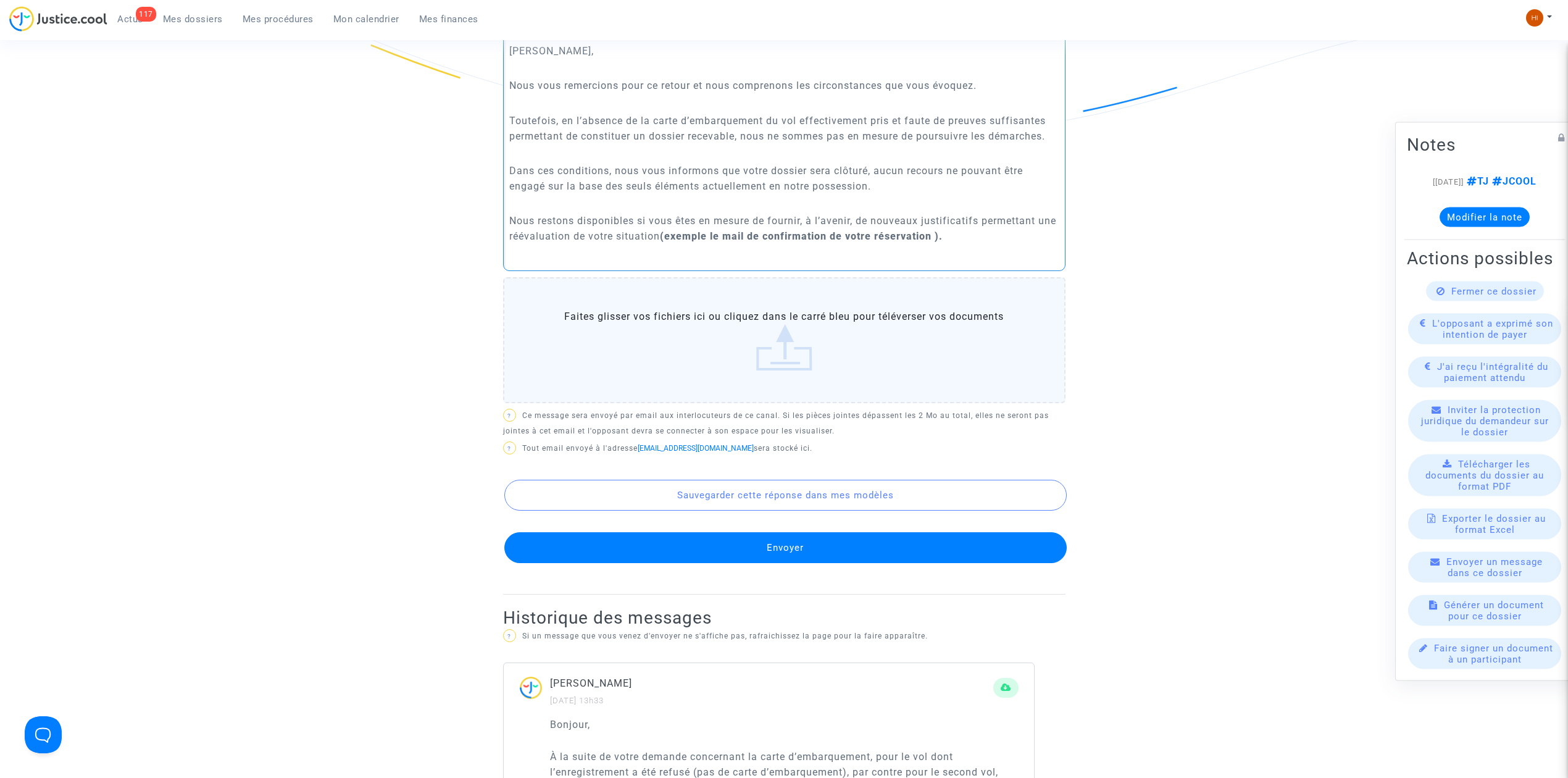
scroll to position [576, 0]
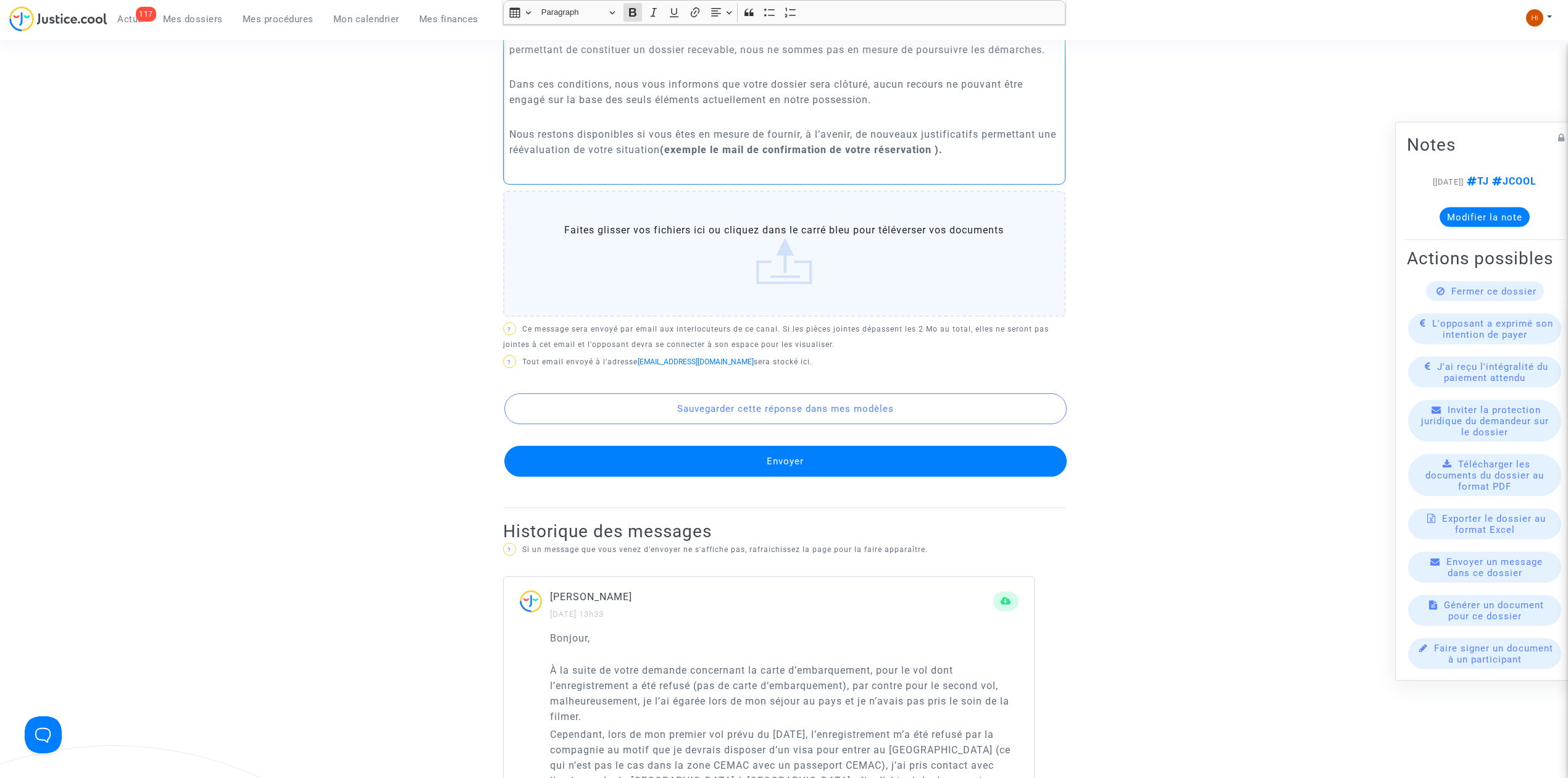
click at [989, 147] on p "Nous restons disponibles si vous êtes en mesure de fournir, à l’avenir, de nouv…" at bounding box center [784, 142] width 550 height 31
drag, startPoint x: 870, startPoint y: 145, endPoint x: 682, endPoint y: 150, distance: 188.1
click at [682, 150] on p "Nous restons disponibles si vous êtes en mesure de fournir, à l’avenir, de nouv…" at bounding box center [784, 142] width 550 height 31
click at [627, 10] on icon "Editor toolbar" at bounding box center [632, 12] width 12 height 12
click at [754, 148] on p "Nous restons disponibles si vous êtes en mesure de fournir, à l’avenir, de nouv…" at bounding box center [784, 142] width 550 height 31
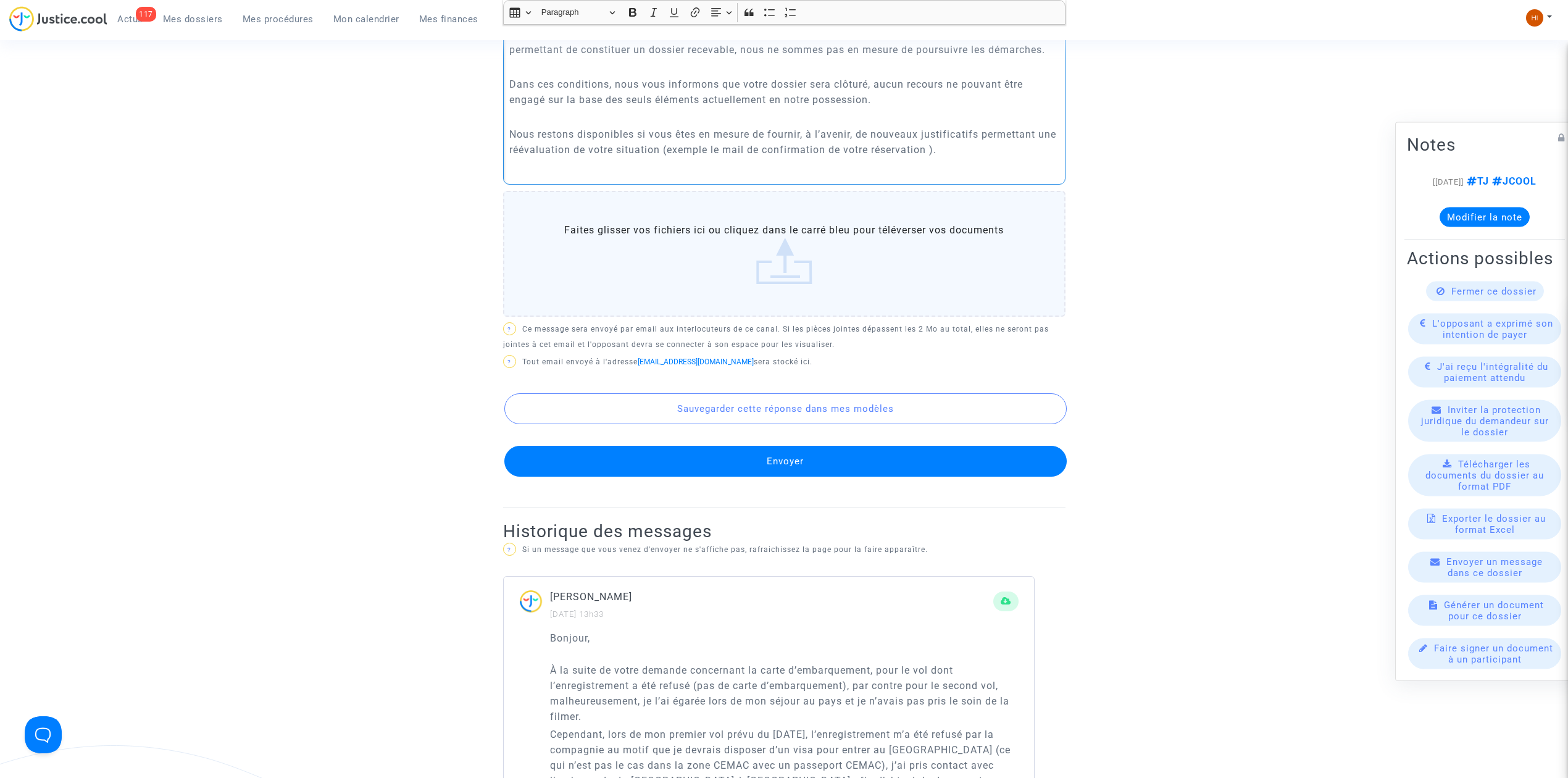
click at [999, 150] on p "Nous restons disponibles si vous êtes en mesure de fournir, à l’avenir, de nouv…" at bounding box center [784, 142] width 550 height 31
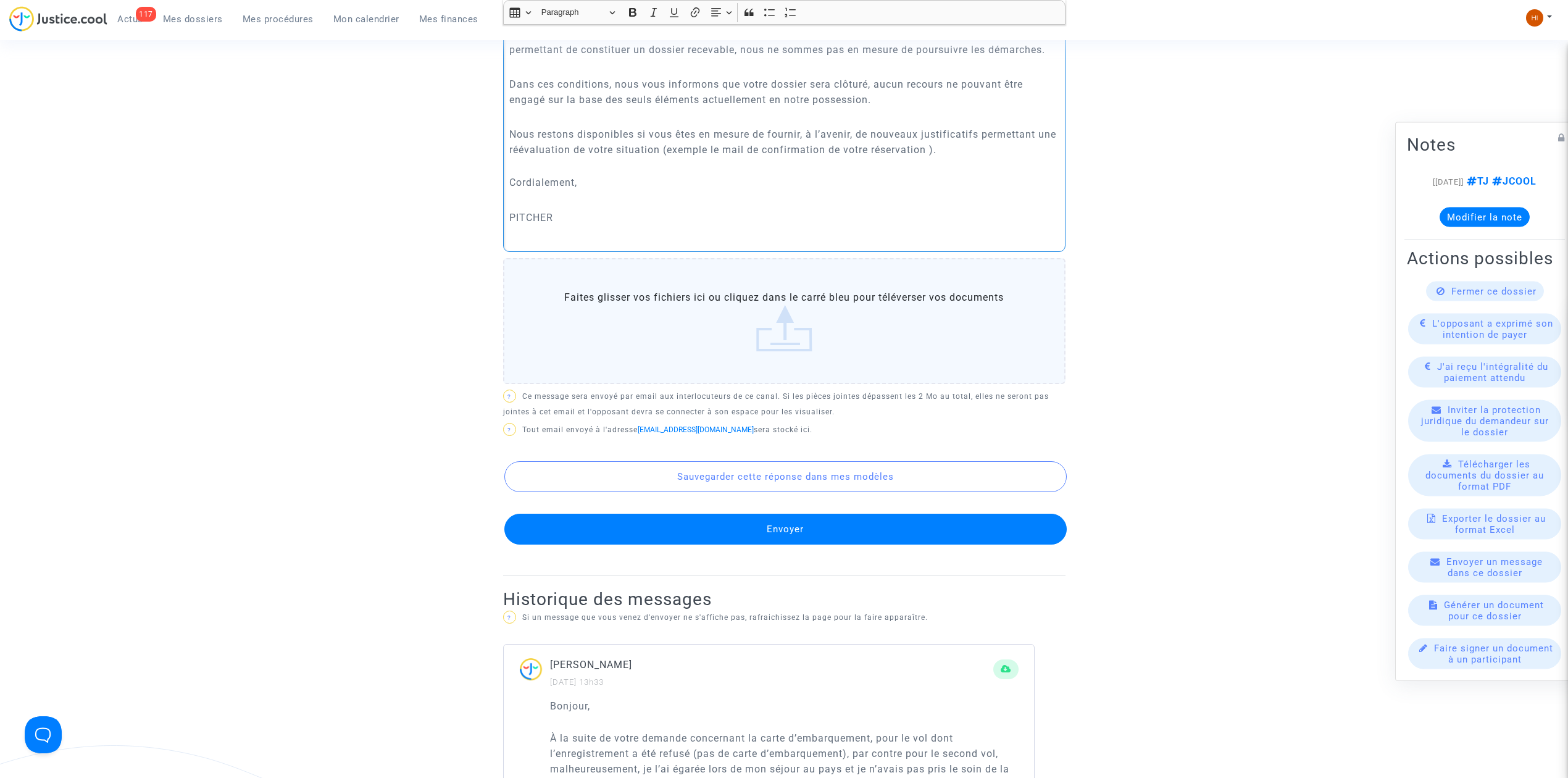
click at [949, 156] on p "Nous restons disponibles si vous êtes en mesure de fournir, à l’avenir, de nouv…" at bounding box center [784, 142] width 550 height 31
click at [884, 206] on p "Rich Text Editor, main" at bounding box center [784, 200] width 550 height 16
click at [839, 235] on p "Rich Text Editor, main" at bounding box center [784, 235] width 550 height 16
click at [833, 225] on p "PITCHER" at bounding box center [784, 217] width 550 height 16
click at [504, 221] on div "Cher Monsieur, Nous vous remercions pour ce retour et nous comprenons les circo…" at bounding box center [784, 99] width 563 height 305
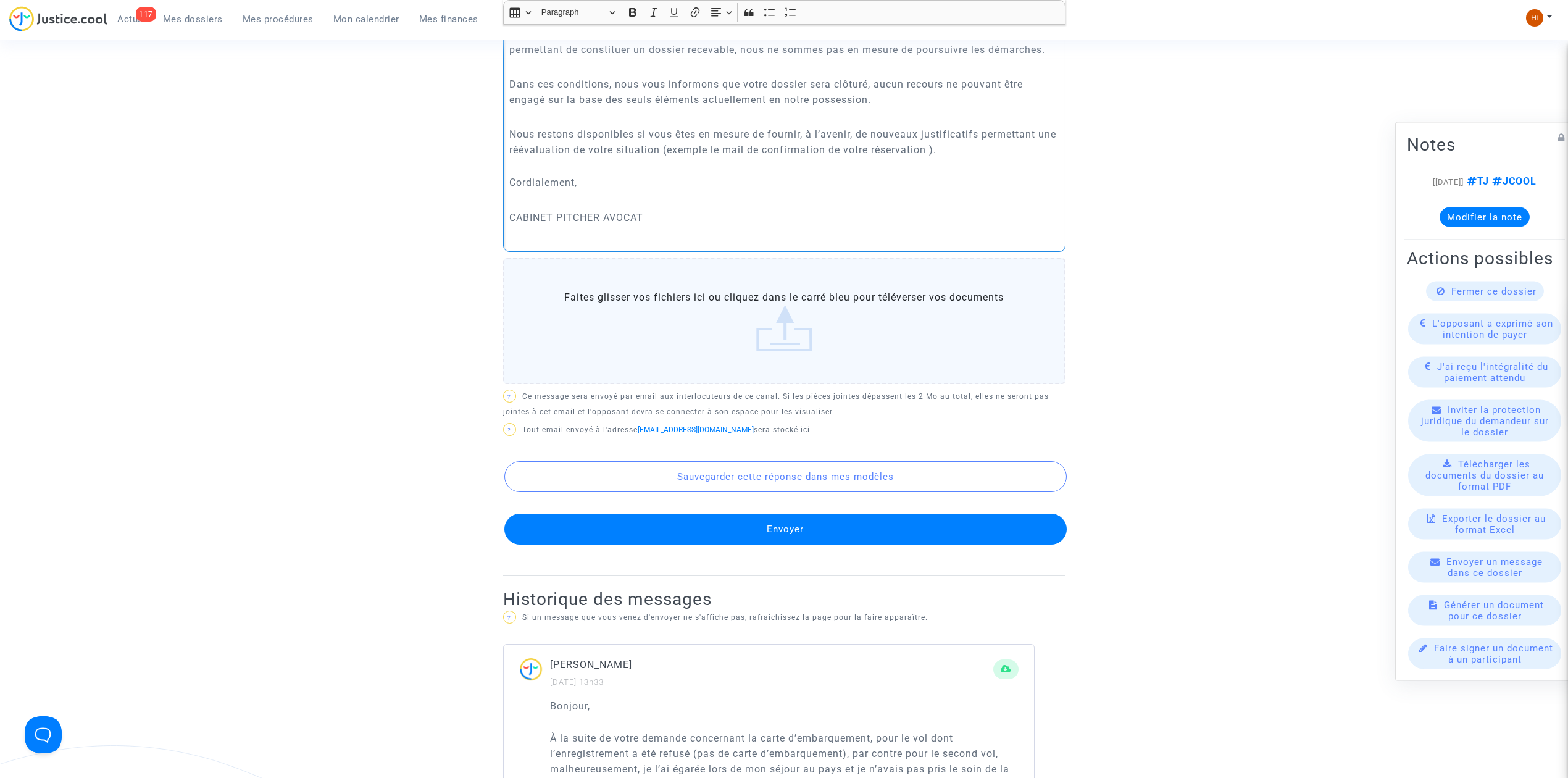
click at [779, 534] on button "Envoyer" at bounding box center [785, 529] width 563 height 31
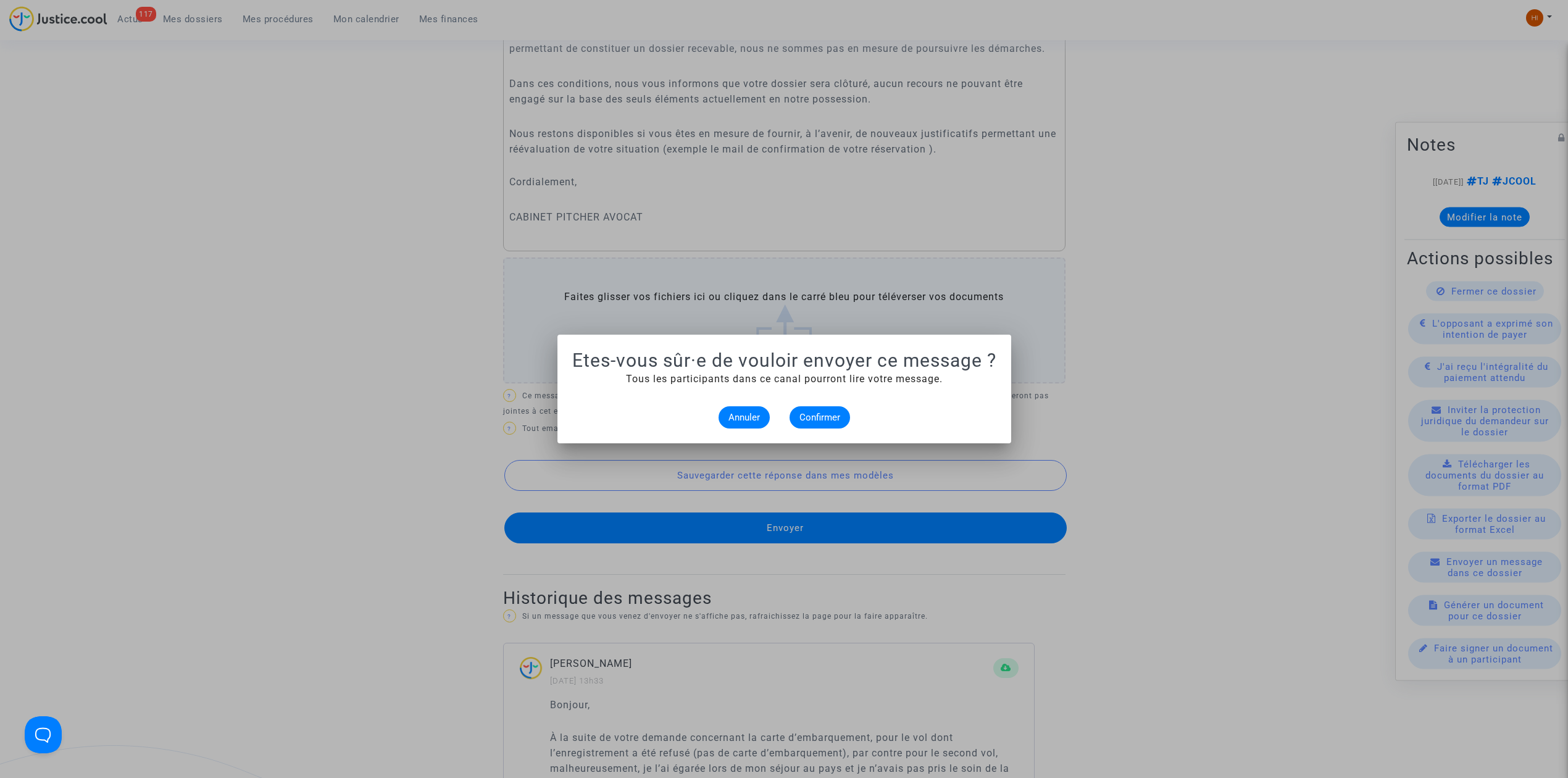
scroll to position [0, 0]
click at [824, 408] on button "Confirmer" at bounding box center [820, 417] width 60 height 22
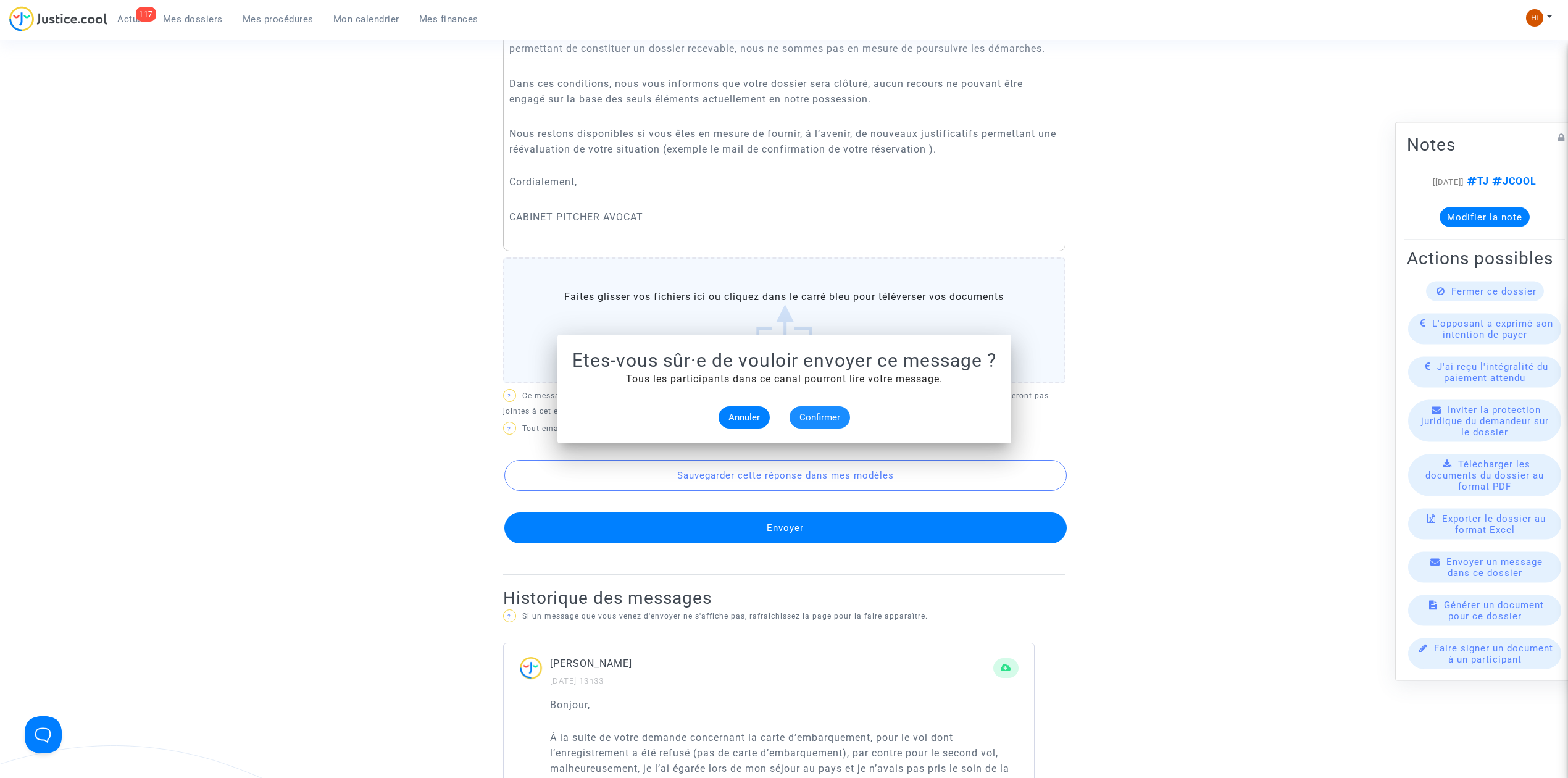
scroll to position [576, 0]
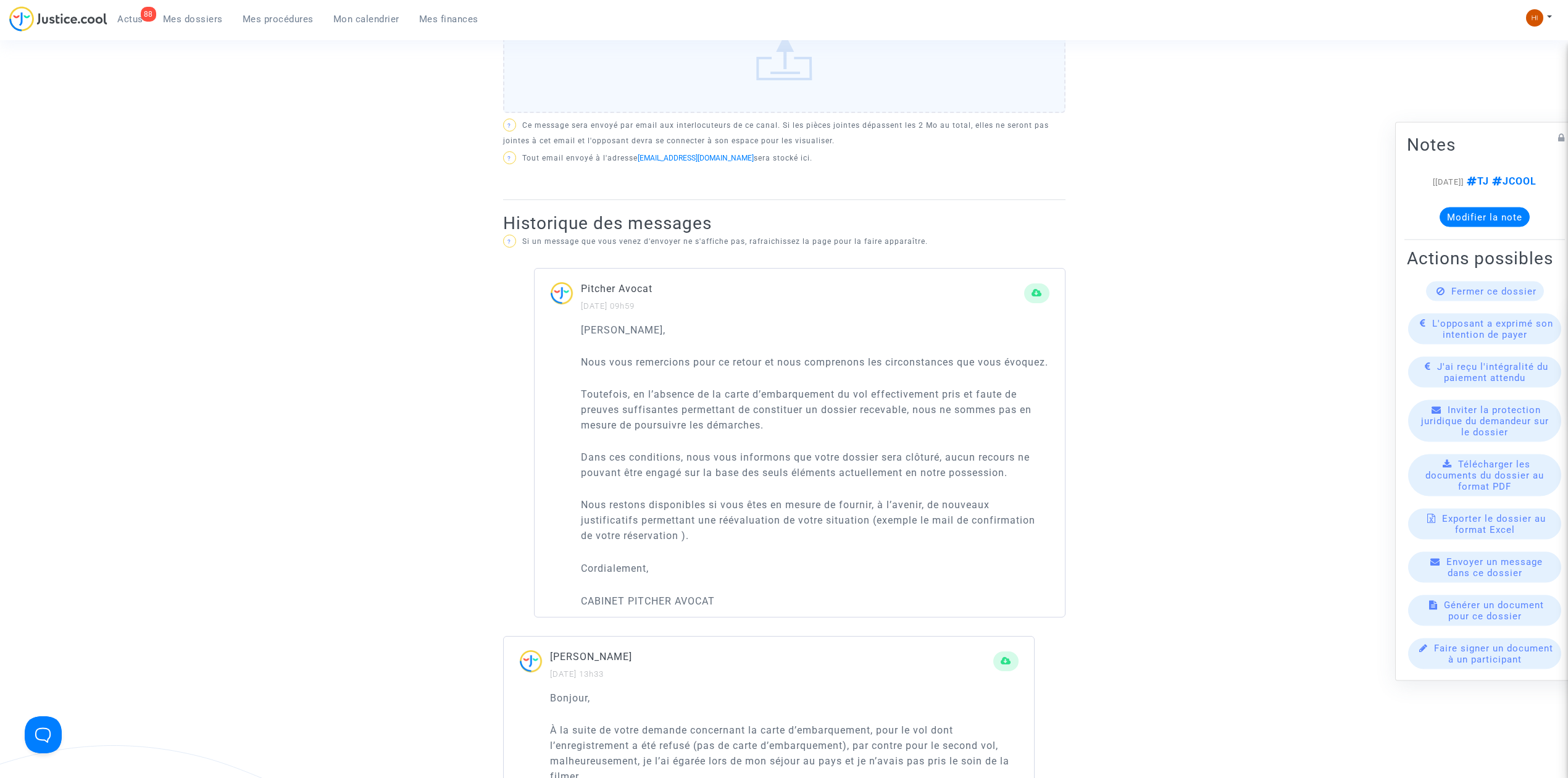
drag, startPoint x: 277, startPoint y: 20, endPoint x: 724, endPoint y: 72, distance: 450.0
click at [277, 20] on span "Mes procédures" at bounding box center [278, 19] width 71 height 11
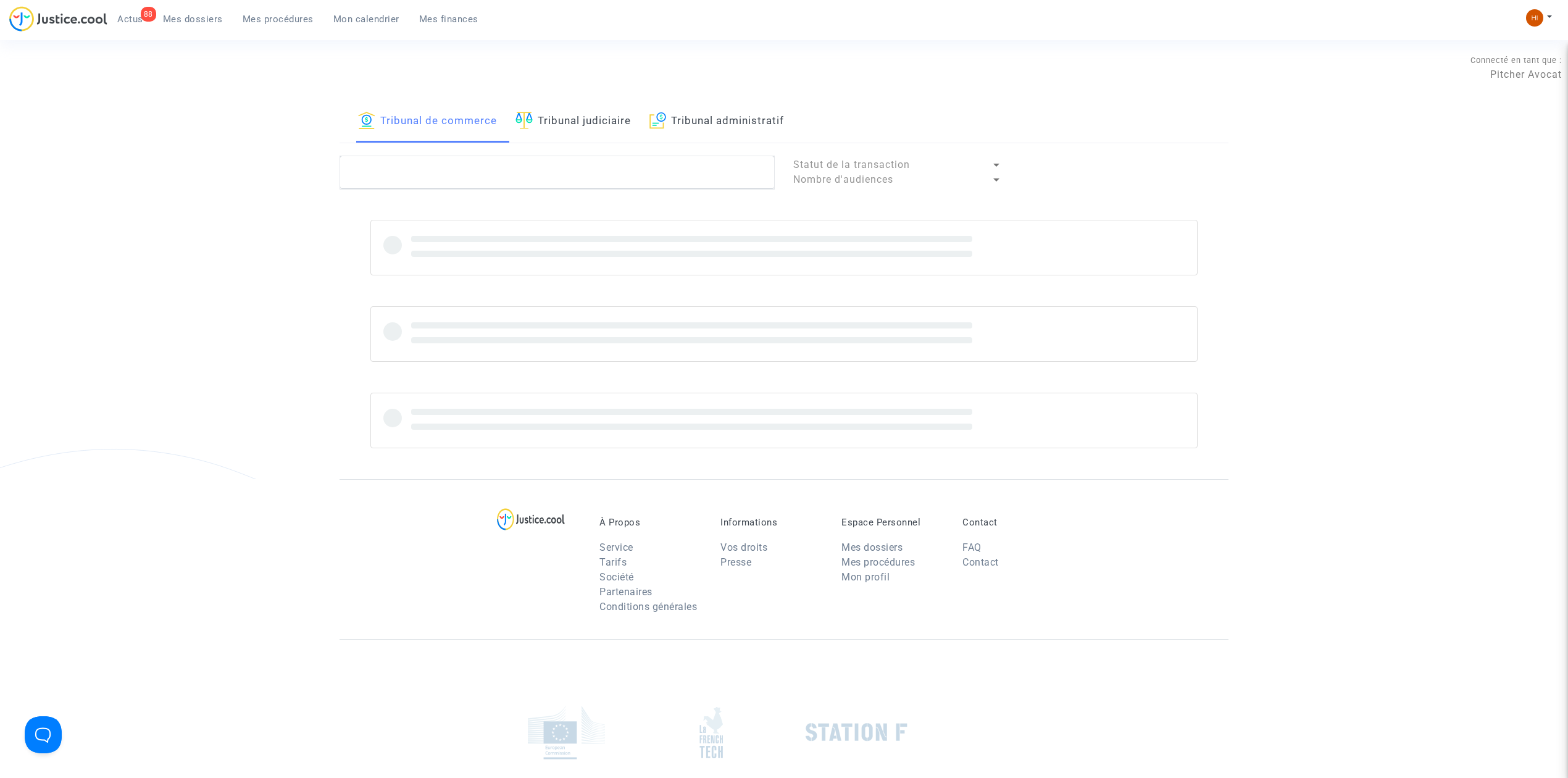
click at [572, 114] on link "Tribunal judiciaire" at bounding box center [574, 122] width 115 height 42
click at [570, 164] on textarea at bounding box center [557, 172] width 435 height 33
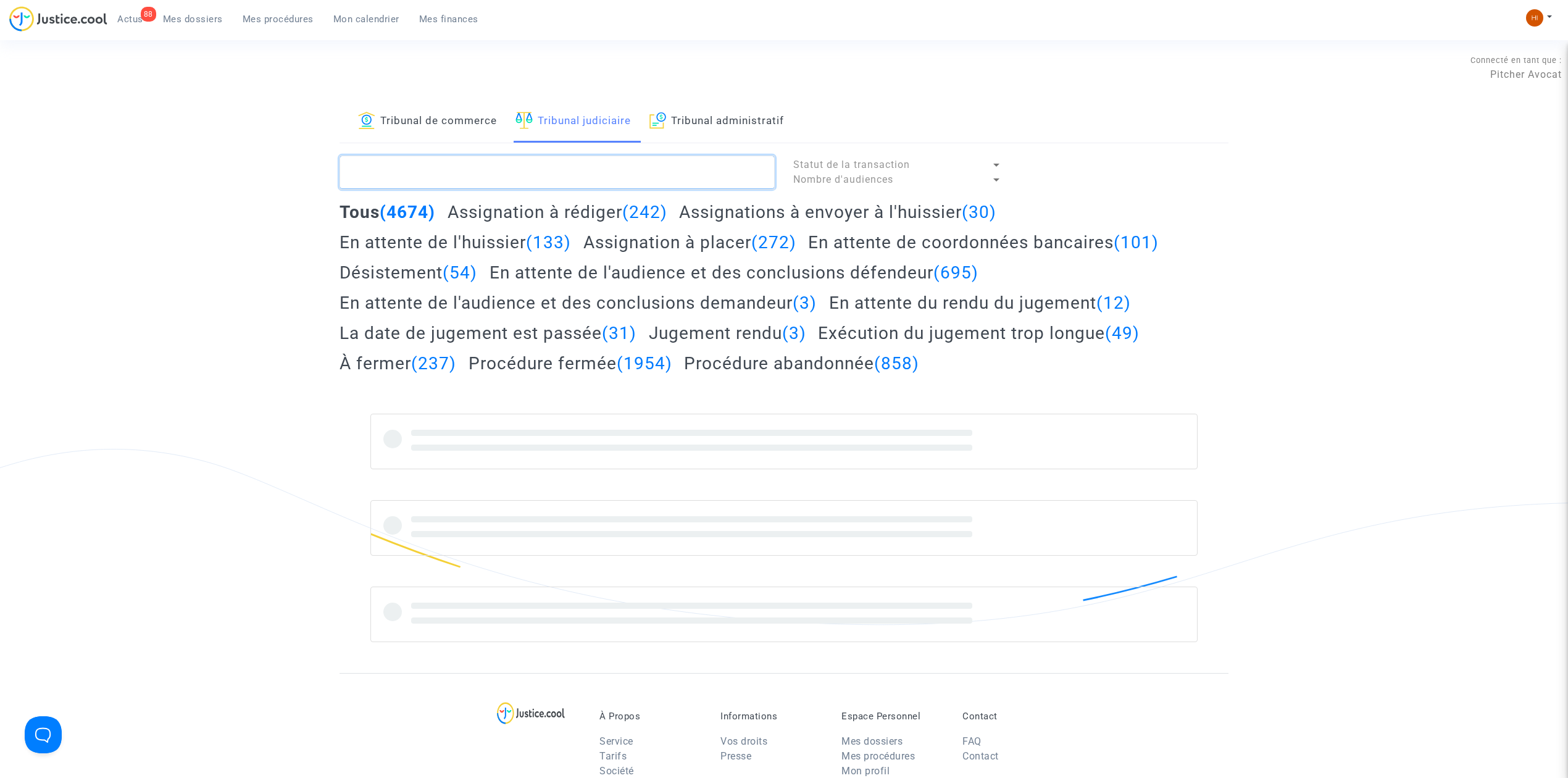
paste textarea "LS-250328-JBPA"
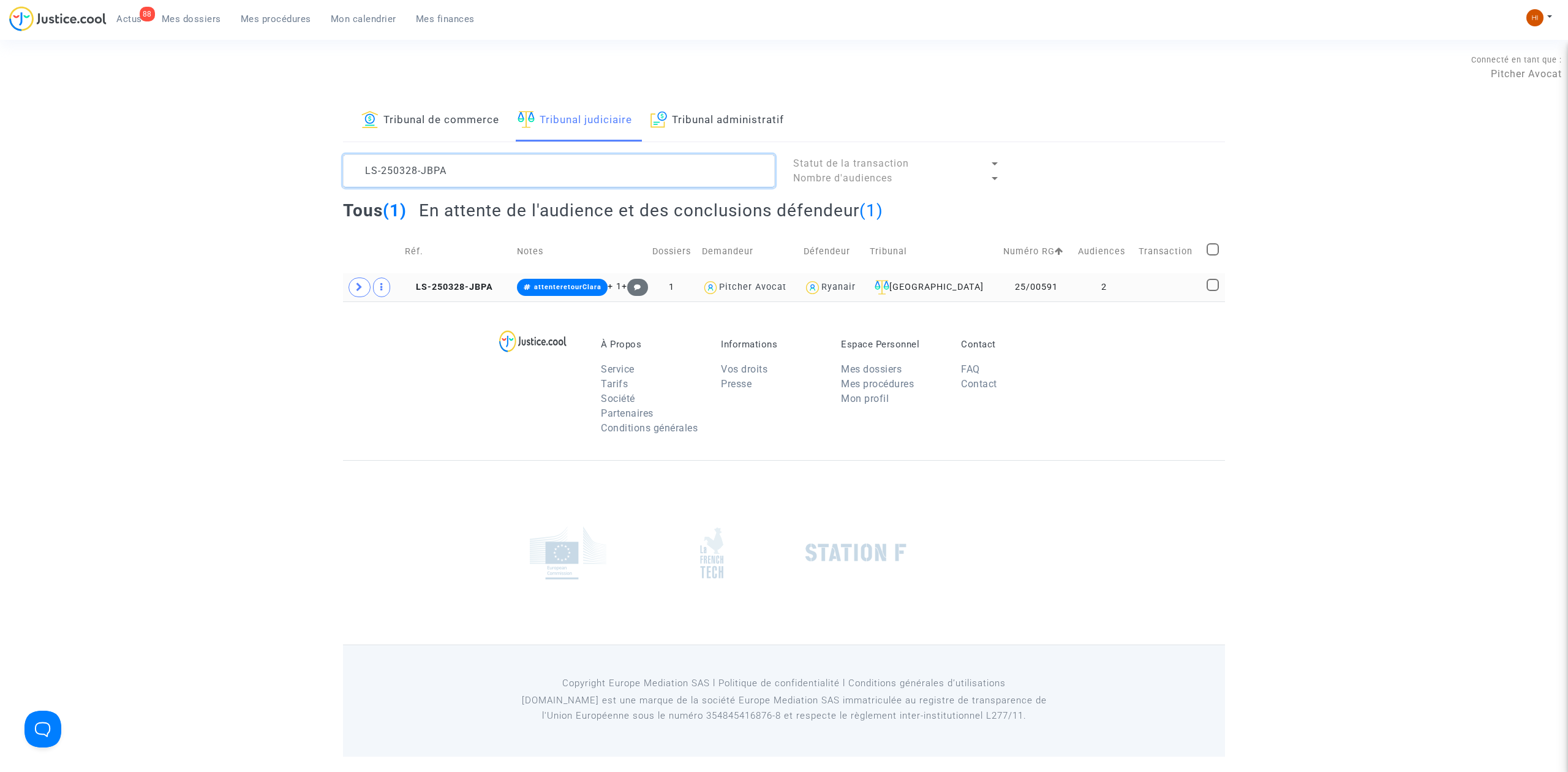
type textarea "LS-250328-JBPA"
click at [1065, 280] on td "25/00591" at bounding box center [1036, 286] width 75 height 28
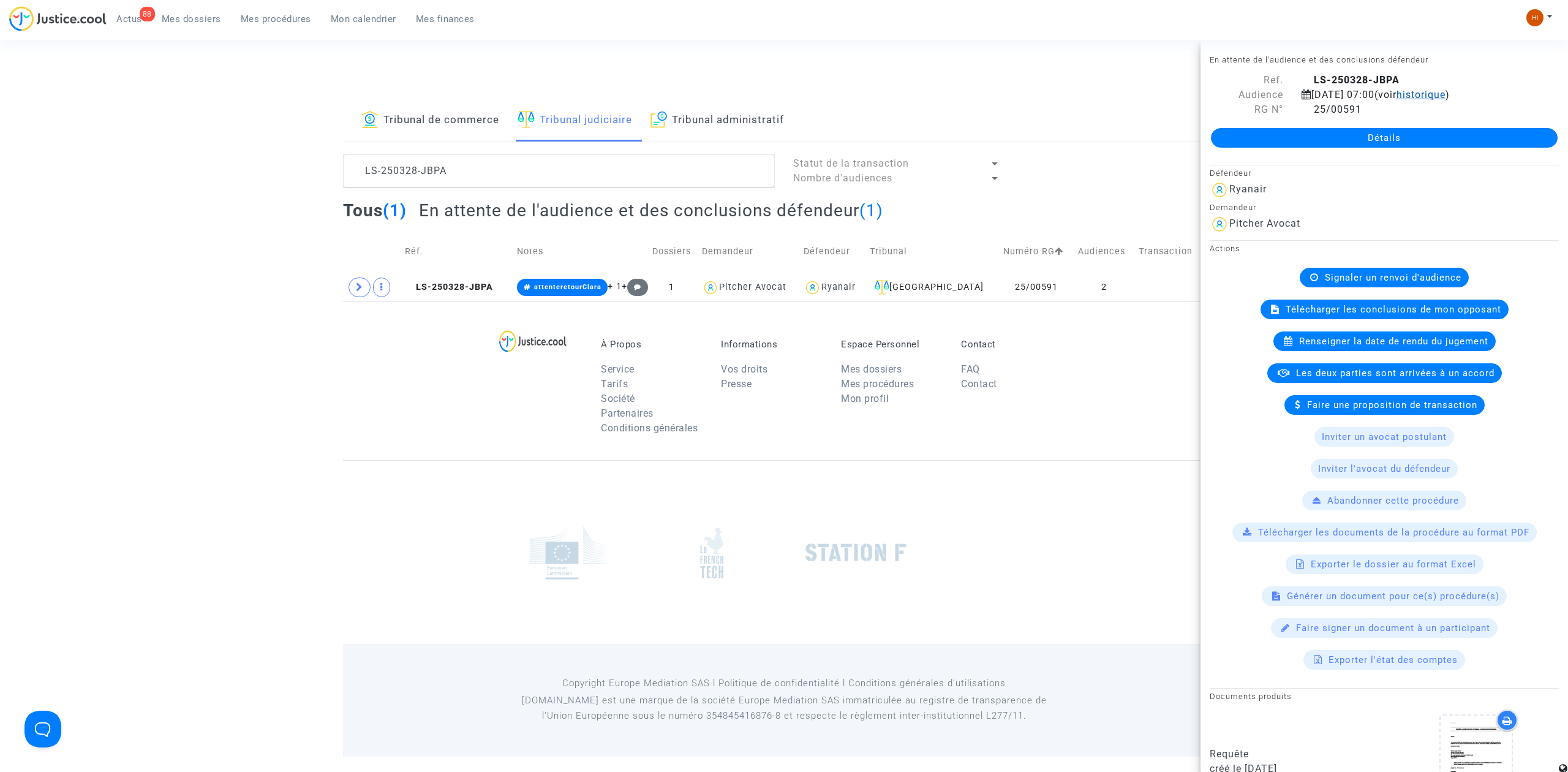
click at [1445, 95] on span "historique" at bounding box center [1421, 95] width 49 height 12
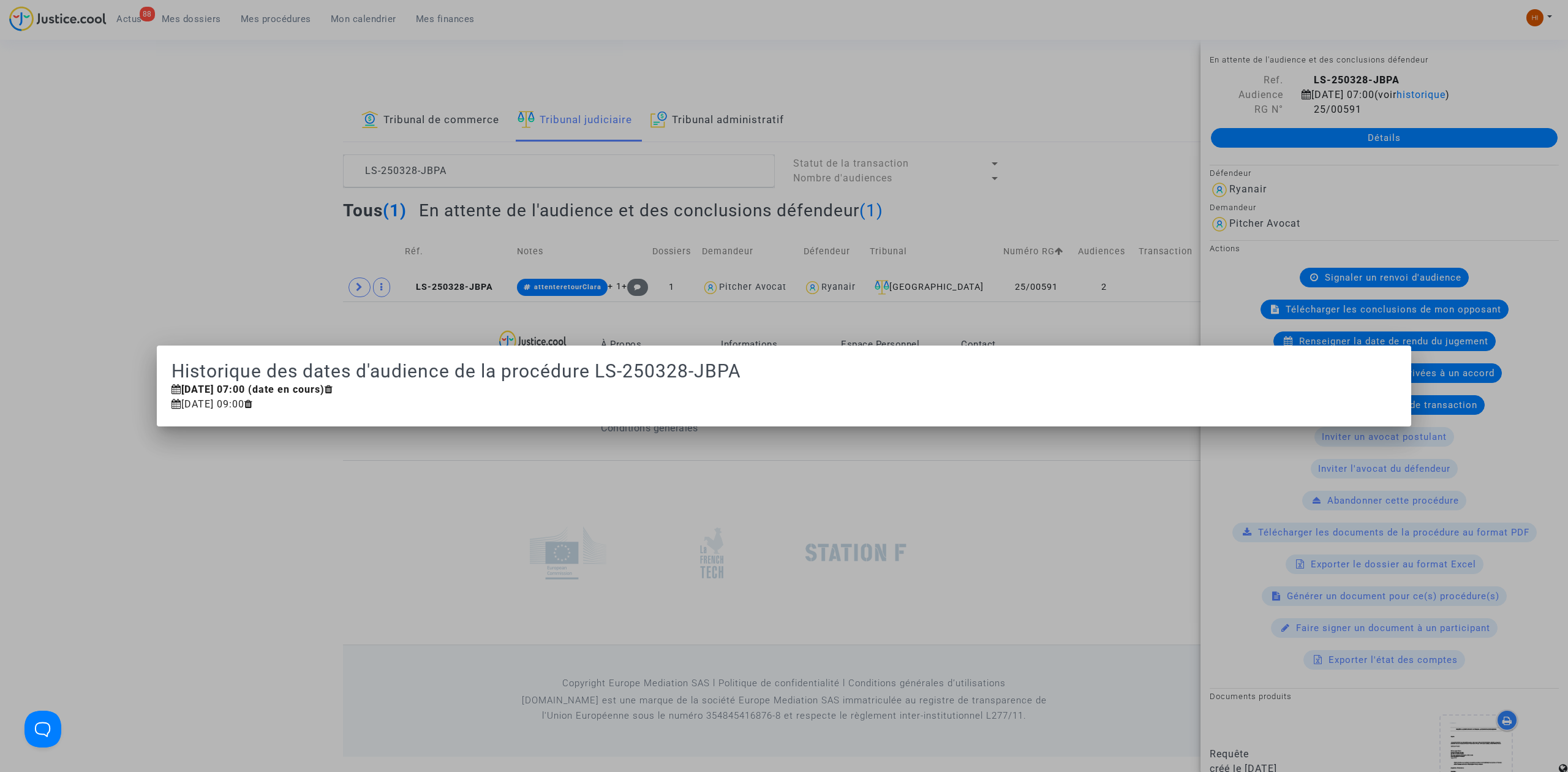
click at [995, 536] on div at bounding box center [784, 386] width 1568 height 772
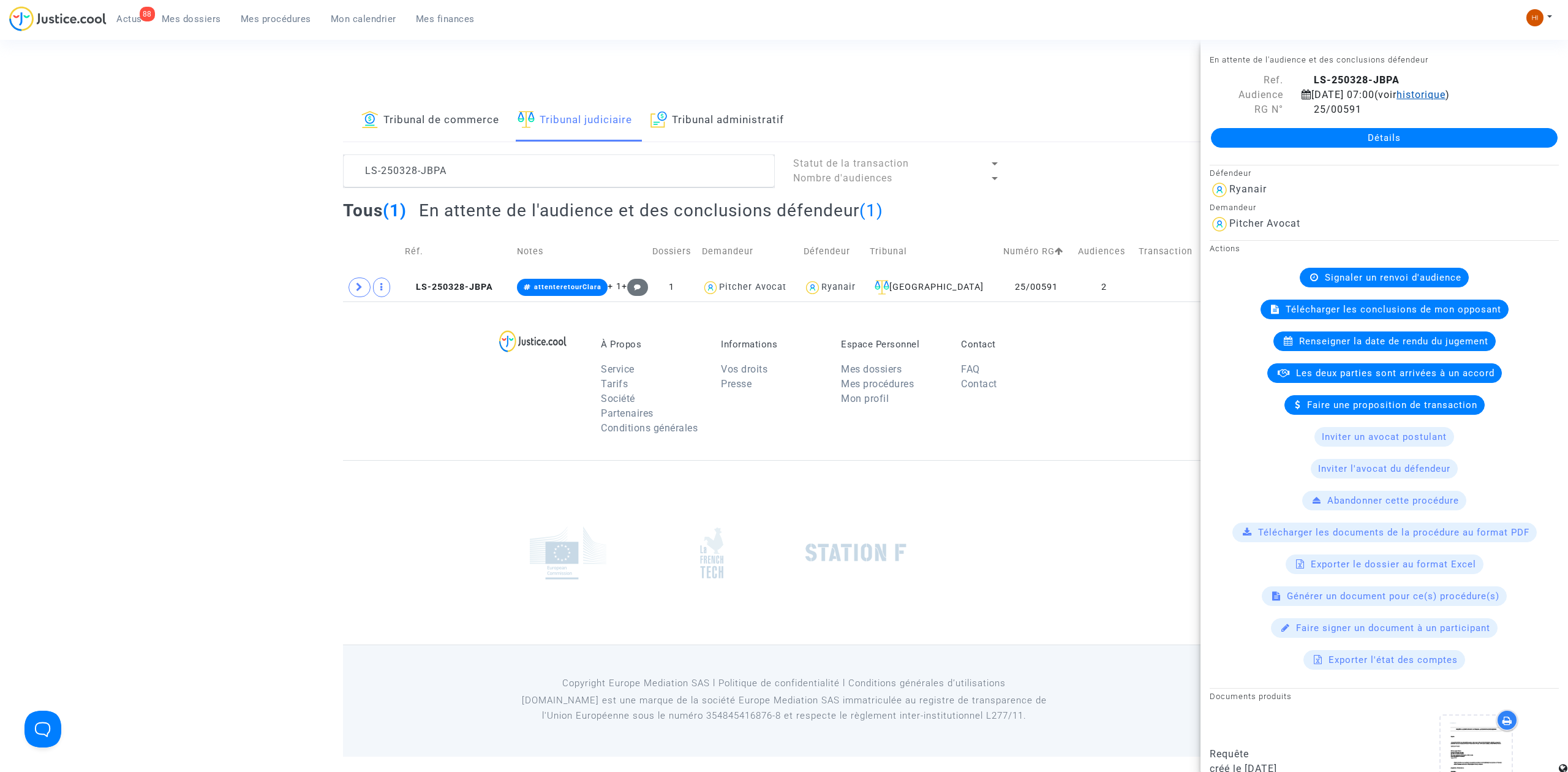
click at [1445, 91] on span "historique" at bounding box center [1421, 95] width 49 height 12
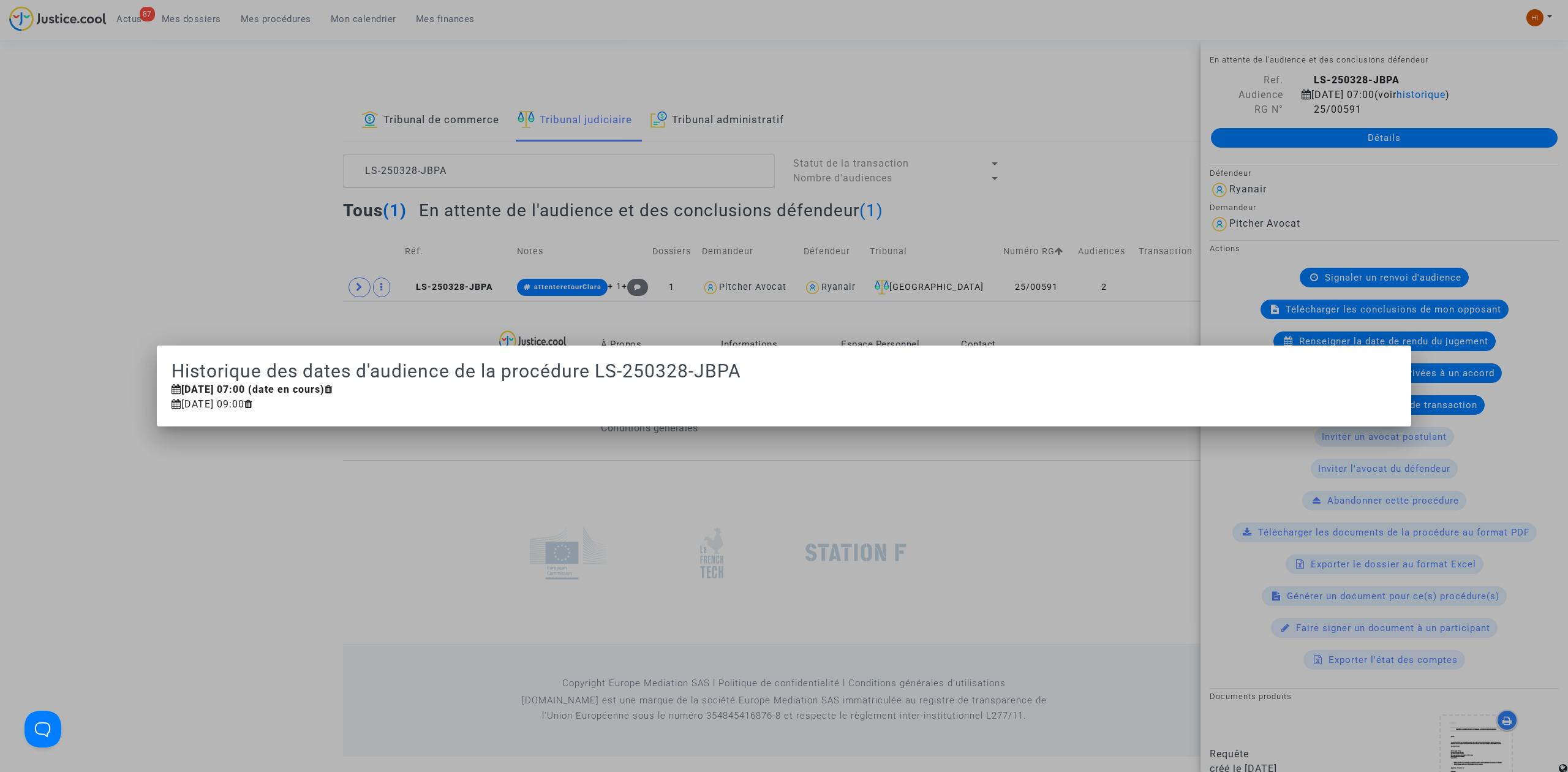
click at [306, 567] on div at bounding box center [784, 386] width 1568 height 772
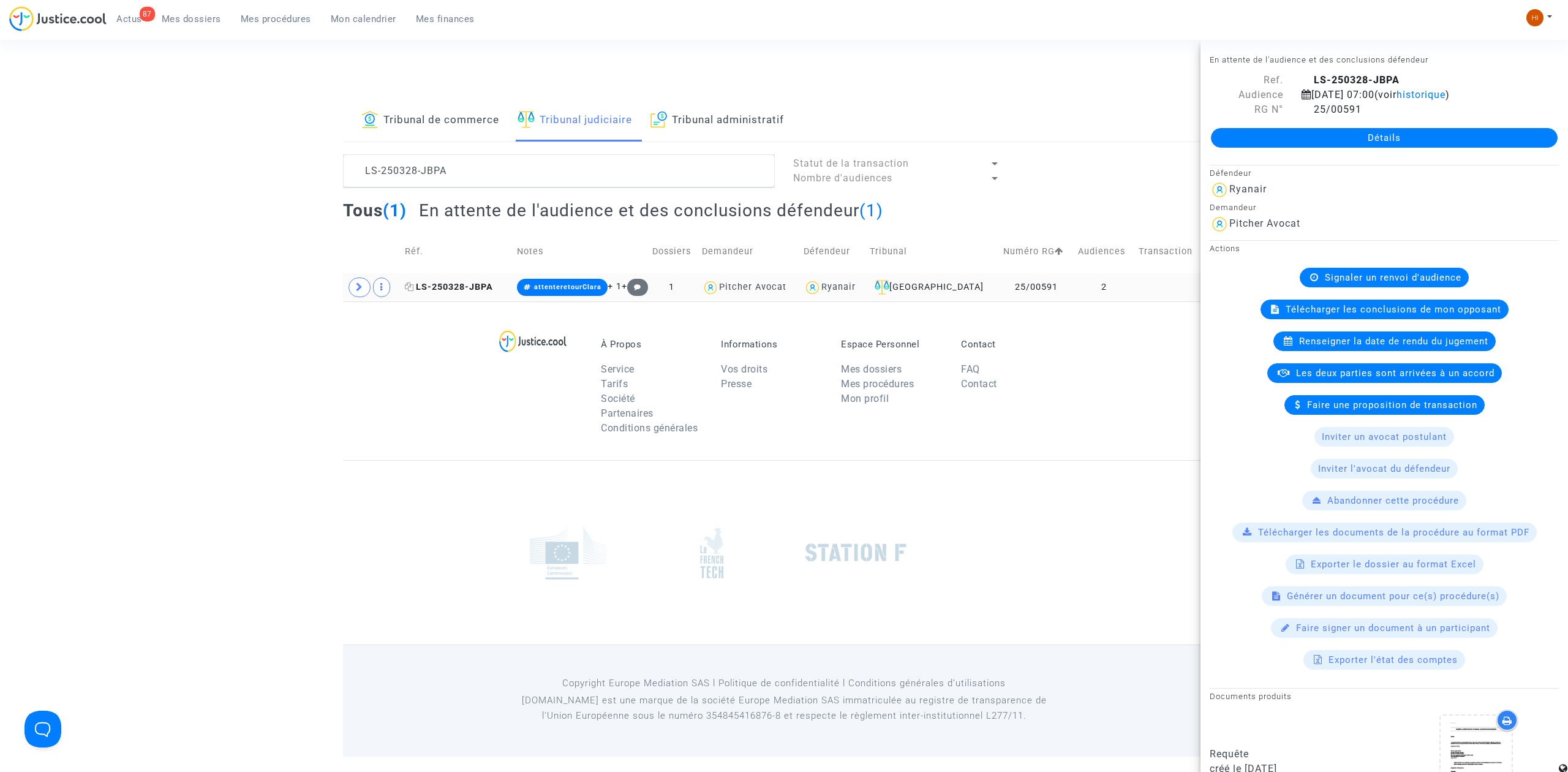
click at [449, 290] on span "LS-250328-JBPA" at bounding box center [448, 286] width 88 height 10
click at [1484, 134] on link "Détails" at bounding box center [1383, 138] width 346 height 20
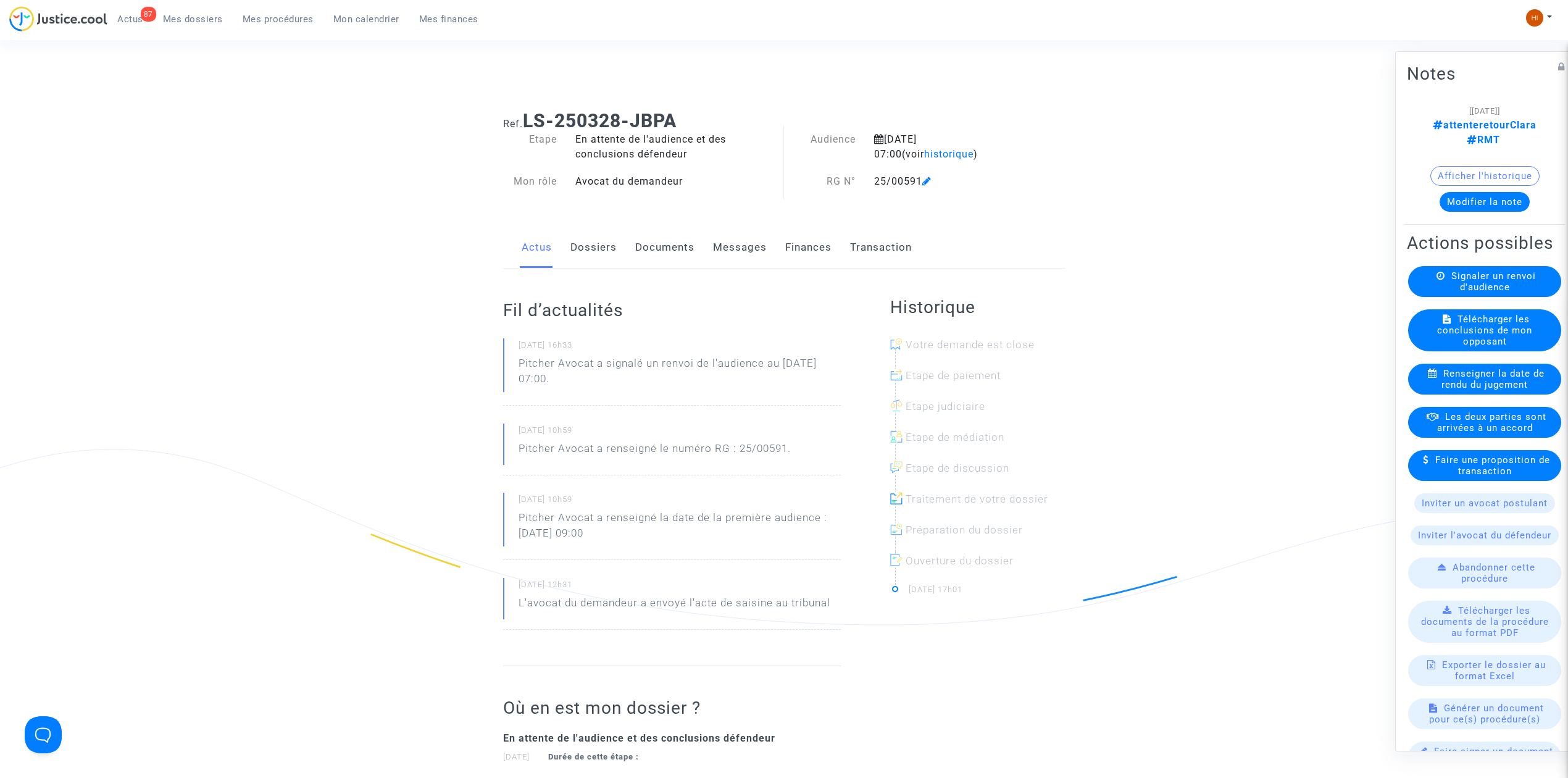
click at [587, 247] on link "Dossiers" at bounding box center [593, 247] width 47 height 40
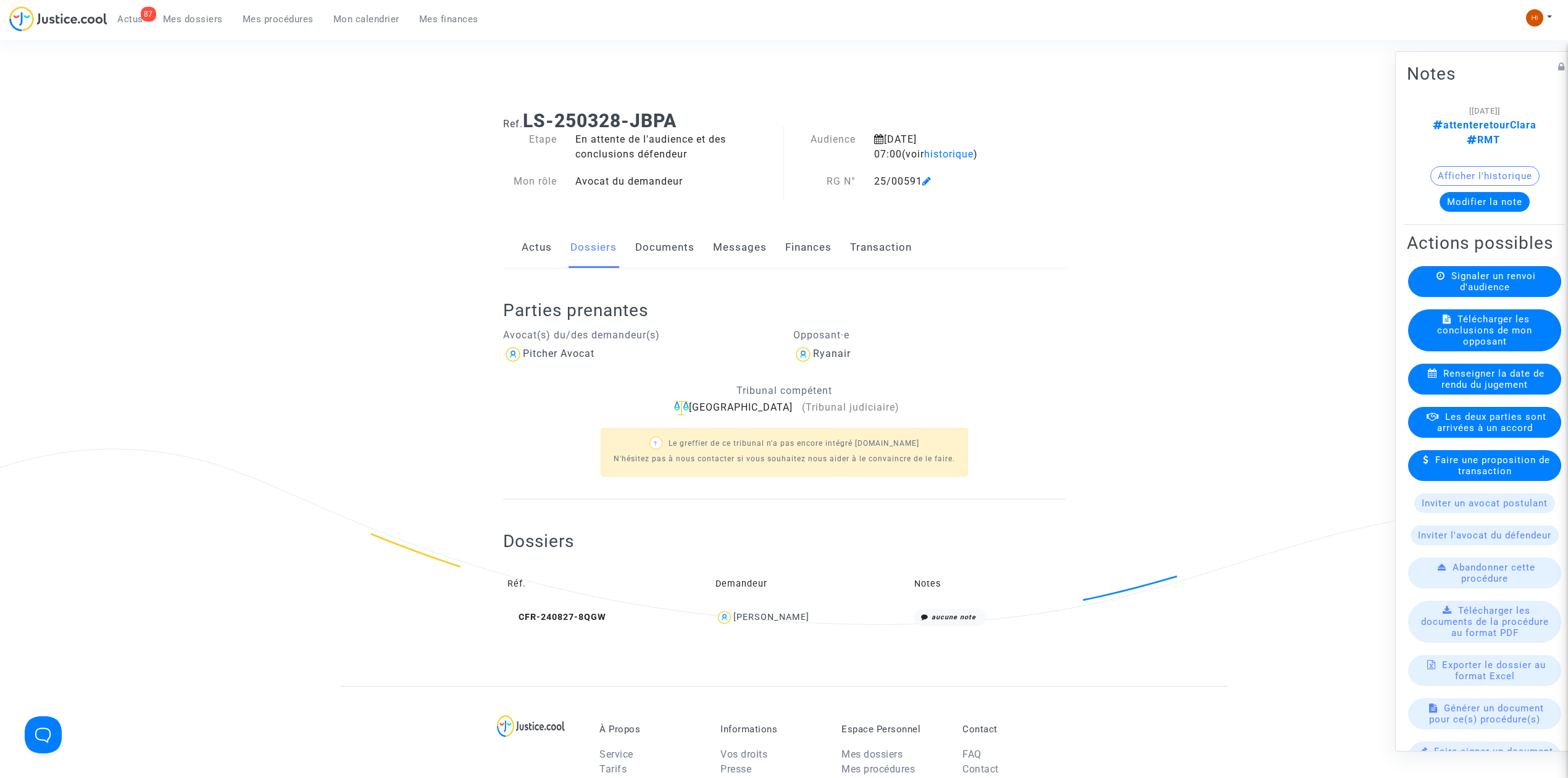
click at [533, 243] on link "Actus" at bounding box center [536, 247] width 30 height 40
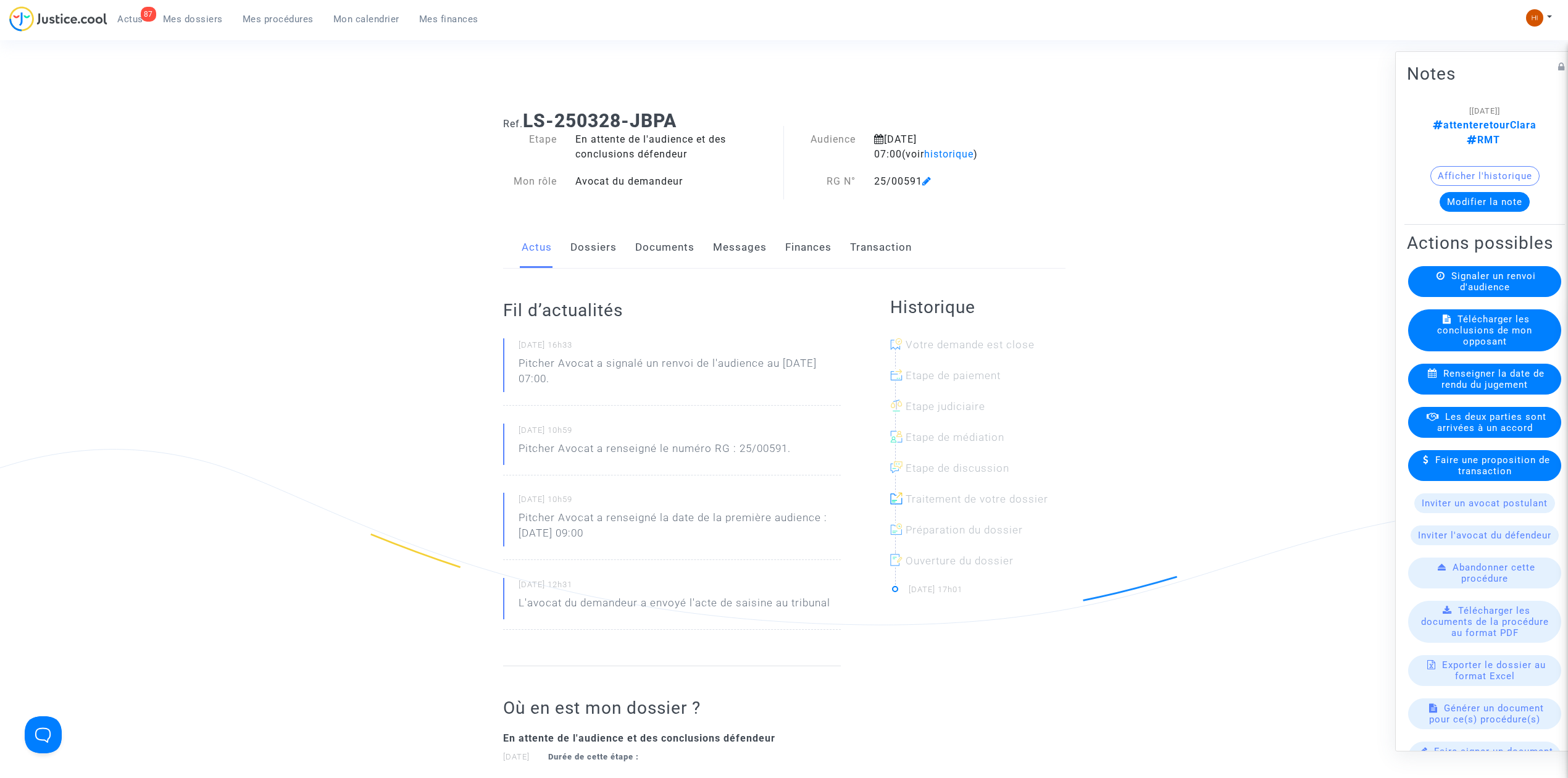
click at [598, 258] on link "Dossiers" at bounding box center [593, 247] width 47 height 40
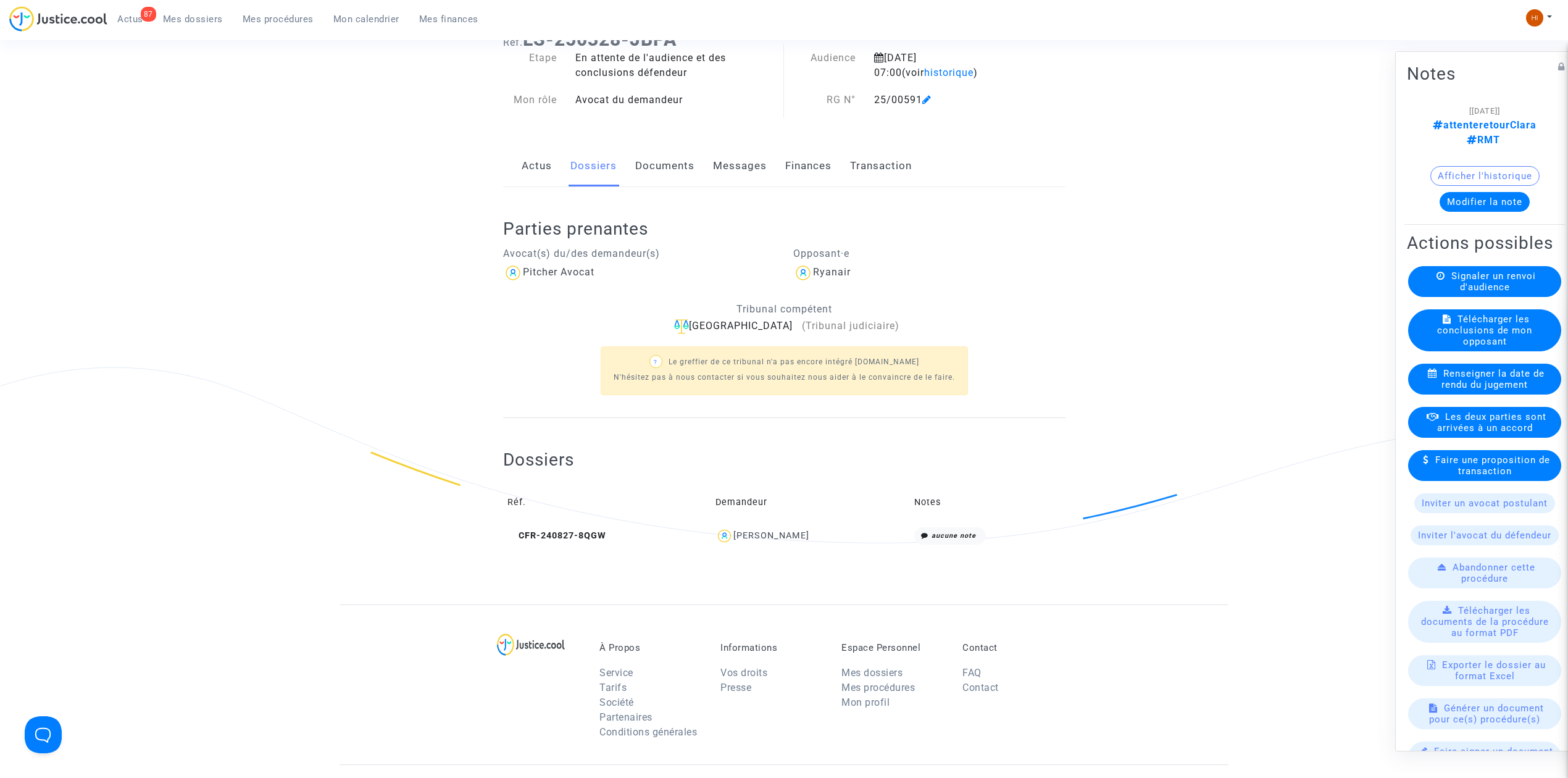
scroll to position [82, 0]
click at [510, 533] on icon at bounding box center [512, 534] width 9 height 8
drag, startPoint x: 840, startPoint y: 543, endPoint x: 724, endPoint y: 542, distance: 116.0
click at [724, 542] on div "FANNY MOUADDEN" at bounding box center [810, 536] width 190 height 18
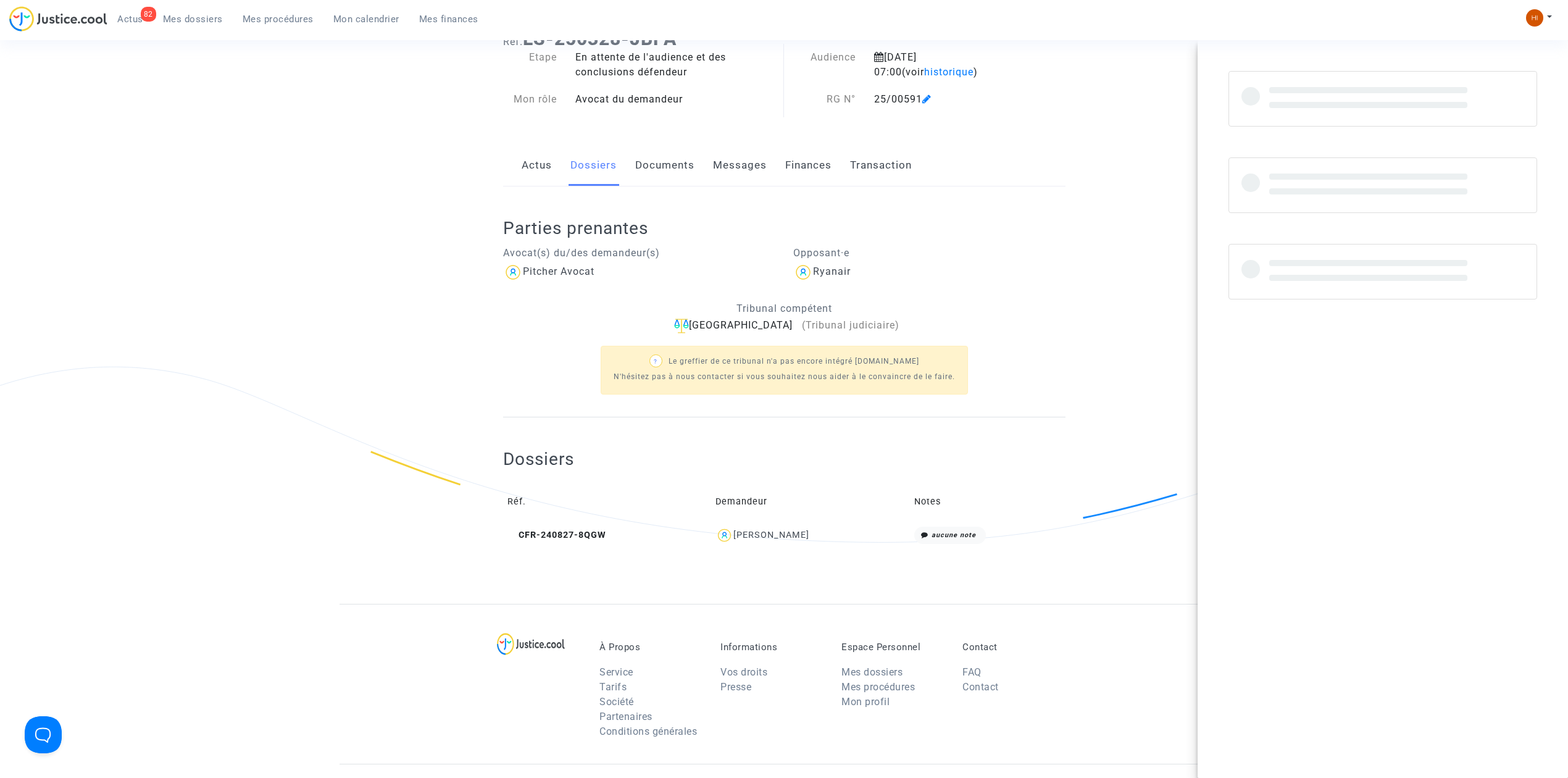
copy div "FANNY MOUADDEN"
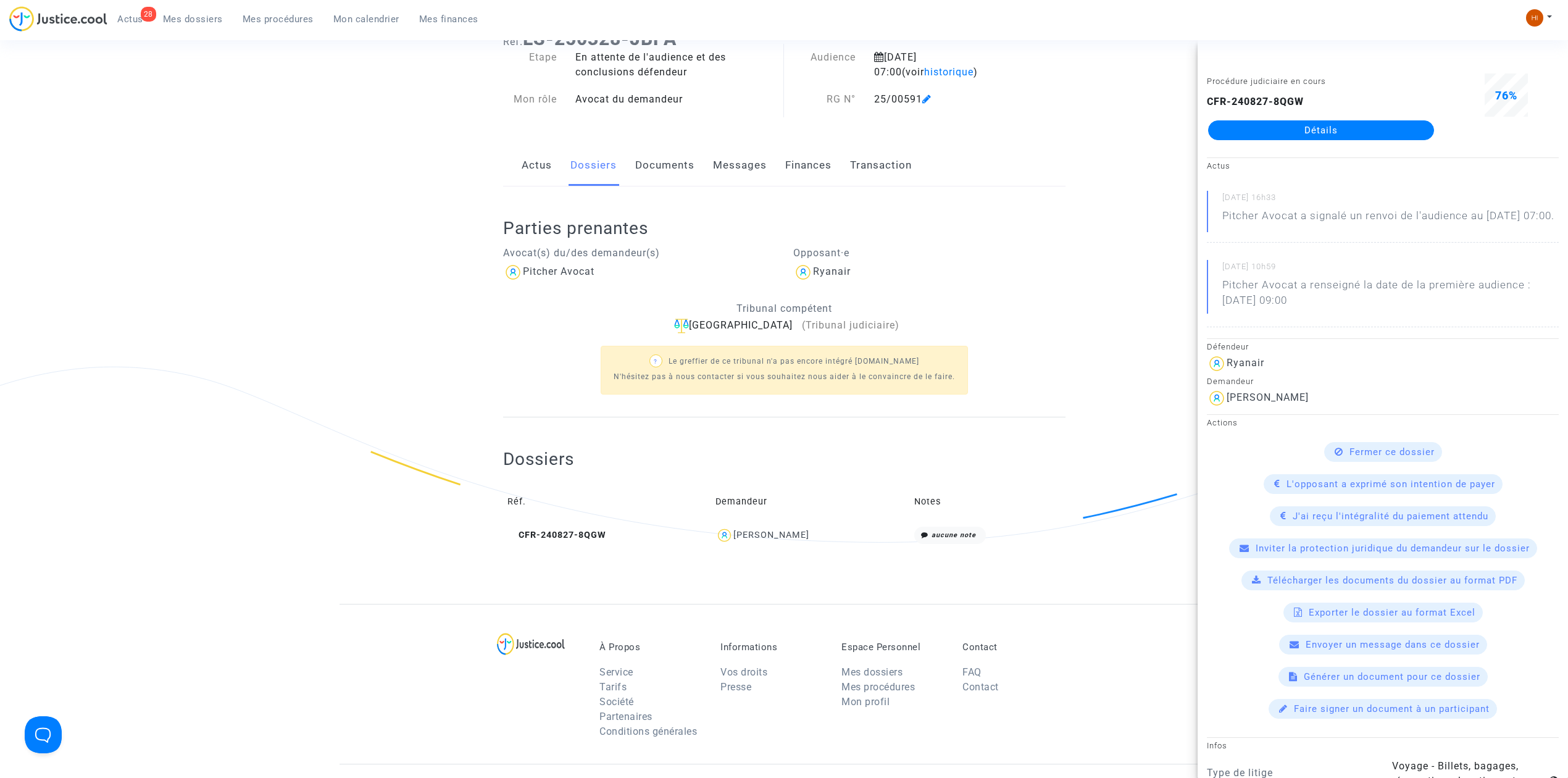
click at [298, 287] on div "Ref. LS-250328-JBPA Etape En attente de l'audience et des conclusions défendeur…" at bounding box center [784, 311] width 1568 height 586
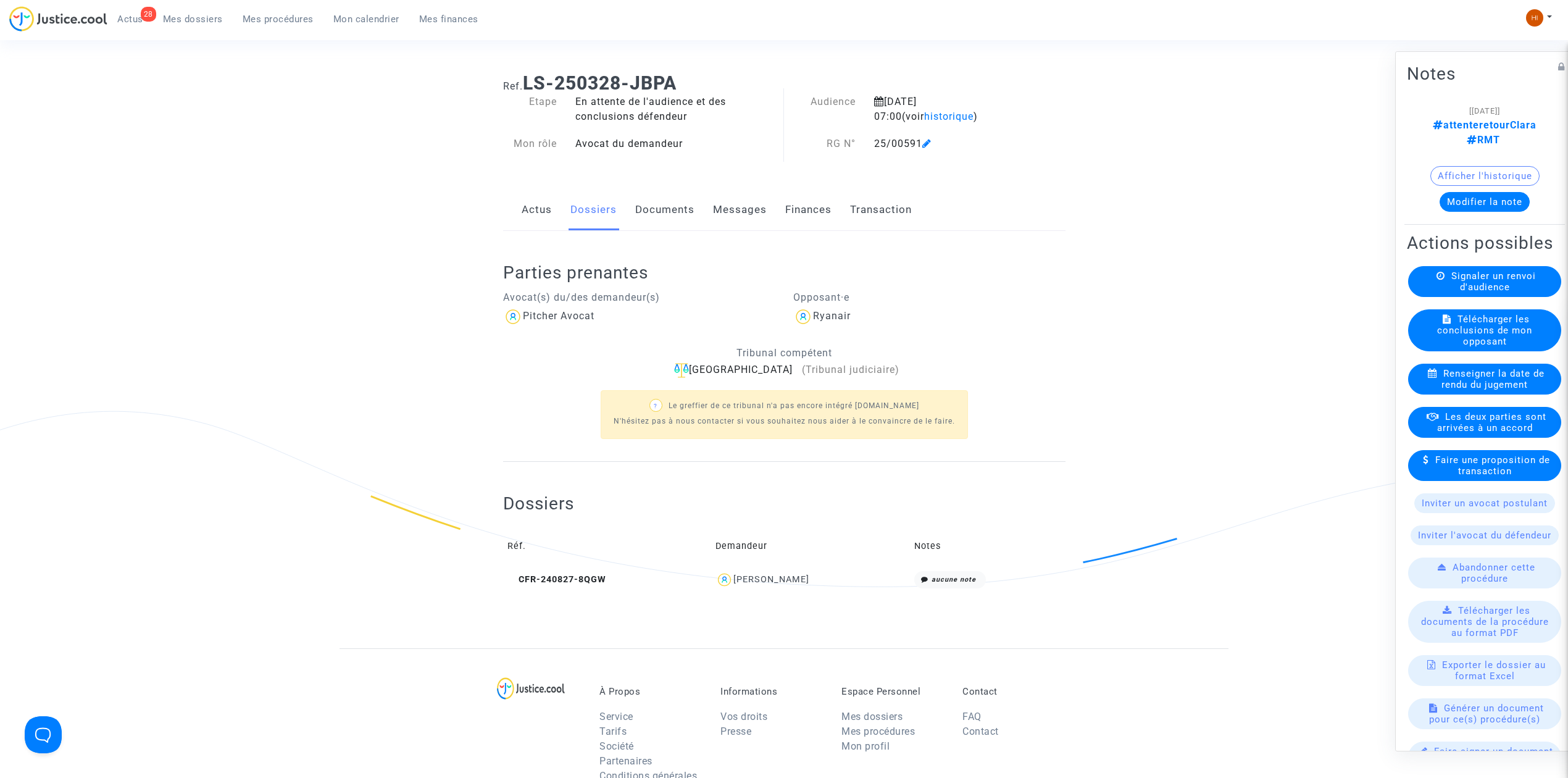
scroll to position [0, 0]
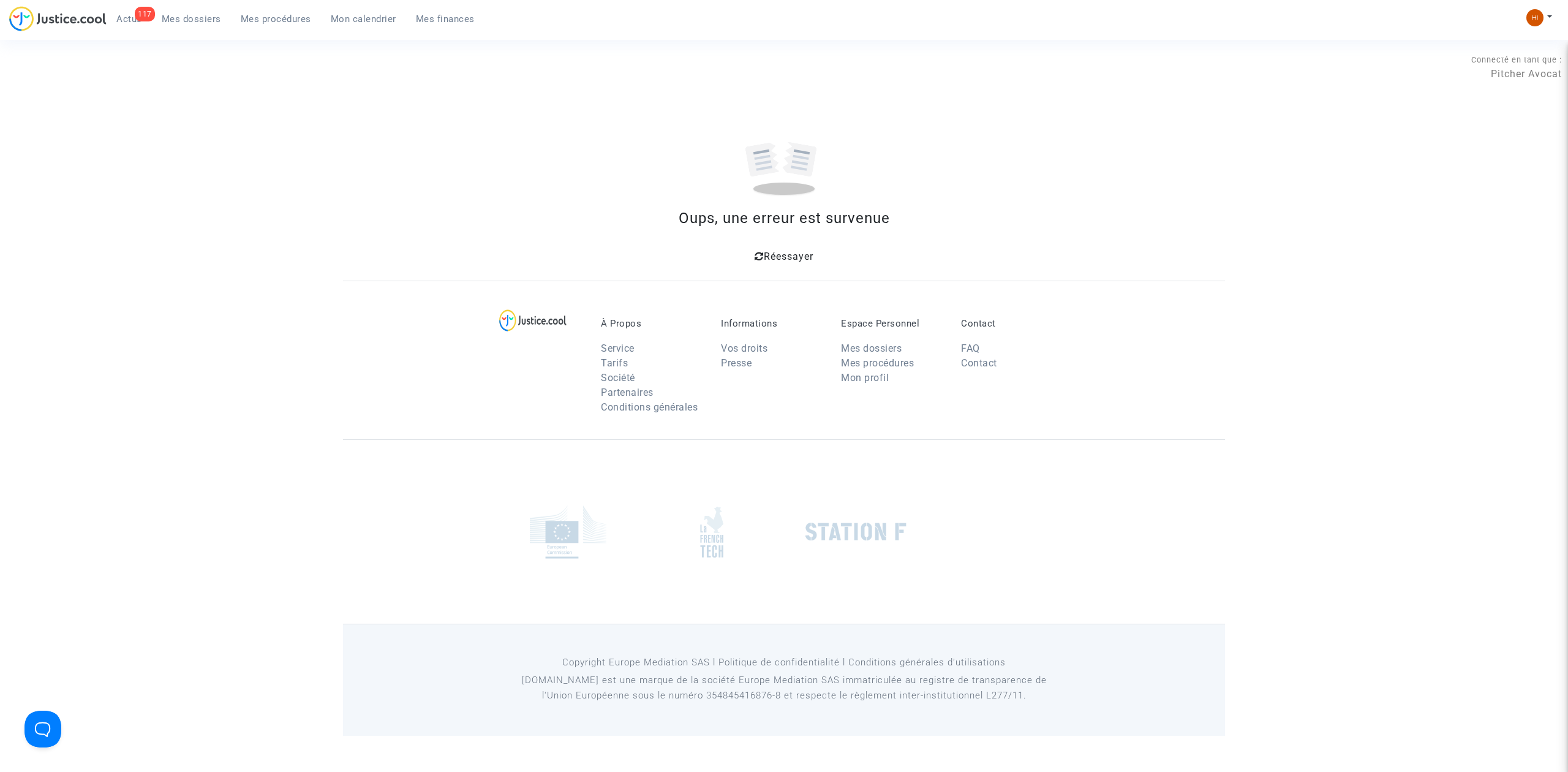
drag, startPoint x: 0, startPoint y: 0, endPoint x: 273, endPoint y: 22, distance: 273.9
click at [273, 22] on span "Mes procédures" at bounding box center [275, 19] width 70 height 11
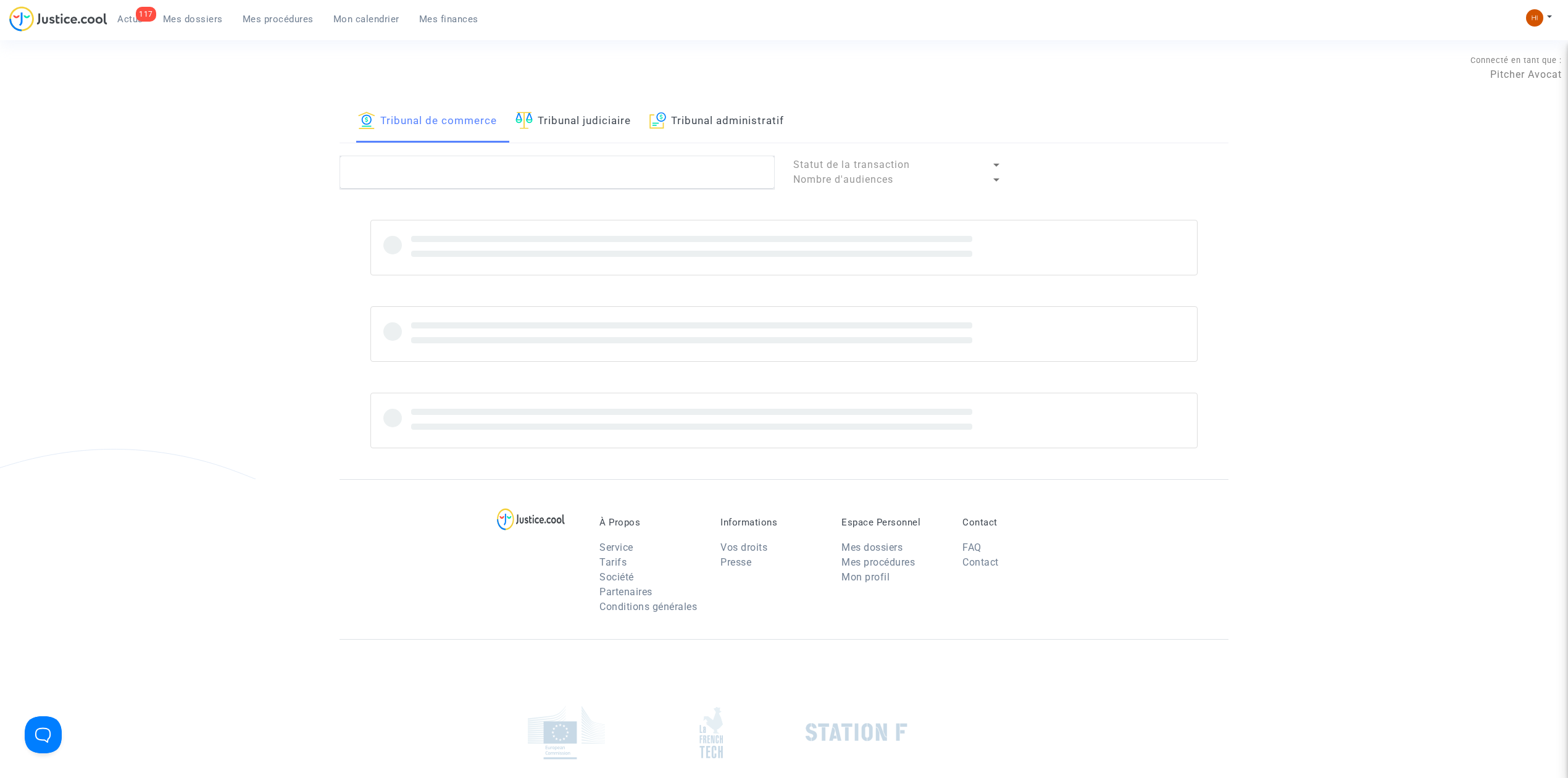
click at [596, 117] on link "Tribunal judiciaire" at bounding box center [574, 122] width 115 height 42
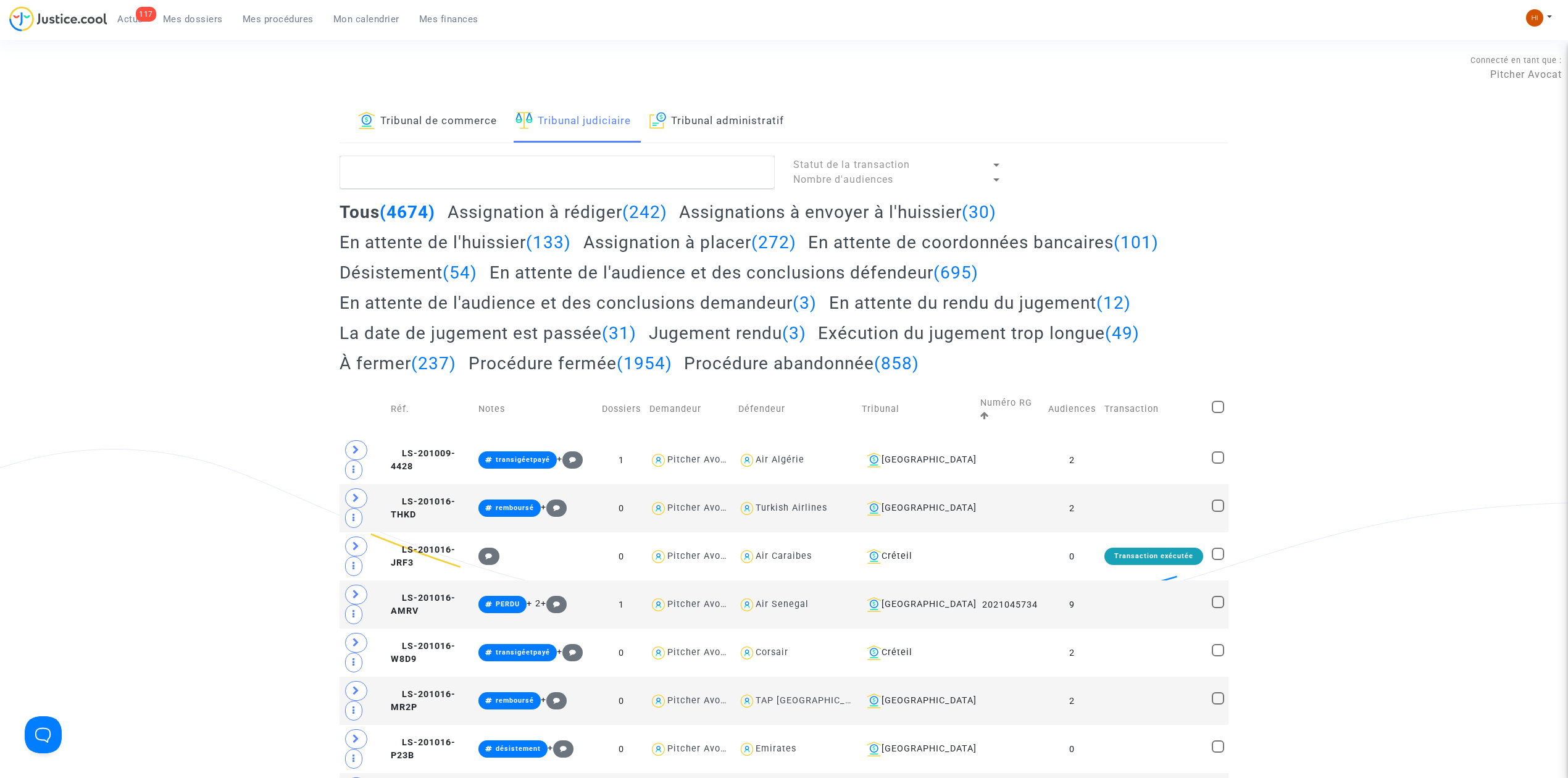
click at [595, 114] on link "Tribunal judiciaire" at bounding box center [574, 122] width 115 height 42
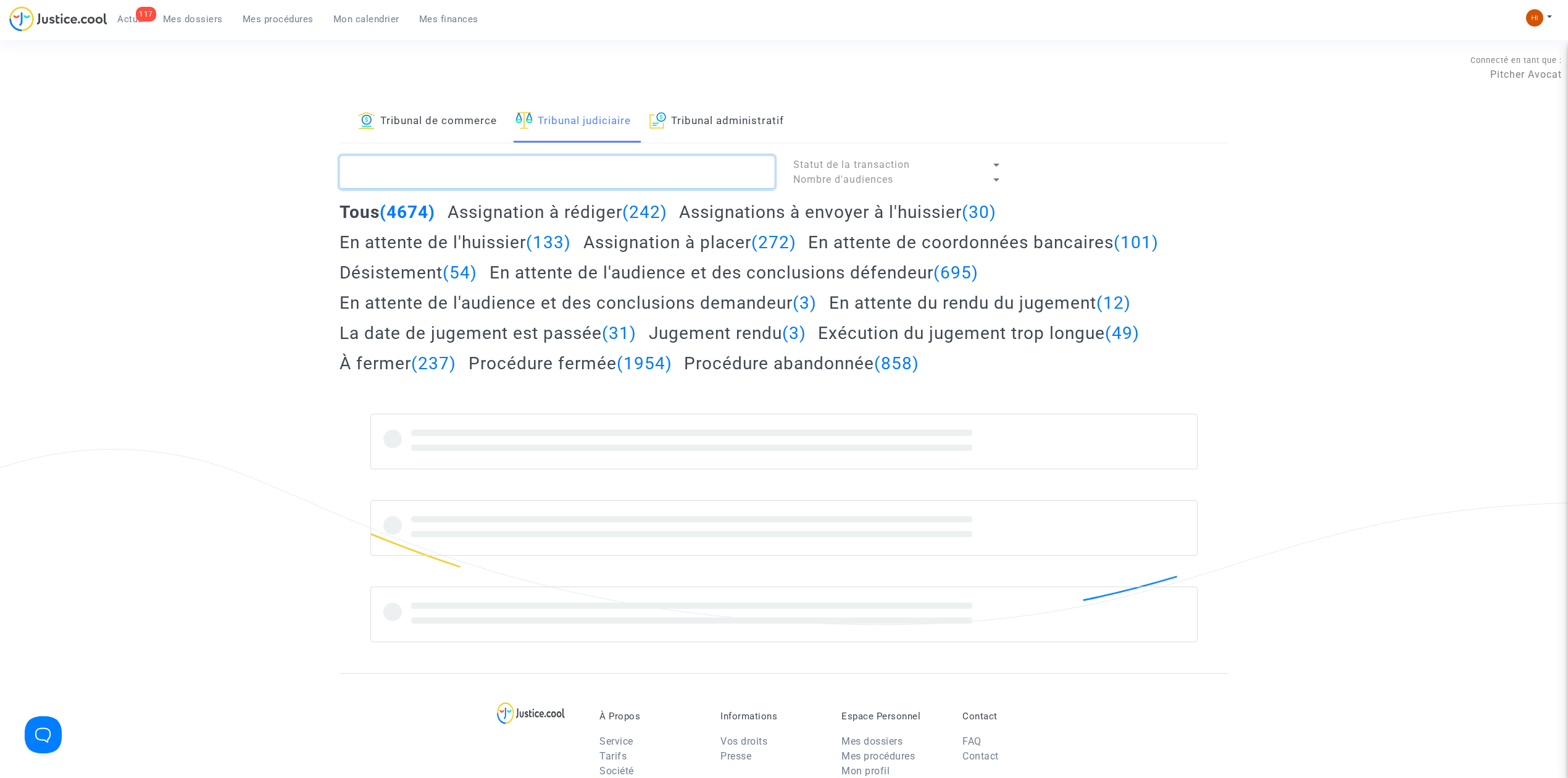
click at [603, 179] on textarea at bounding box center [557, 172] width 435 height 33
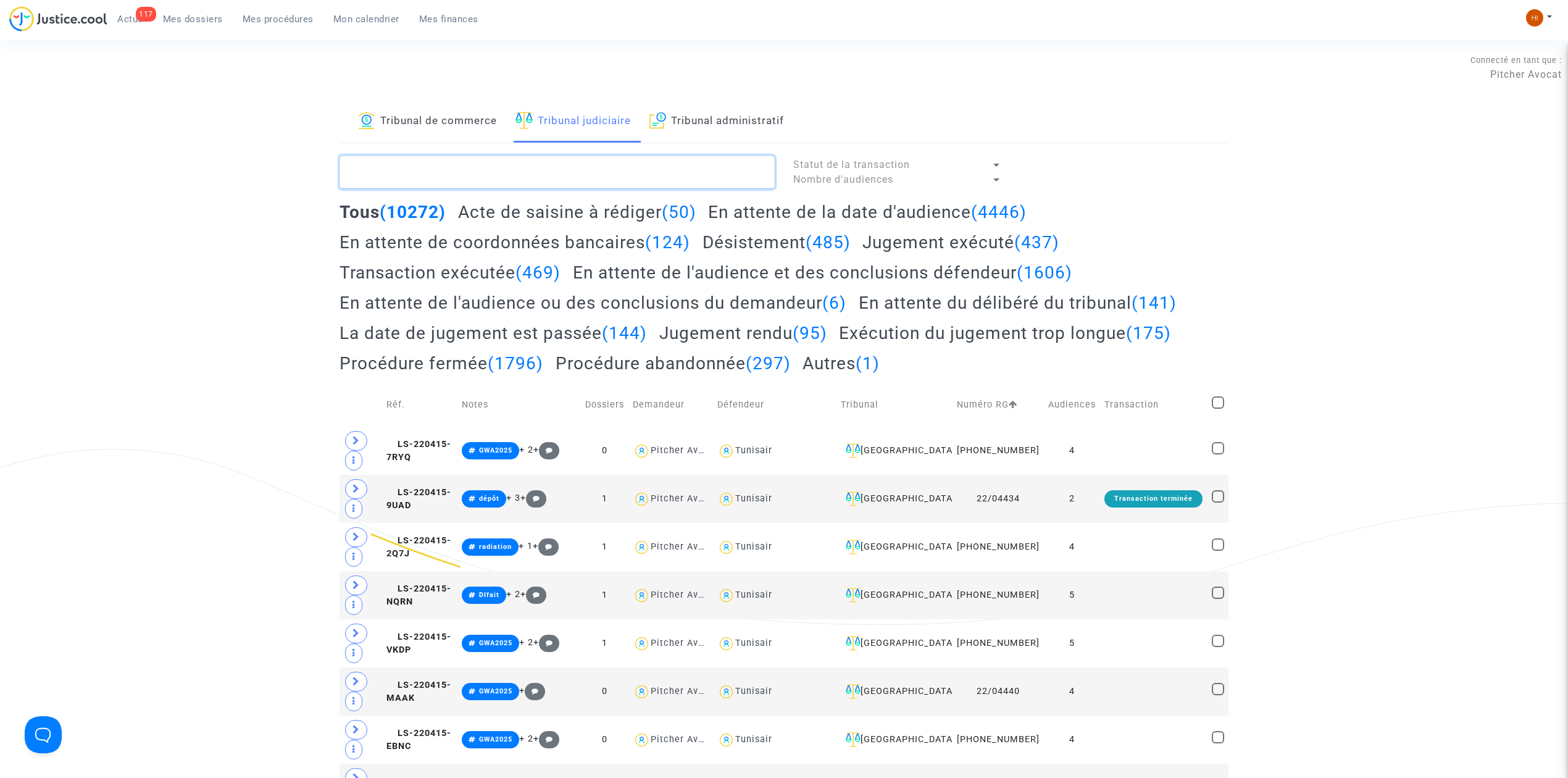
paste textarea "- DYLAN SOALHAT"
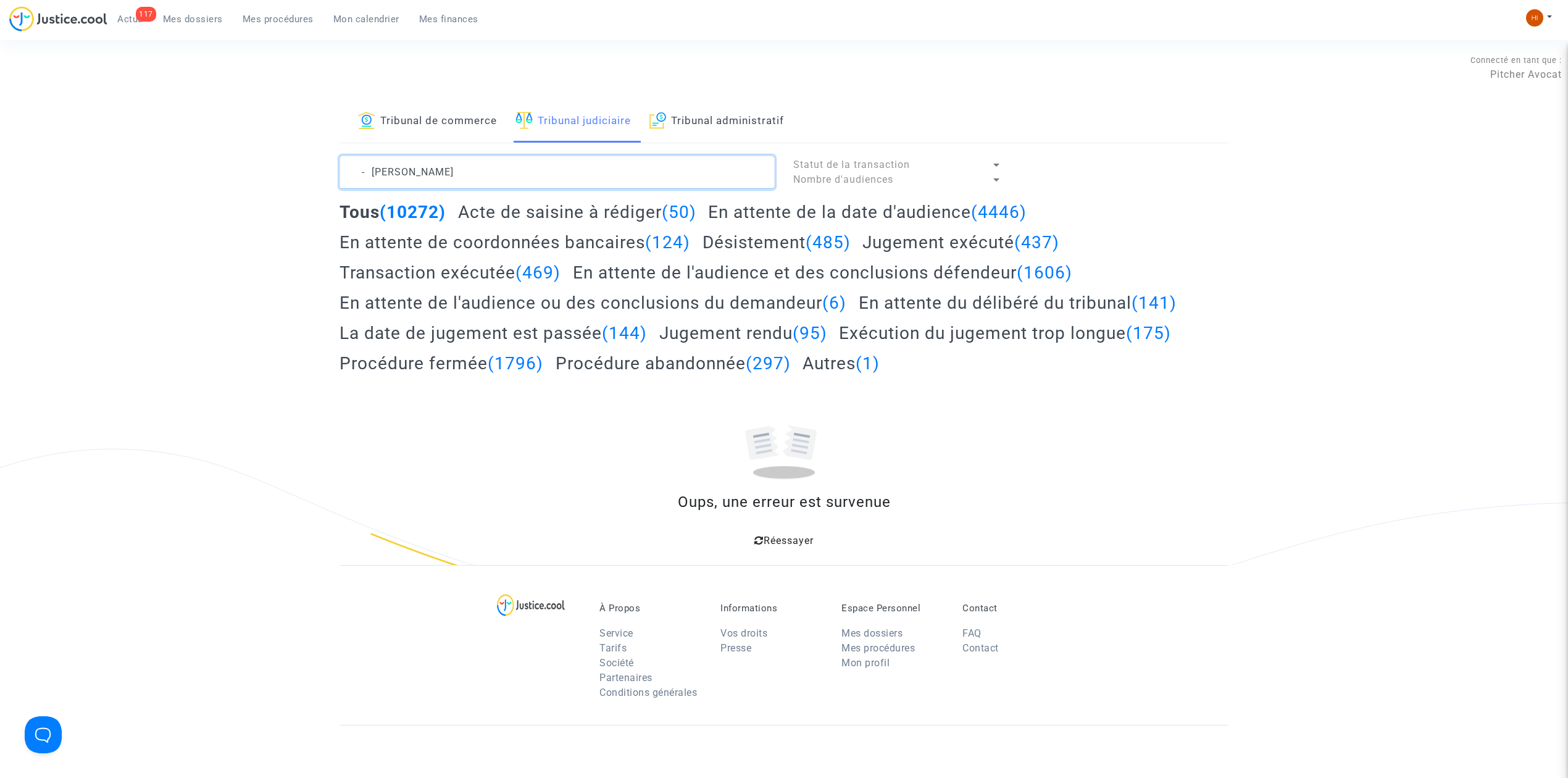
click at [369, 171] on textarea at bounding box center [557, 172] width 435 height 33
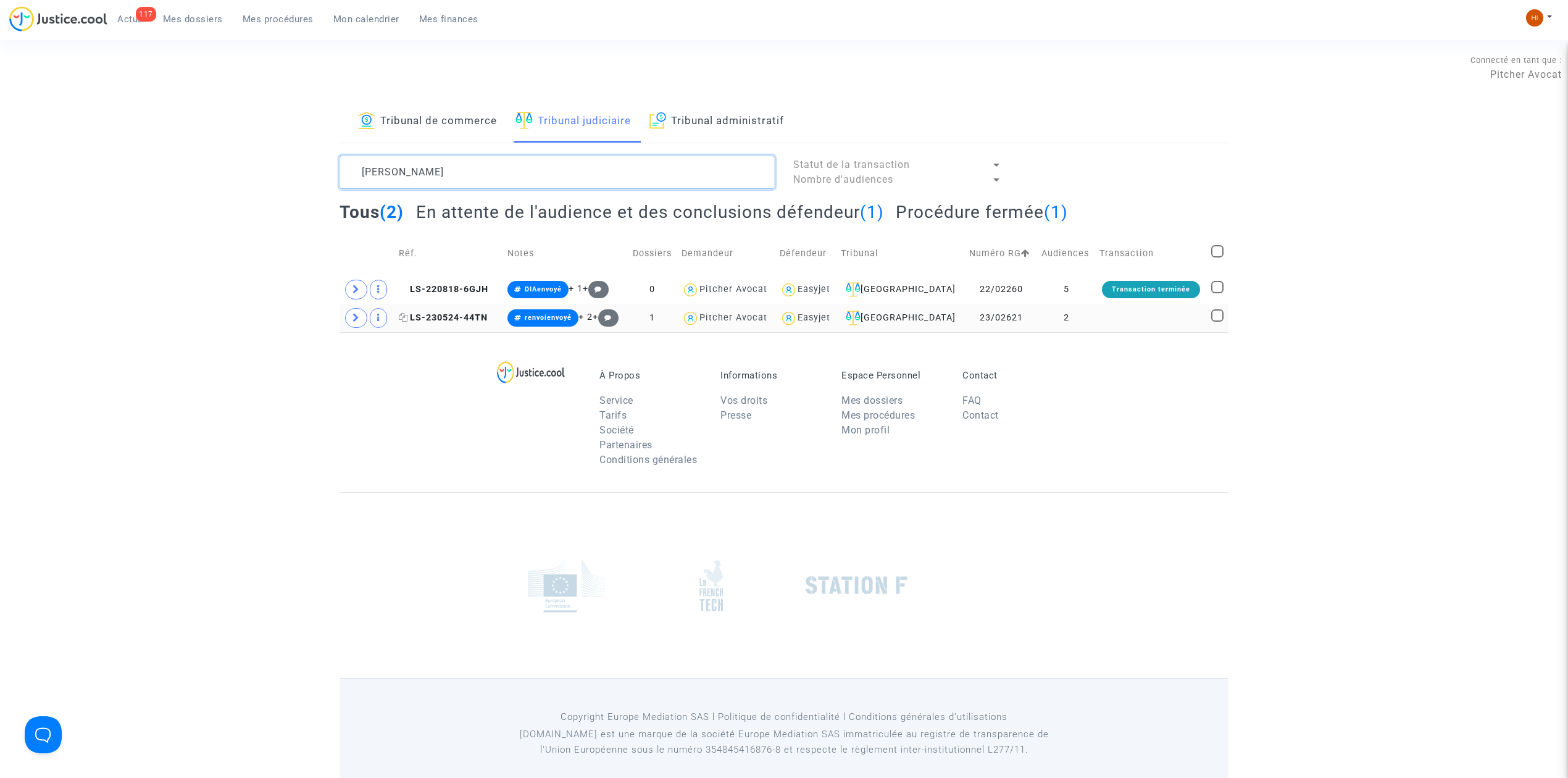
type textarea "DYLAN SOALHAT"
click at [444, 315] on span "LS-230524-44TN" at bounding box center [443, 317] width 89 height 10
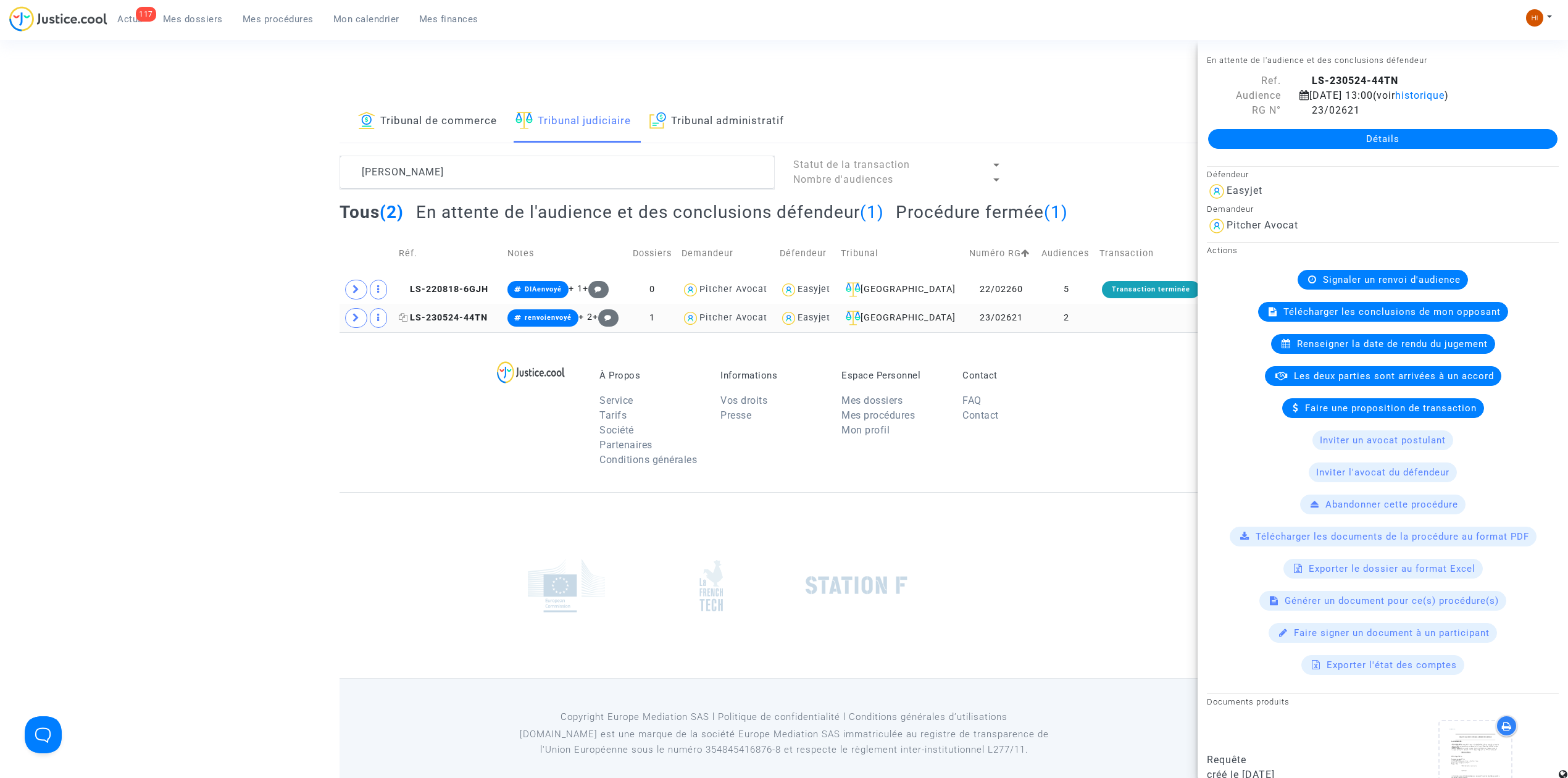
click at [460, 313] on span "LS-230524-44TN" at bounding box center [443, 317] width 89 height 10
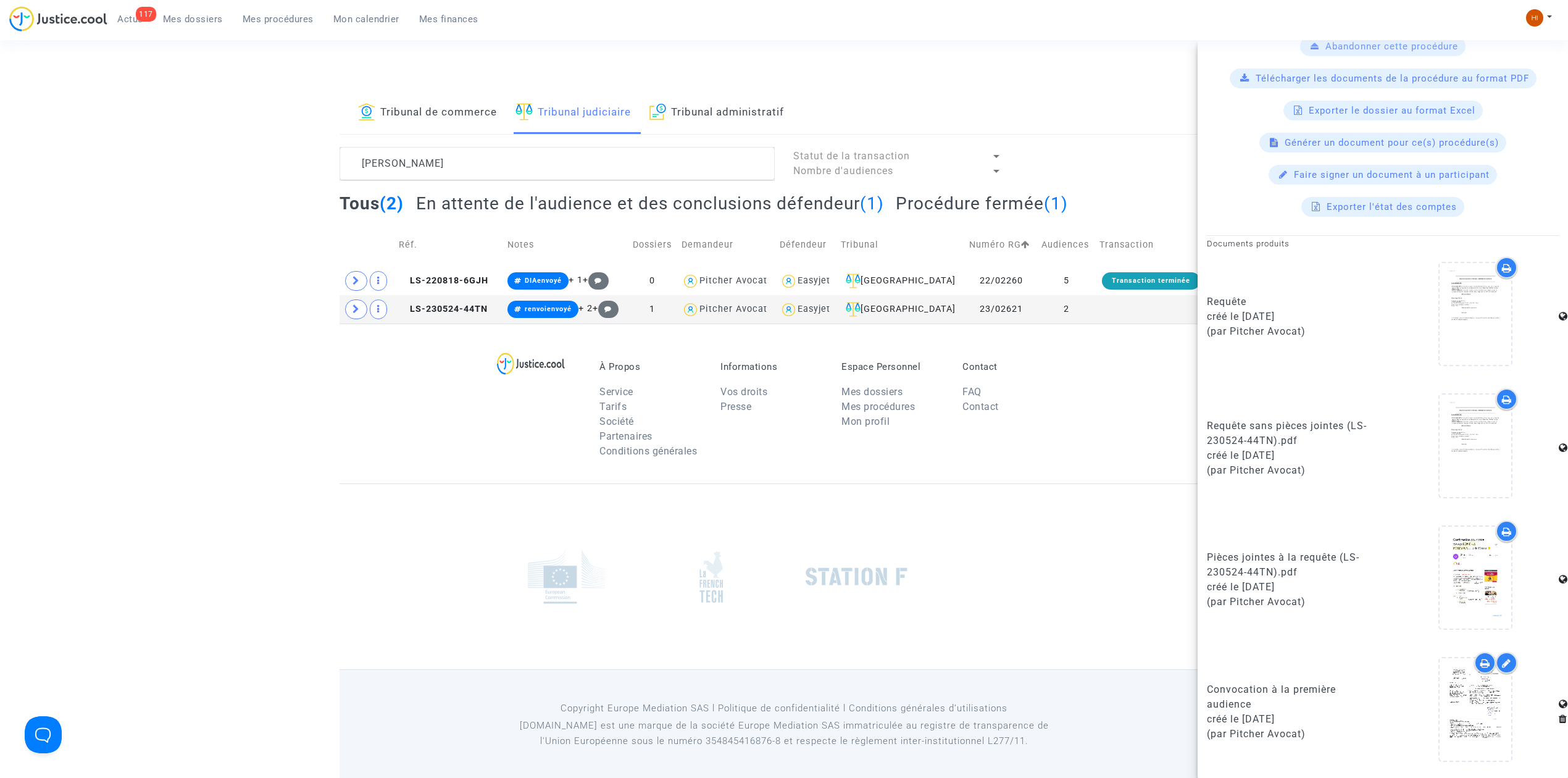
scroll to position [15, 0]
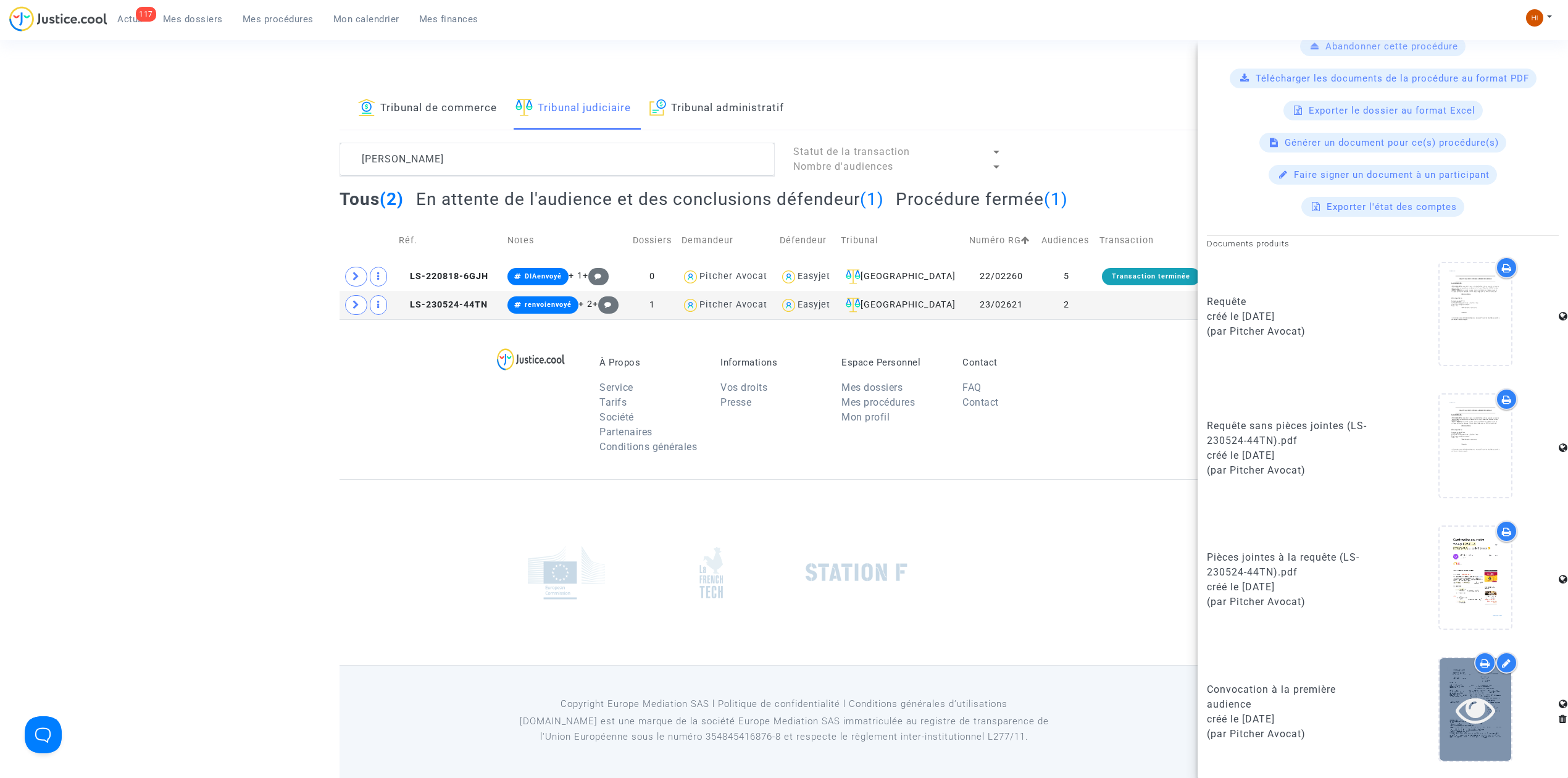
click at [1456, 708] on icon at bounding box center [1476, 708] width 40 height 39
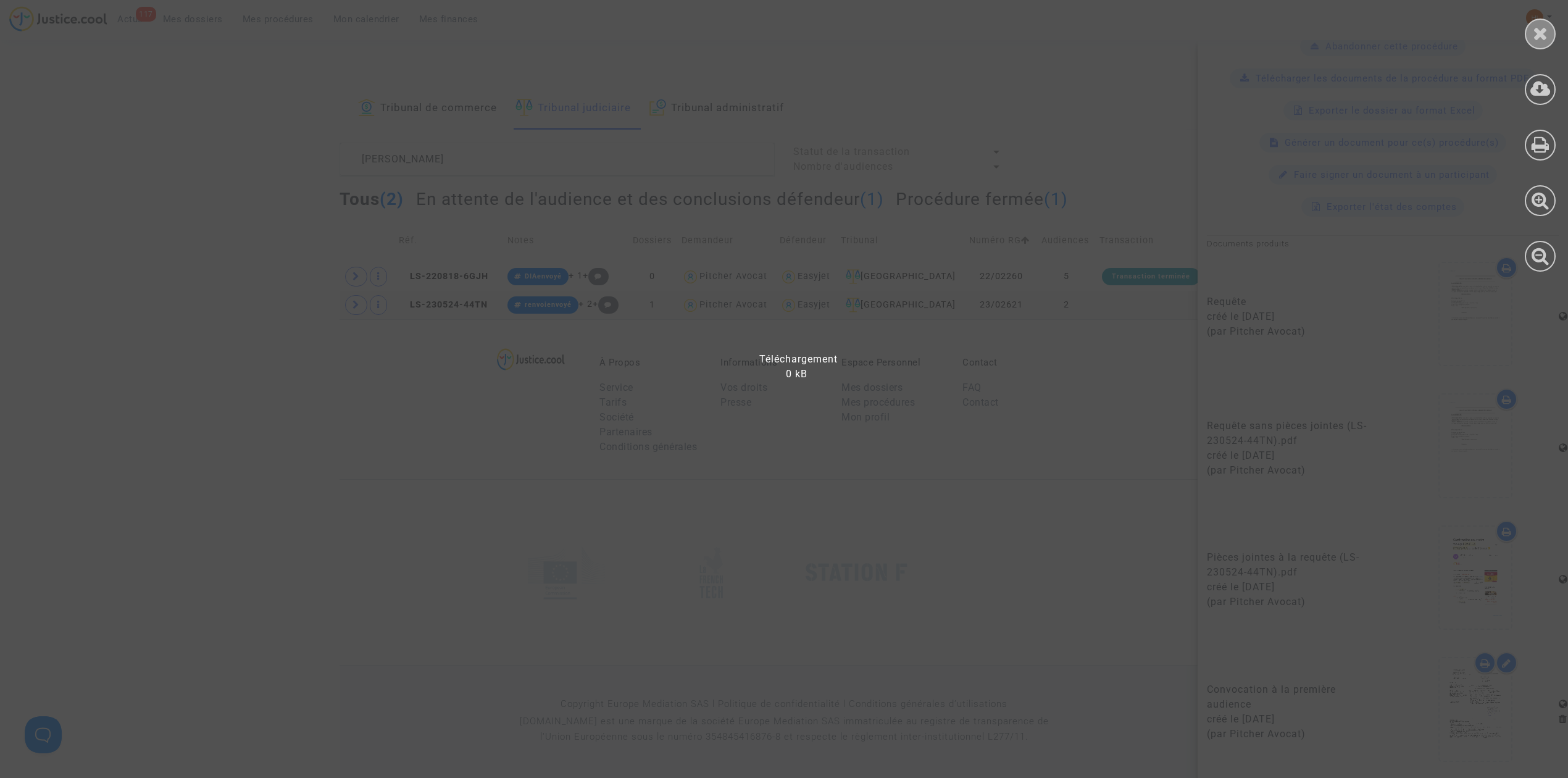
click at [1547, 42] on div at bounding box center [1541, 34] width 31 height 31
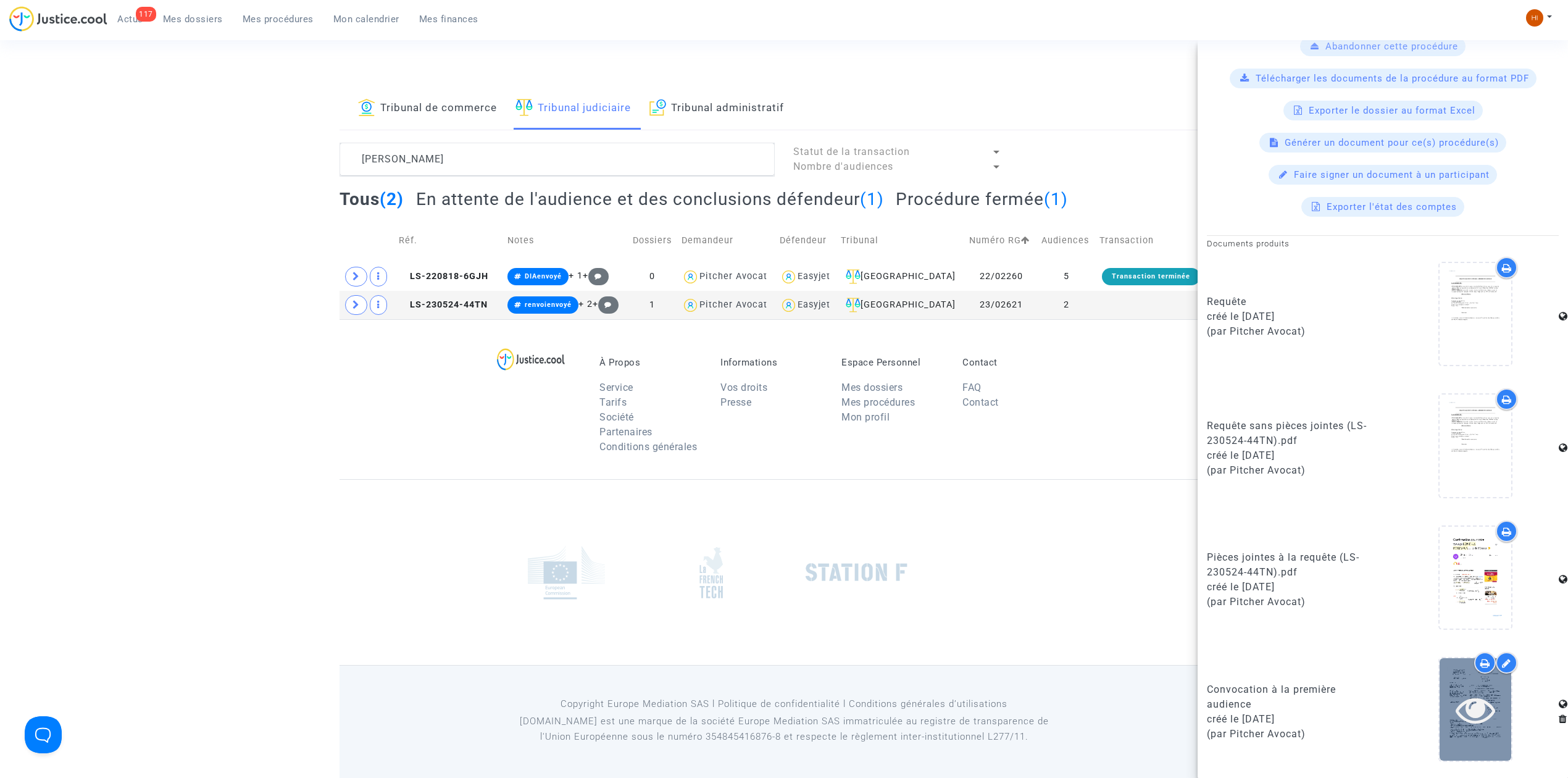
click at [1479, 727] on icon at bounding box center [1476, 708] width 40 height 39
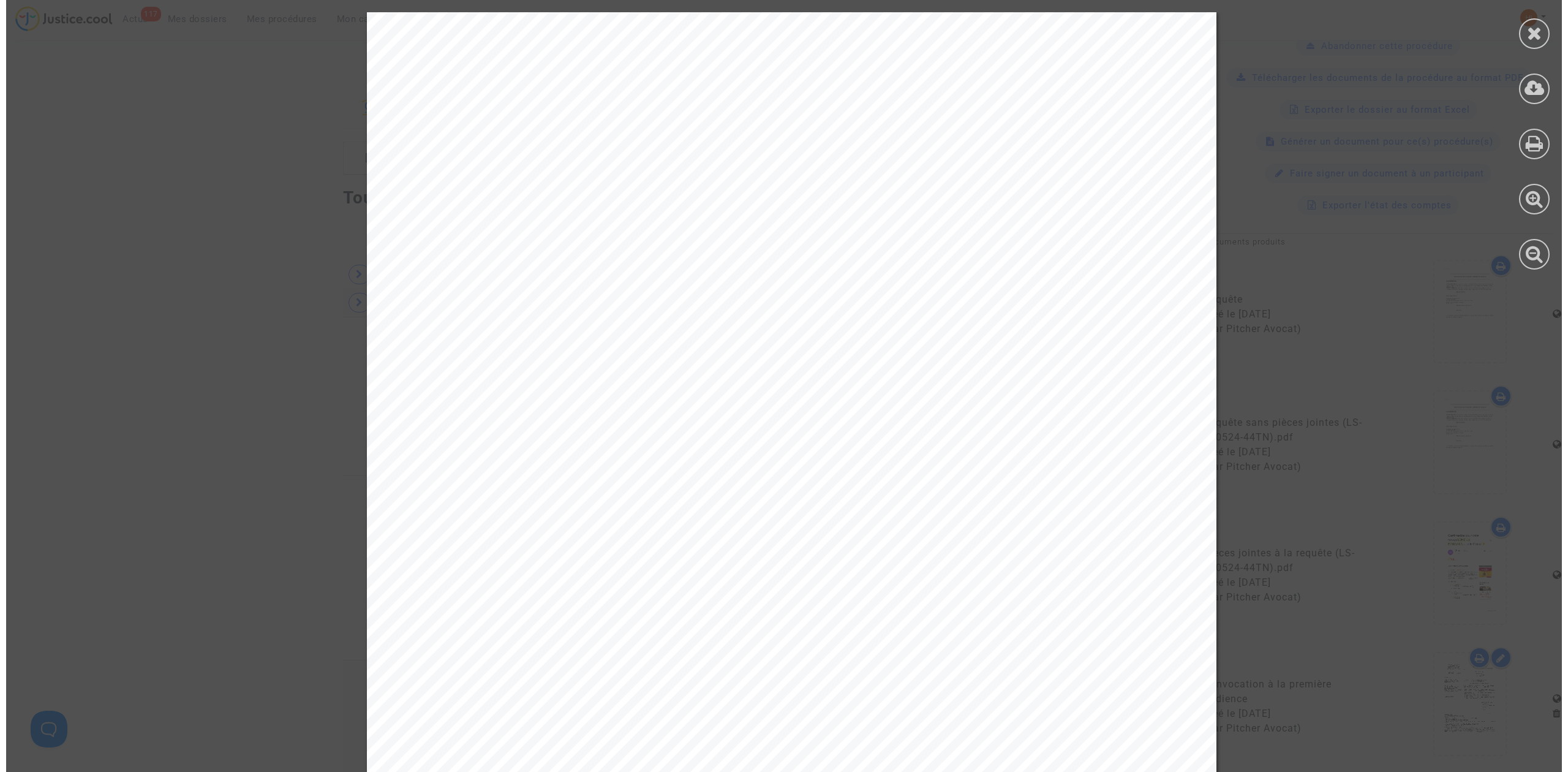
scroll to position [0, 0]
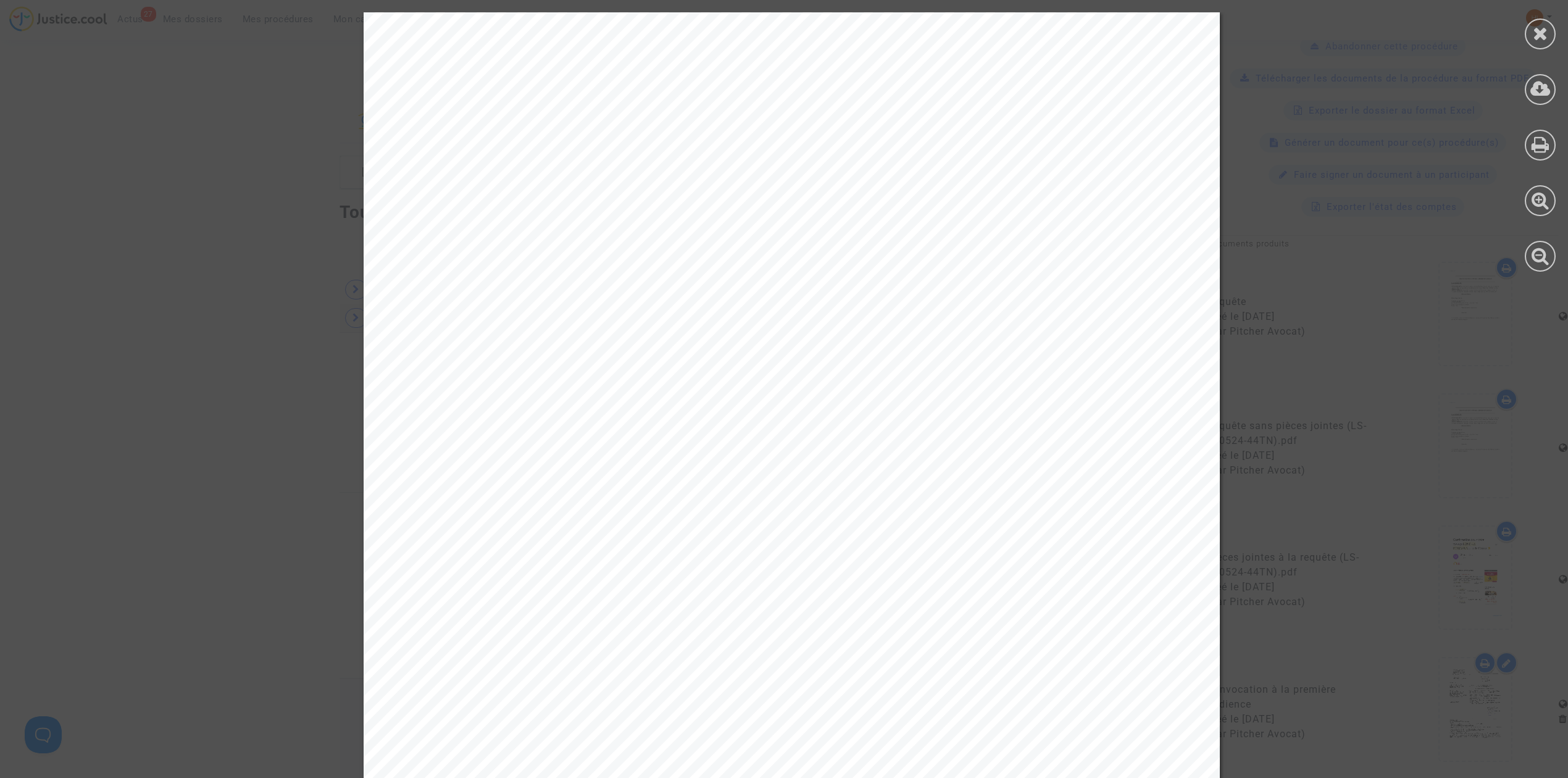
drag, startPoint x: 1537, startPoint y: 28, endPoint x: 1520, endPoint y: 42, distance: 22.0
click at [1541, 29] on icon at bounding box center [1541, 33] width 16 height 18
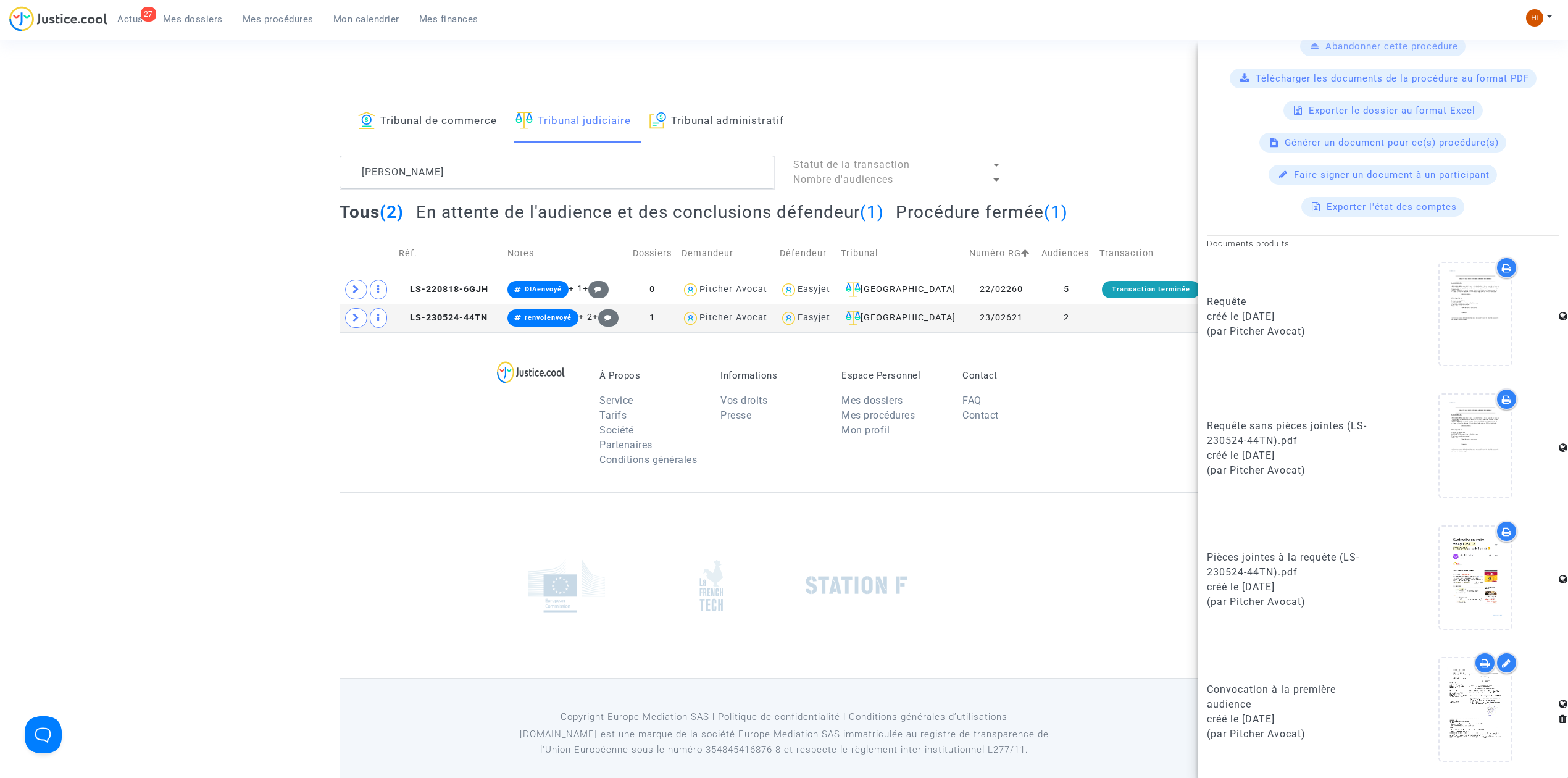
drag, startPoint x: 278, startPoint y: 16, endPoint x: 505, endPoint y: 82, distance: 236.4
click at [278, 16] on span "Mes procédures" at bounding box center [278, 19] width 71 height 11
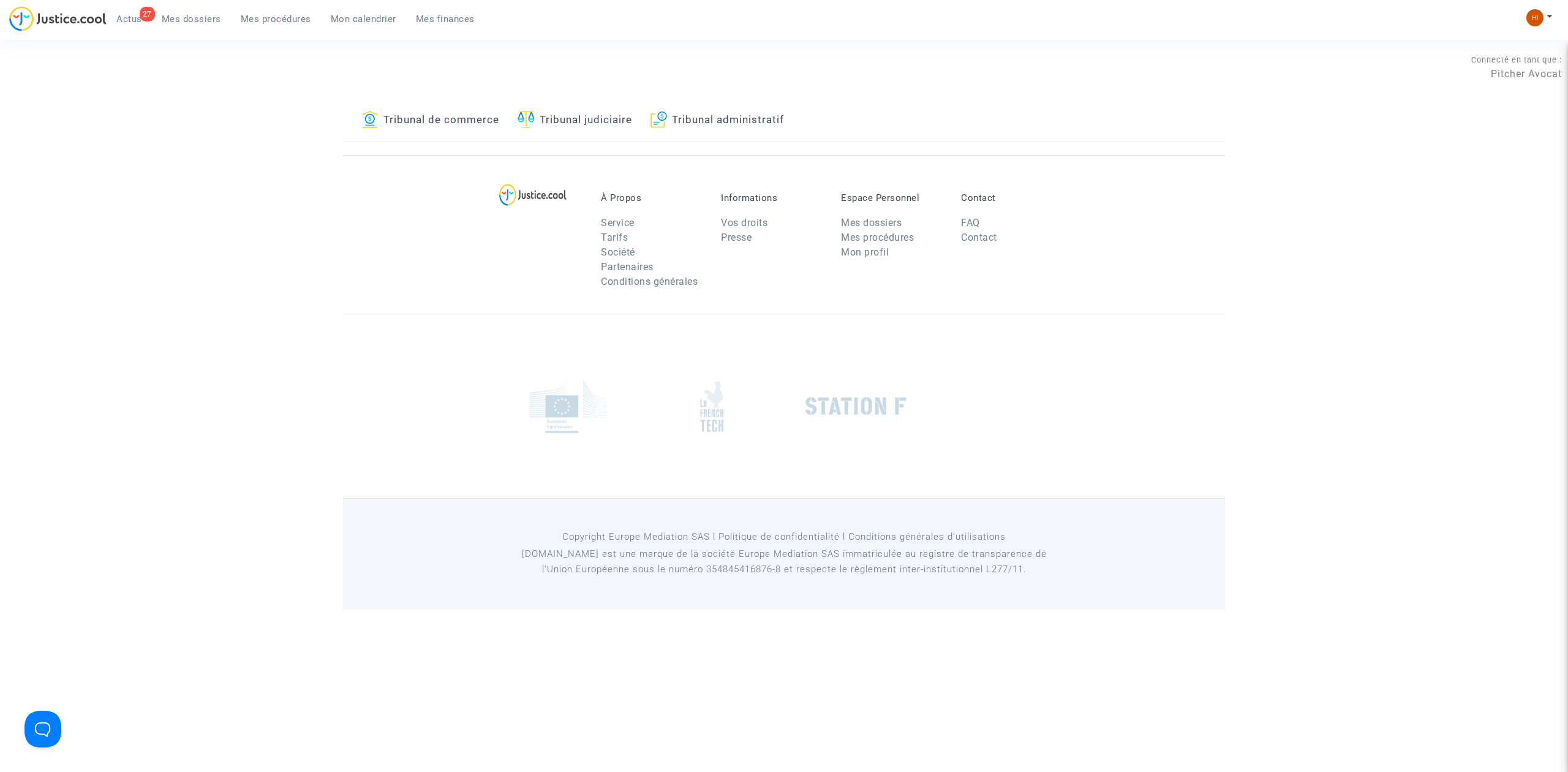
click at [784, 121] on link "Tribunal administratif" at bounding box center [716, 121] width 134 height 42
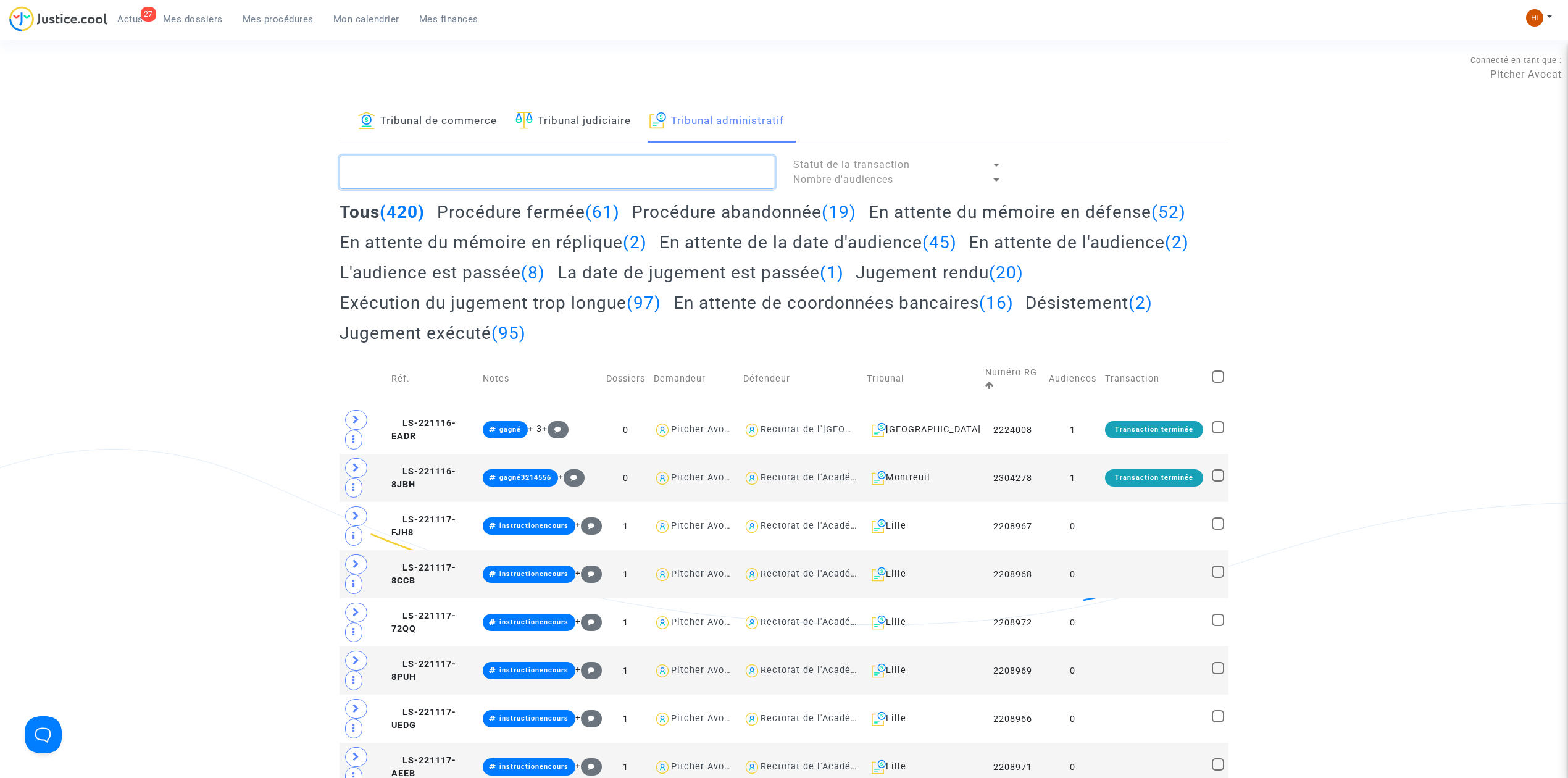
click at [677, 168] on textarea at bounding box center [557, 172] width 435 height 33
paste textarea "Laurie Herlin"
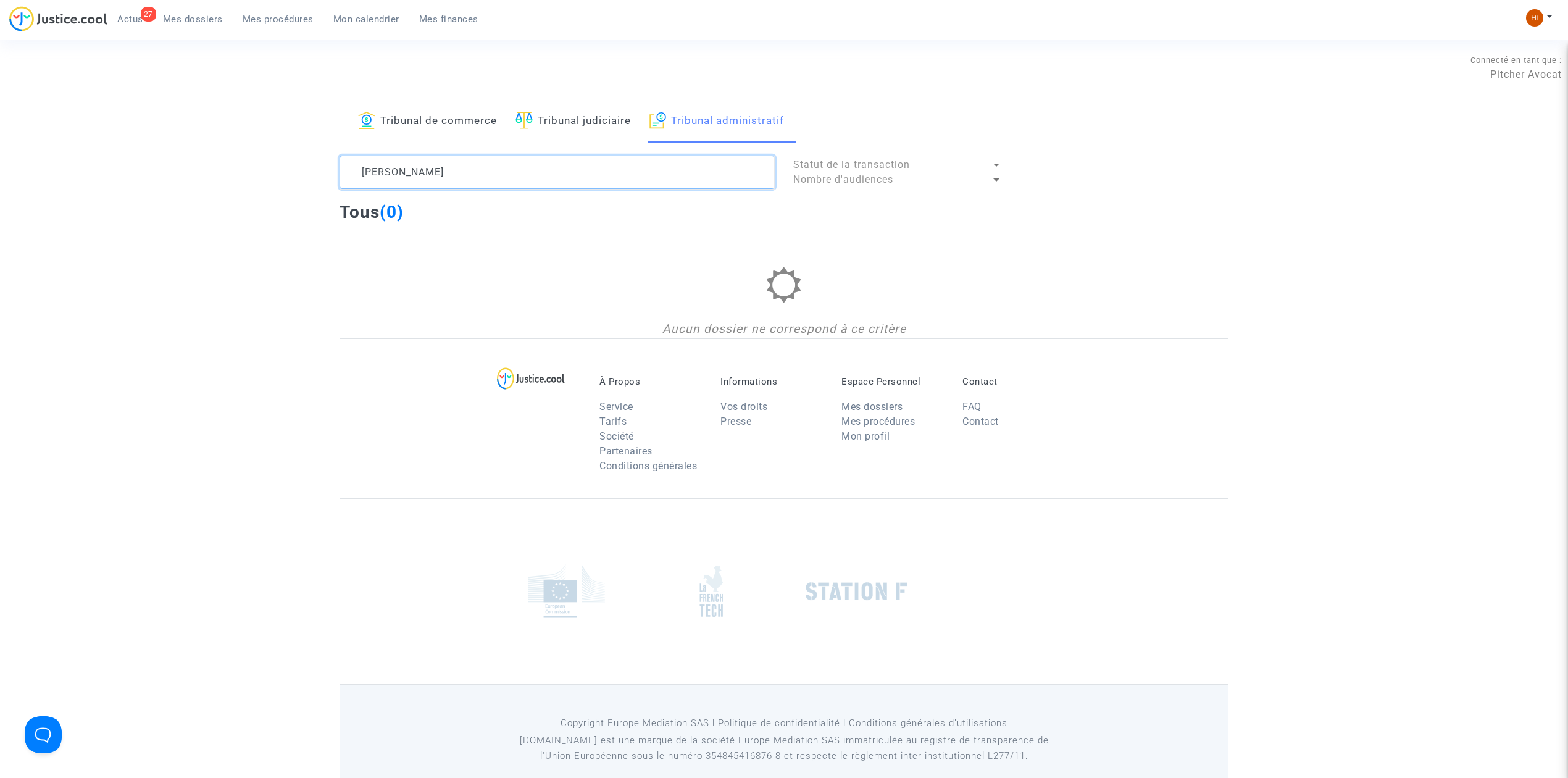
click at [495, 171] on textarea at bounding box center [557, 172] width 435 height 33
click at [389, 177] on textarea at bounding box center [557, 172] width 435 height 33
type textarea "Laurie Herlin"
click at [1537, 14] on img at bounding box center [1534, 17] width 17 height 17
click at [1529, 58] on link "Changer de compte" at bounding box center [1490, 64] width 125 height 20
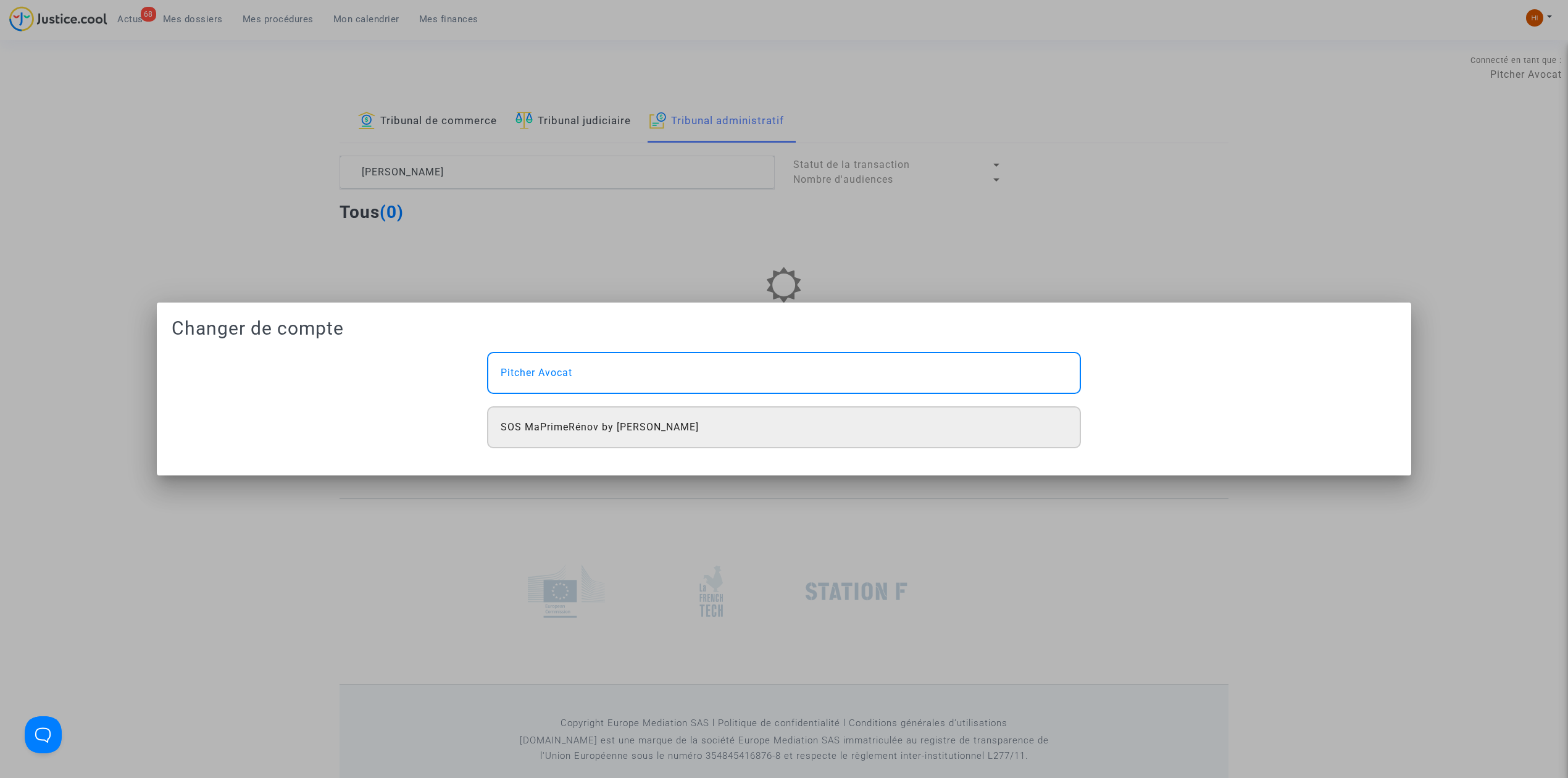
click at [742, 433] on div "SOS MaPrimeRénov by [PERSON_NAME]" at bounding box center [784, 427] width 594 height 42
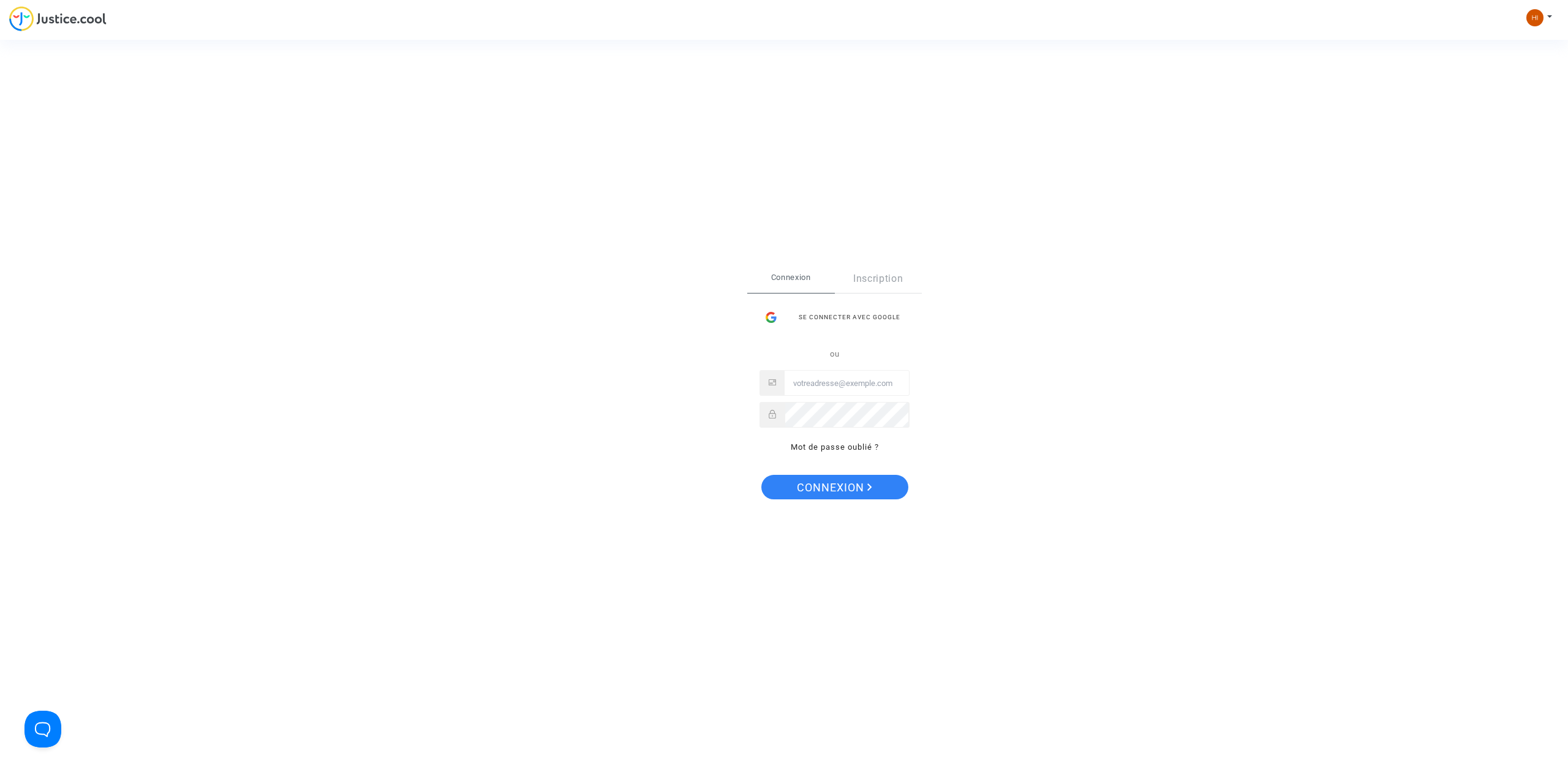
type input "hibo@pitcher-avocat.fr"
click at [806, 484] on span "Connexion" at bounding box center [834, 487] width 75 height 25
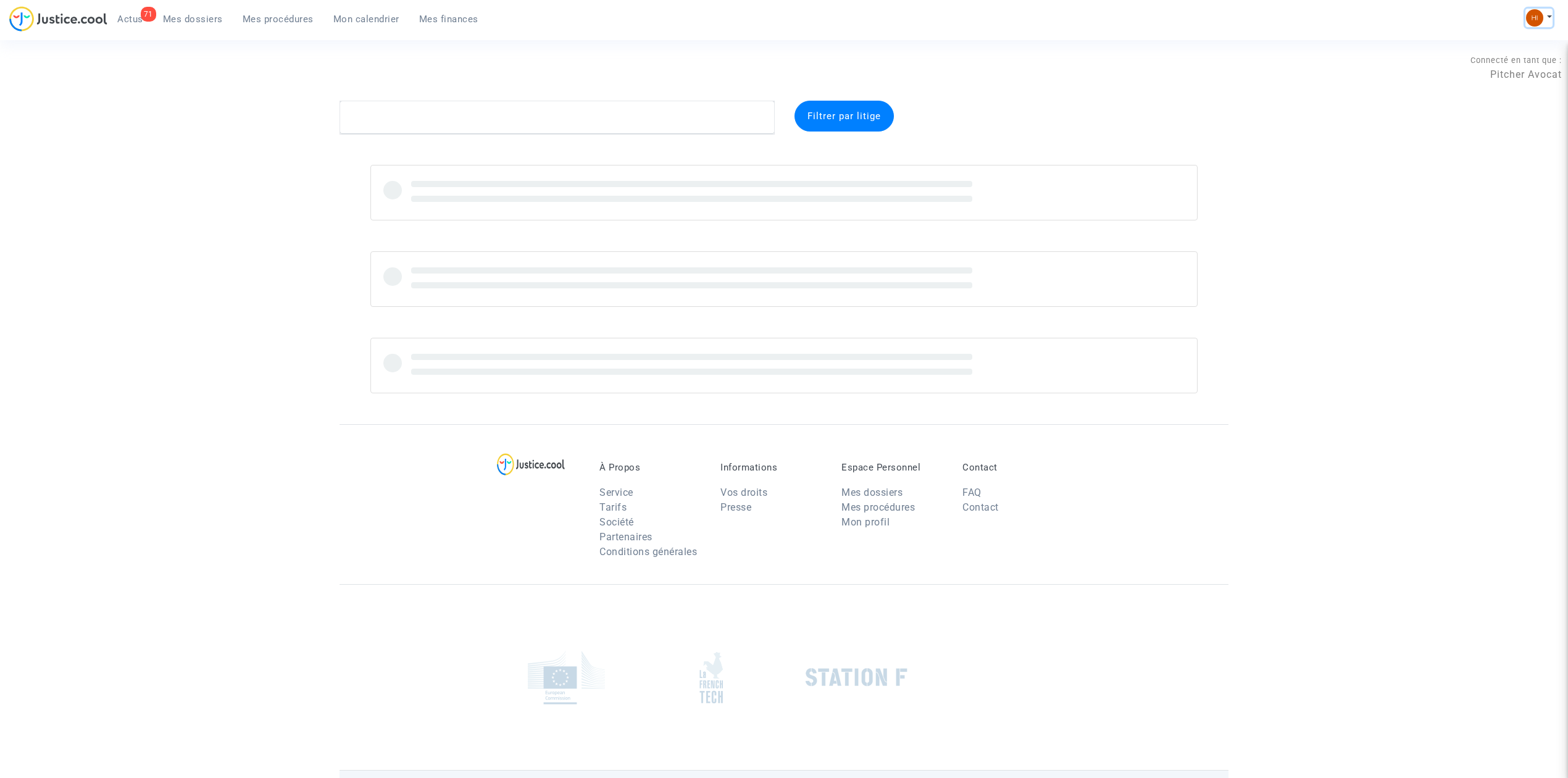
click at [1542, 20] on img at bounding box center [1534, 17] width 17 height 17
click at [1492, 65] on link "Changer de compte" at bounding box center [1490, 64] width 125 height 20
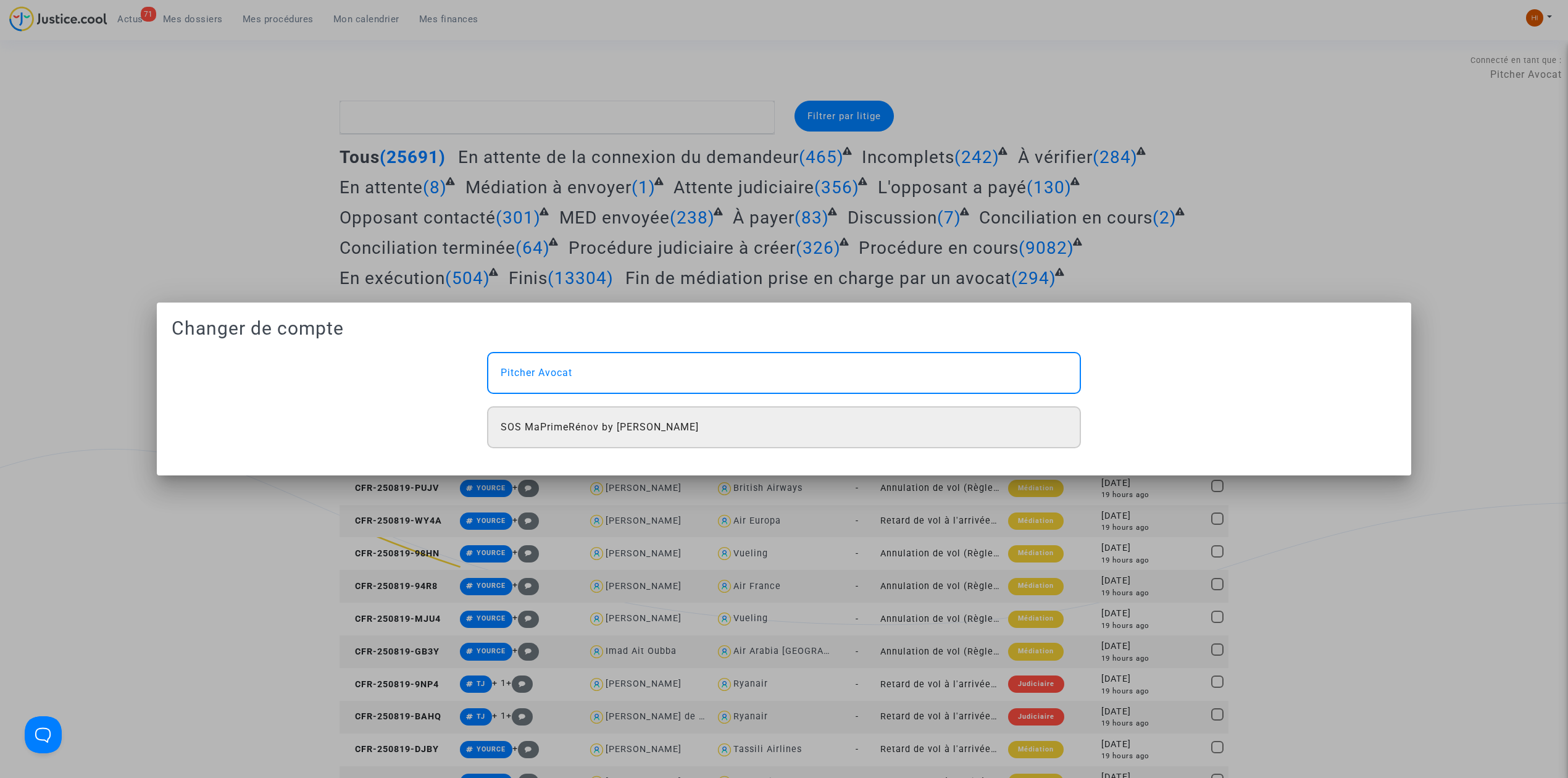
click at [639, 433] on span "SOS MaPrimeRénov by Pitcher Avocat" at bounding box center [599, 427] width 198 height 15
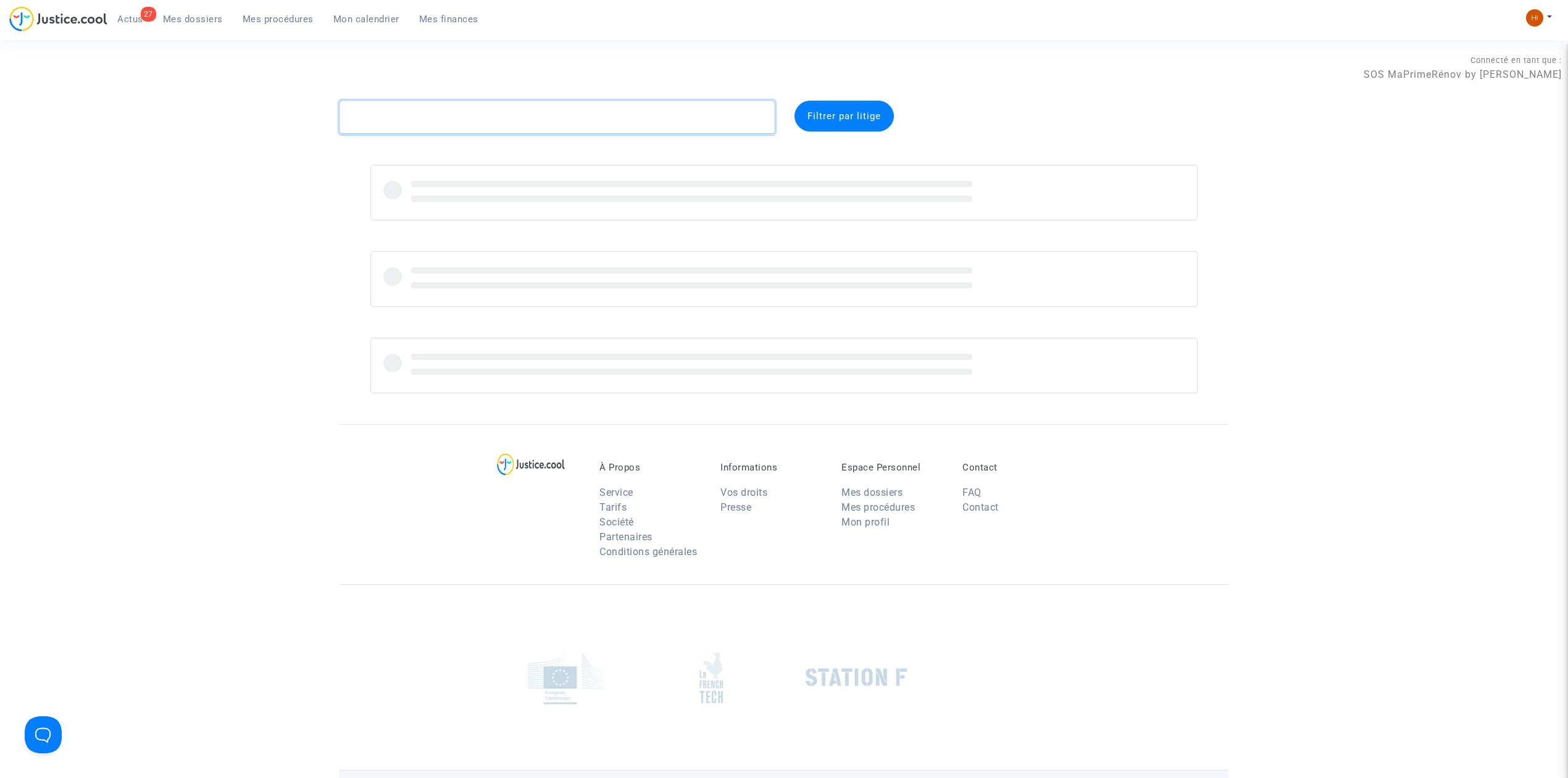
click at [593, 122] on textarea at bounding box center [557, 117] width 435 height 33
